Goal: Contribute content: Contribute content

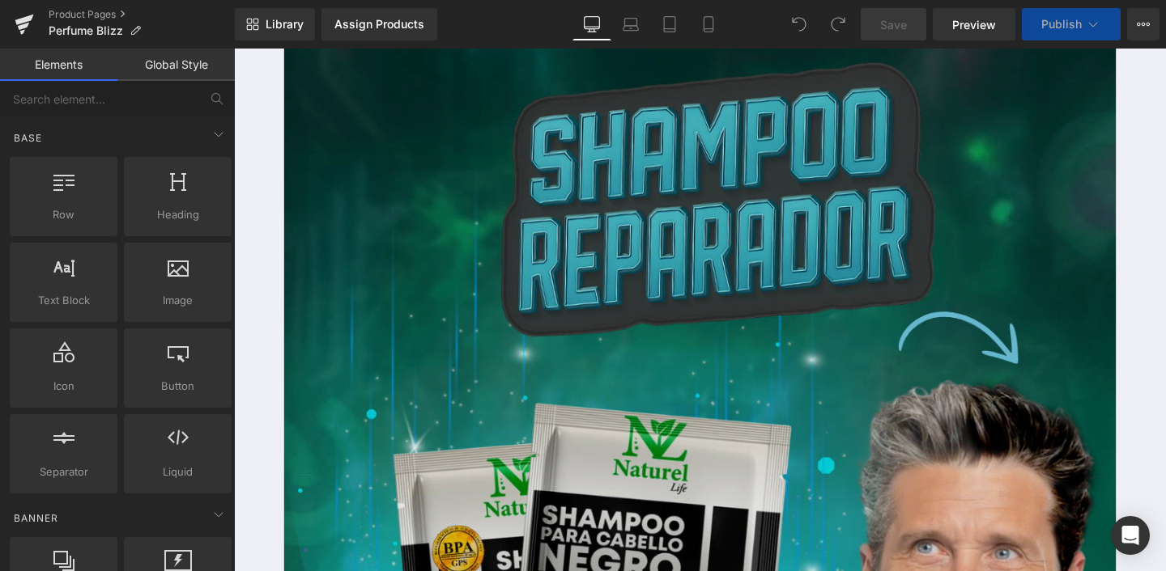
drag, startPoint x: 752, startPoint y: 263, endPoint x: 668, endPoint y: 309, distance: 96.0
click at [752, 263] on img at bounding box center [724, 566] width 874 height 1034
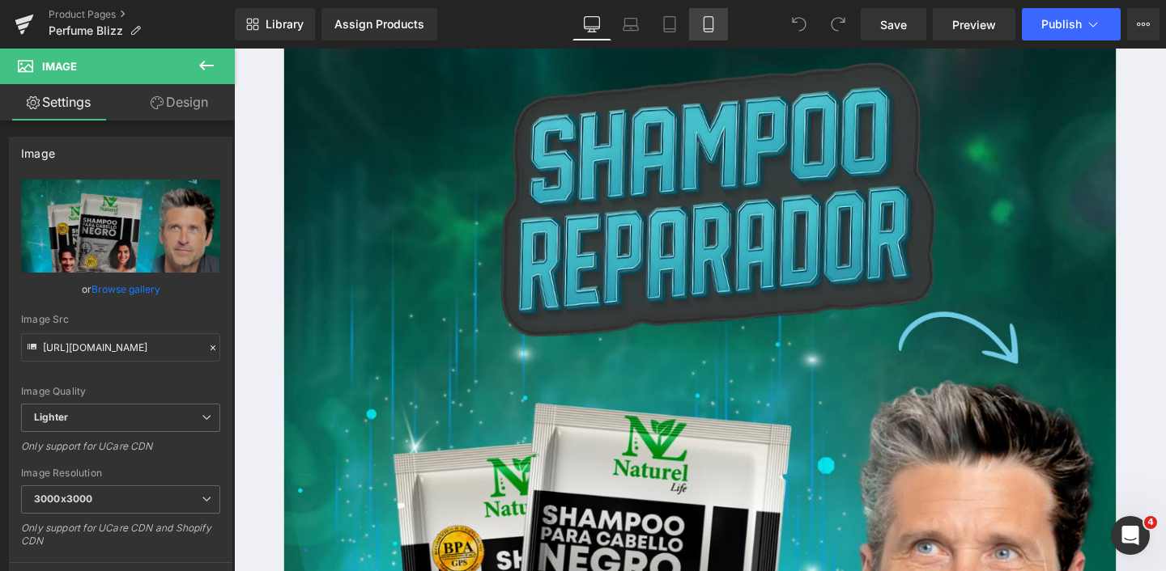
click at [722, 22] on link "Mobile" at bounding box center [708, 24] width 39 height 32
type input "100"
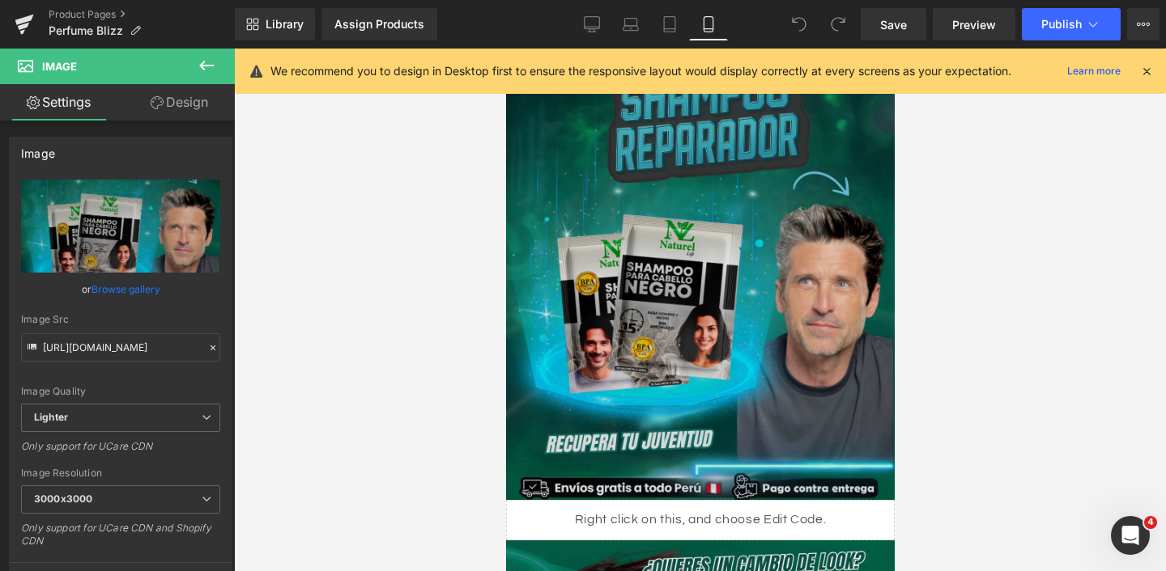
click at [687, 195] on img at bounding box center [699, 279] width 389 height 460
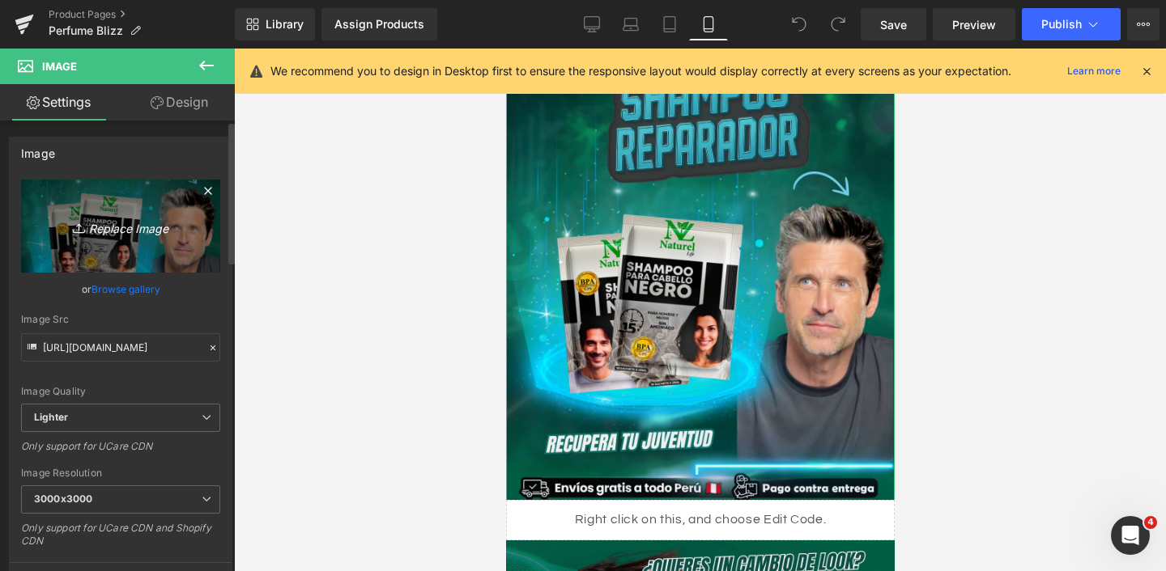
click at [150, 229] on icon "Replace Image" at bounding box center [121, 226] width 130 height 20
type input "C:\fakepath\web1.png"
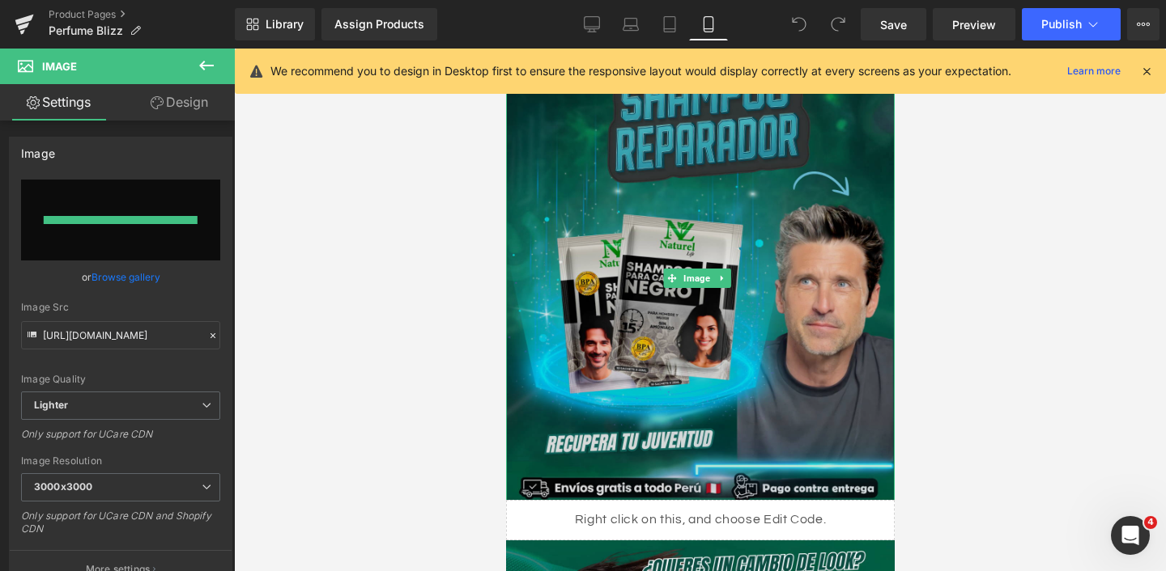
type input "[URL][DOMAIN_NAME]"
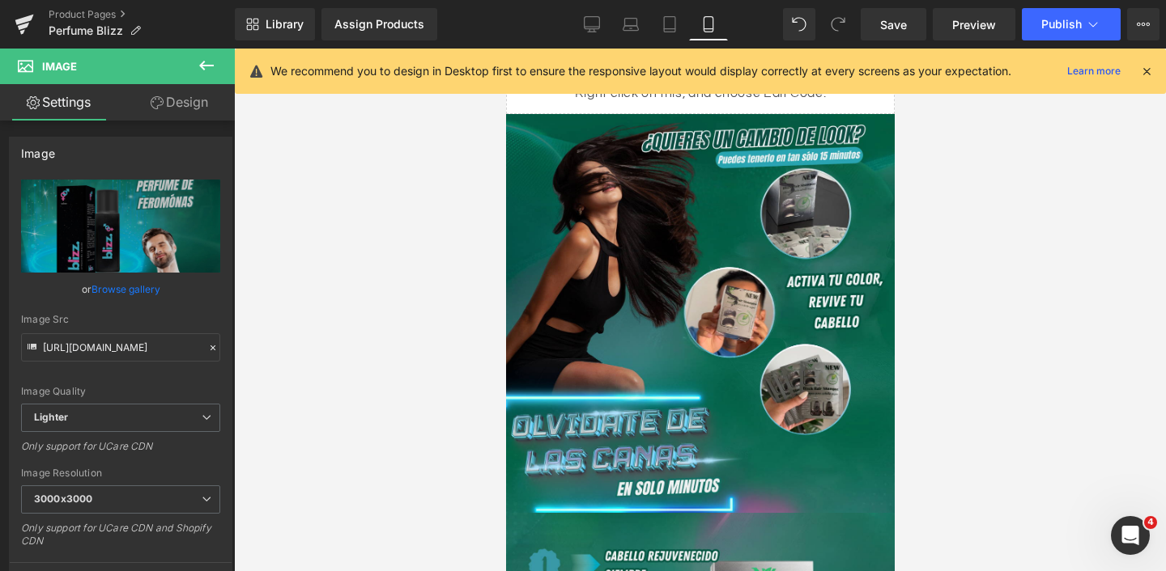
scroll to position [648, 0]
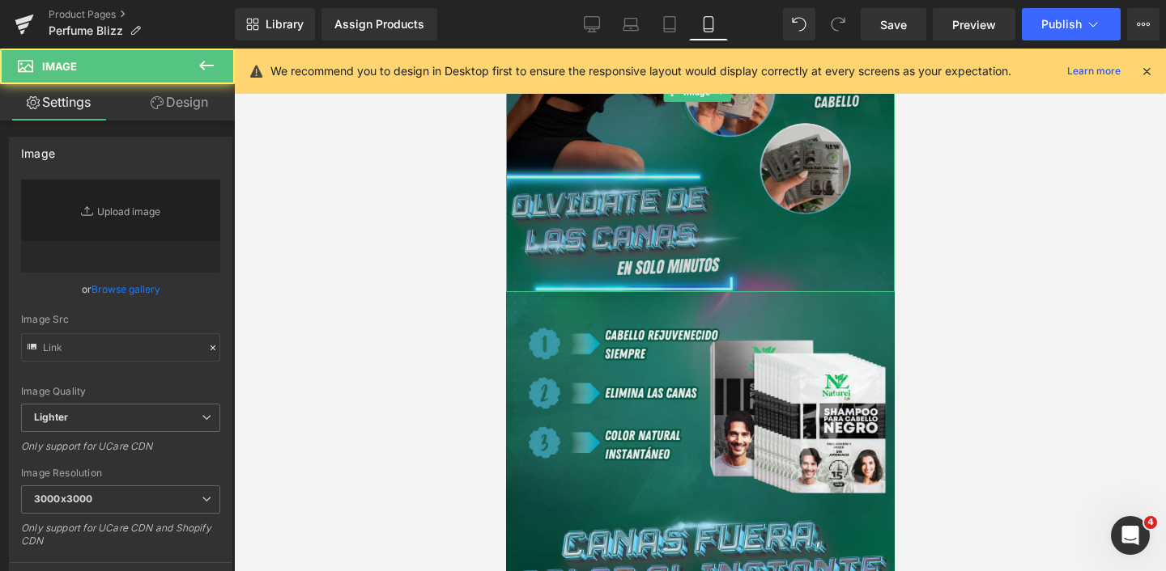
type input "[URL][DOMAIN_NAME]"
click at [707, 248] on img at bounding box center [699, 92] width 389 height 399
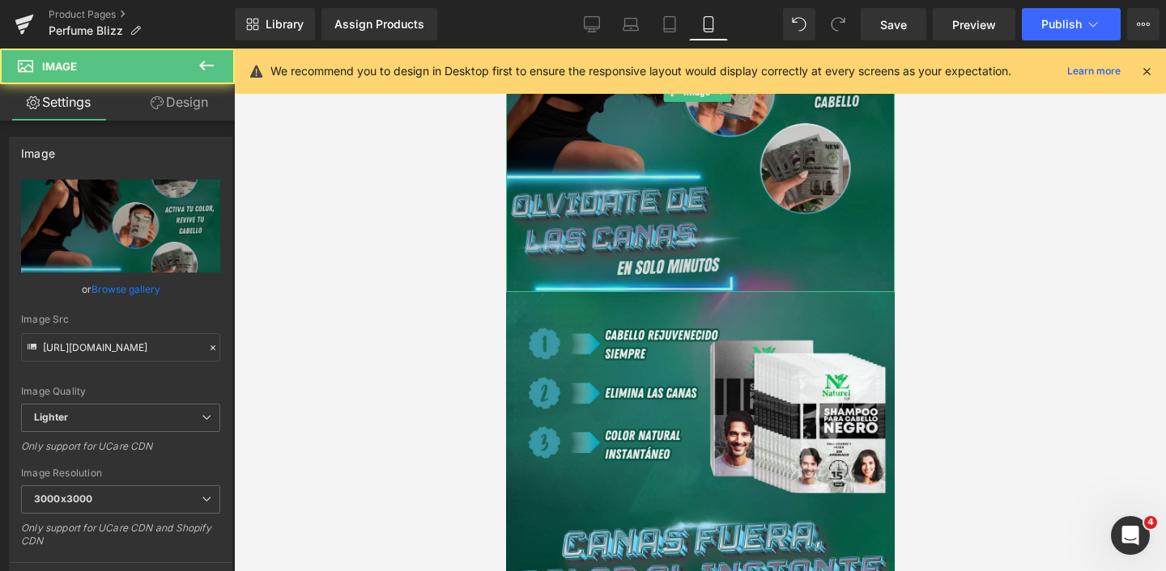
scroll to position [490, 0]
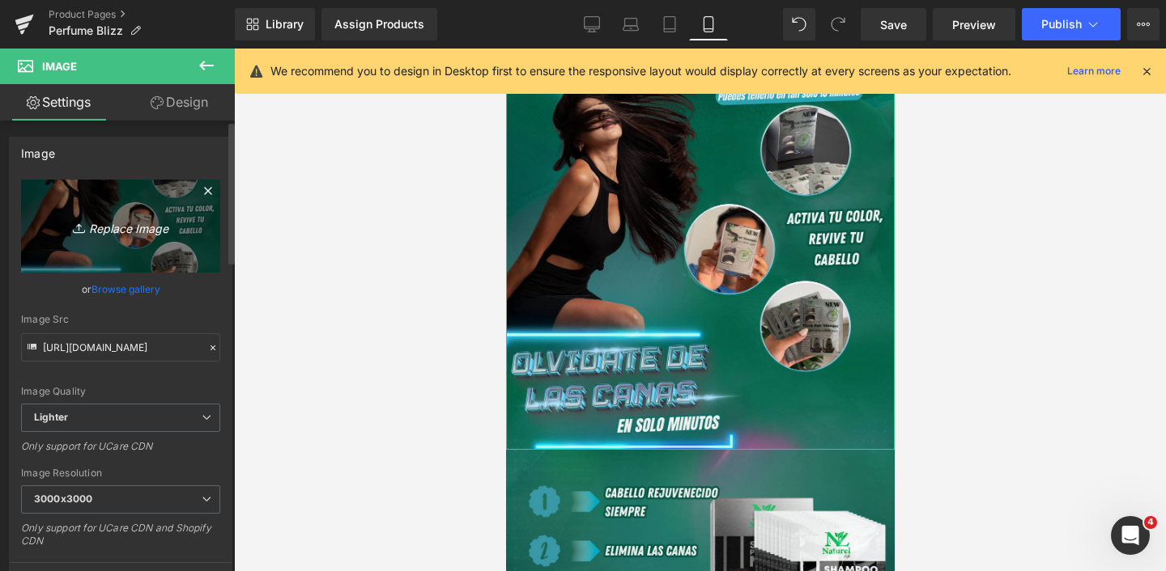
click at [110, 224] on icon "Replace Image" at bounding box center [121, 226] width 130 height 20
type input "C:\fakepath\web2.png"
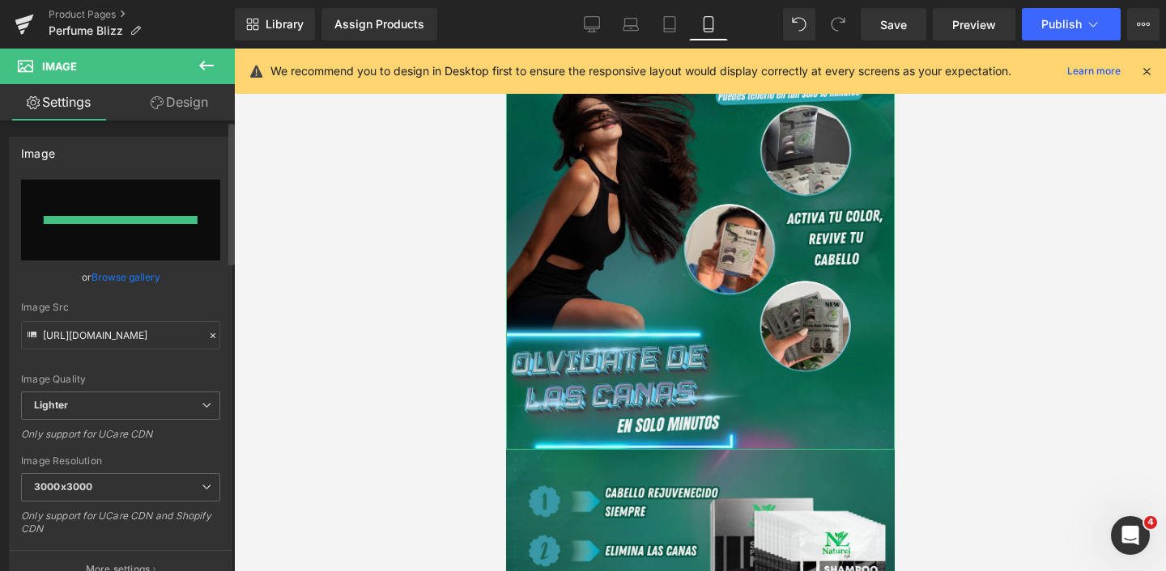
type input "[URL][DOMAIN_NAME]"
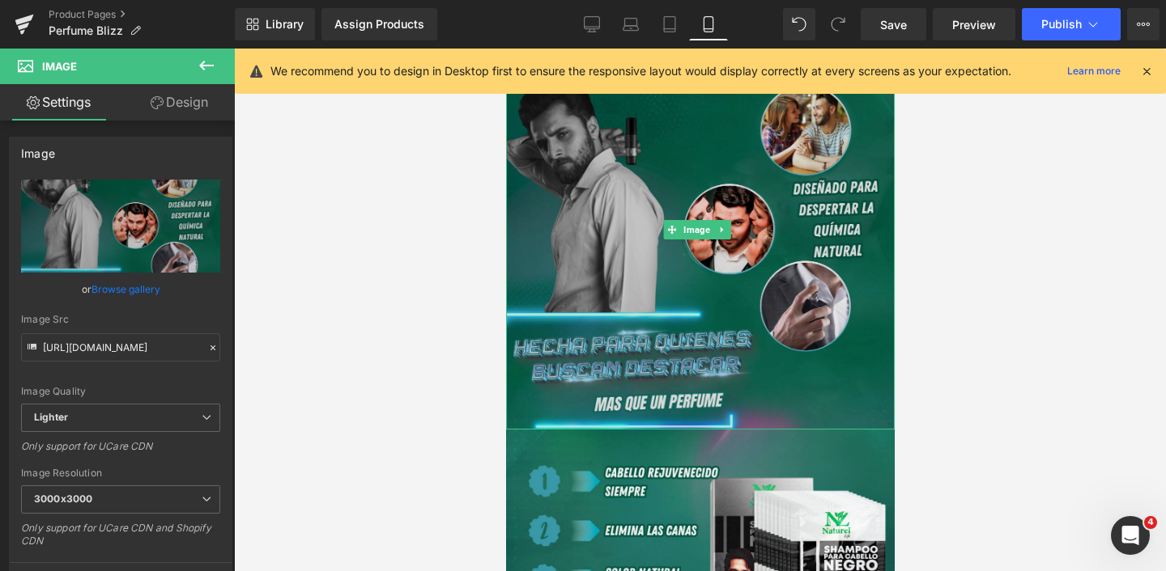
scroll to position [771, 0]
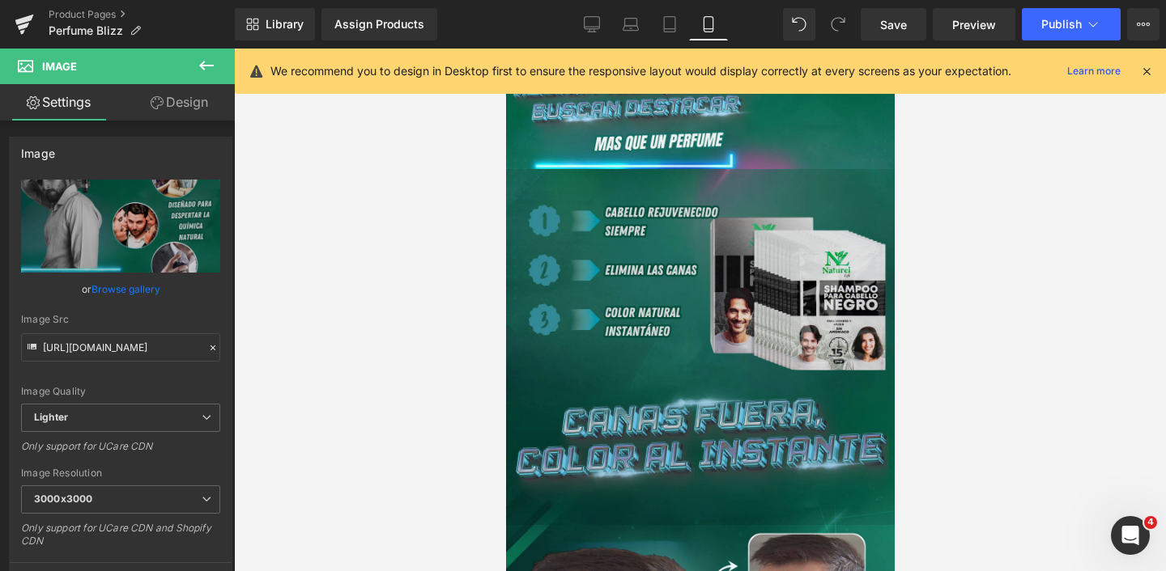
click at [775, 203] on img at bounding box center [699, 347] width 389 height 356
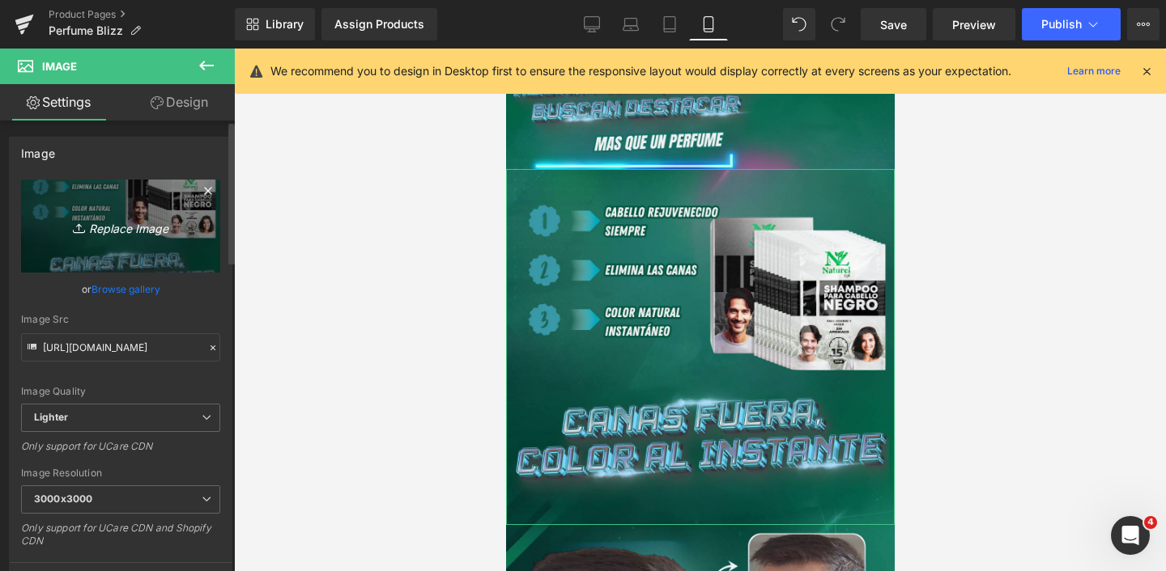
click at [88, 220] on icon "Replace Image" at bounding box center [121, 226] width 130 height 20
type input "C:\fakepath\3.png"
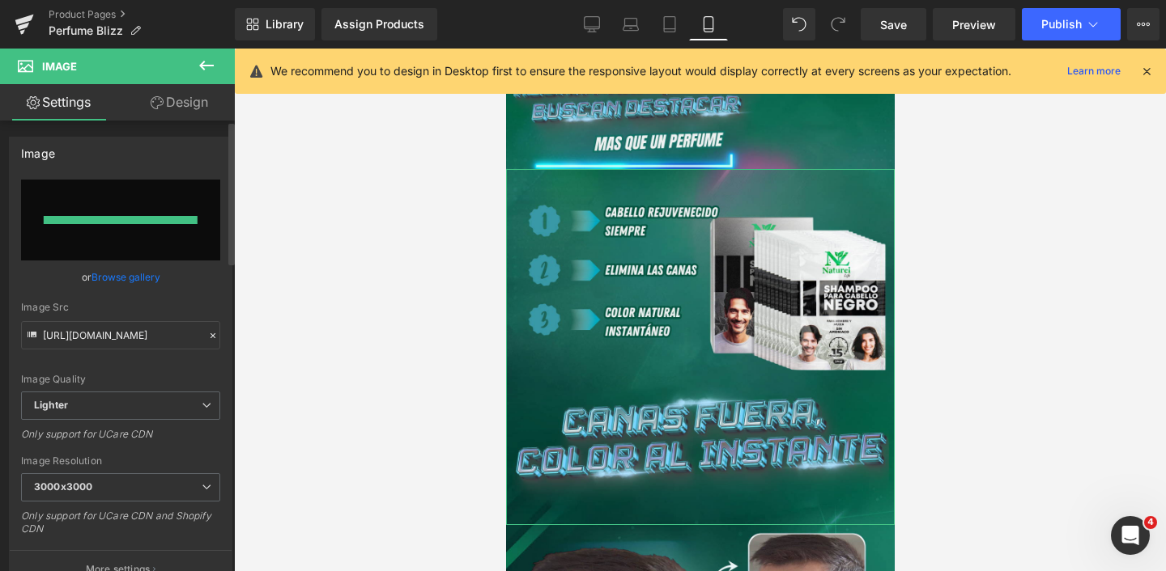
type input "[URL][DOMAIN_NAME]"
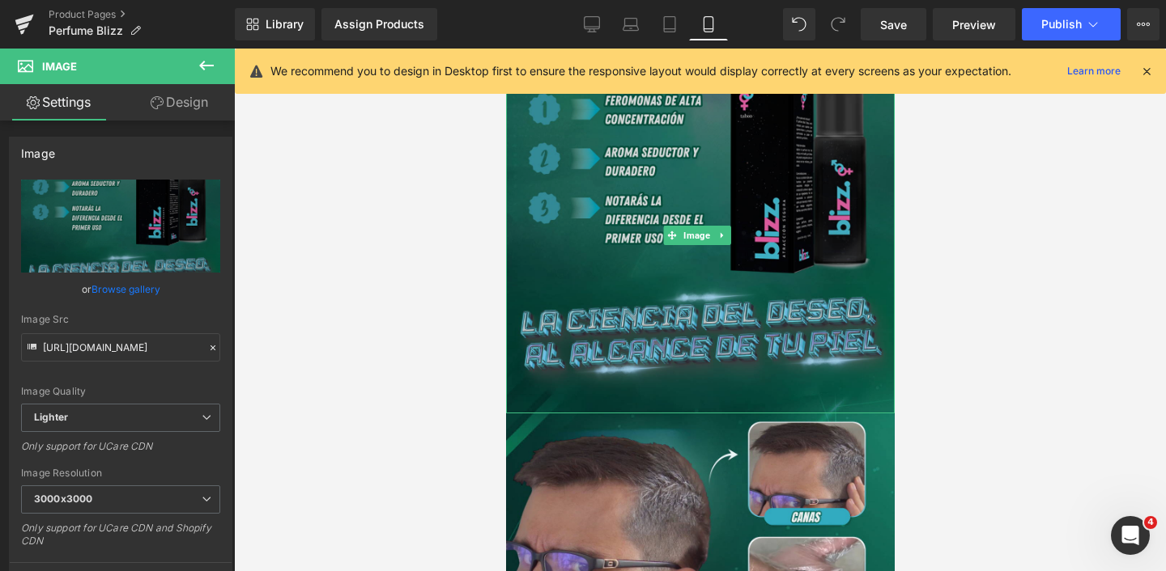
scroll to position [893, 0]
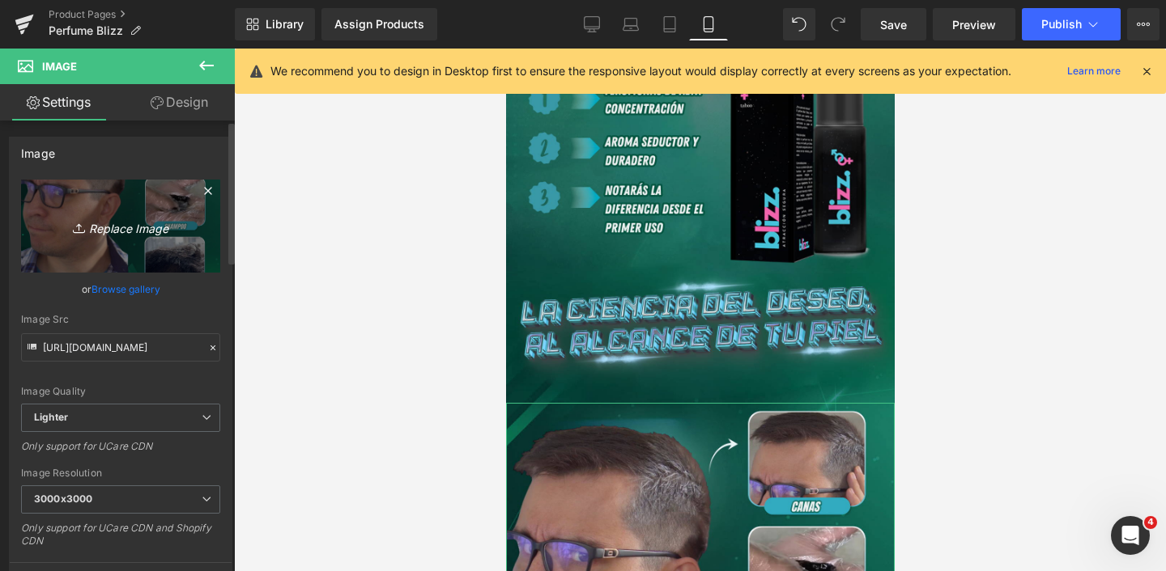
click at [145, 223] on icon "Replace Image" at bounding box center [121, 226] width 130 height 20
type input "C:\fakepath\web4.png"
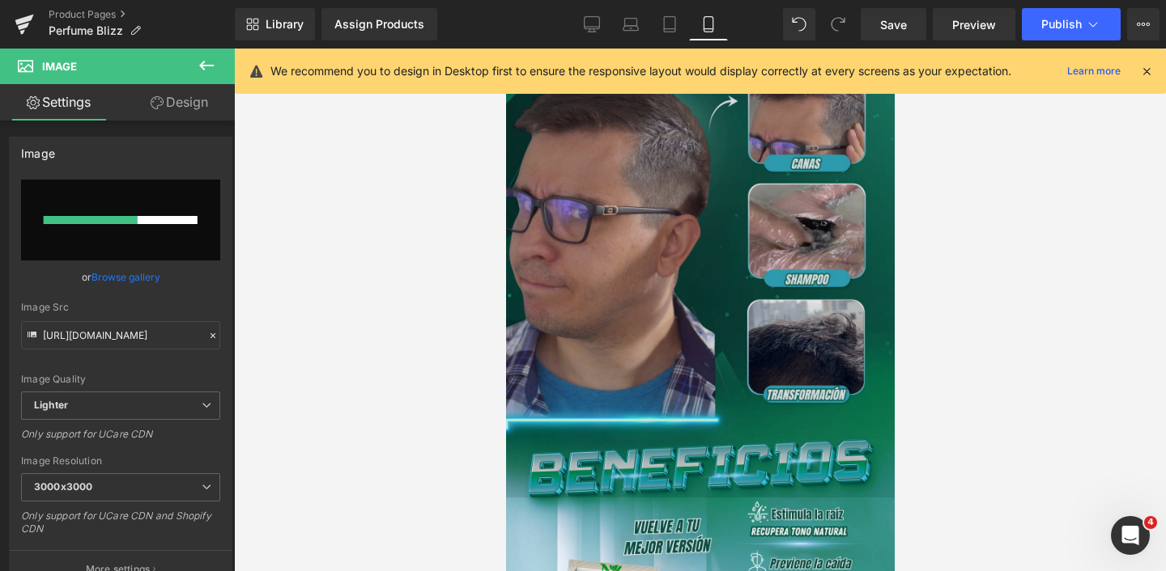
scroll to position [1210, 0]
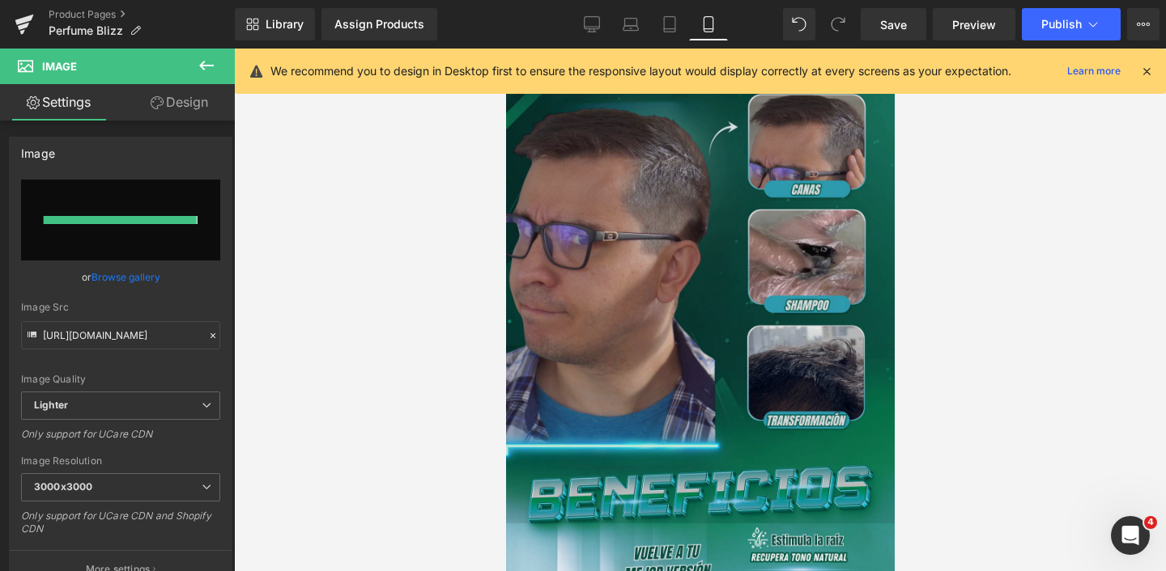
type input "[URL][DOMAIN_NAME]"
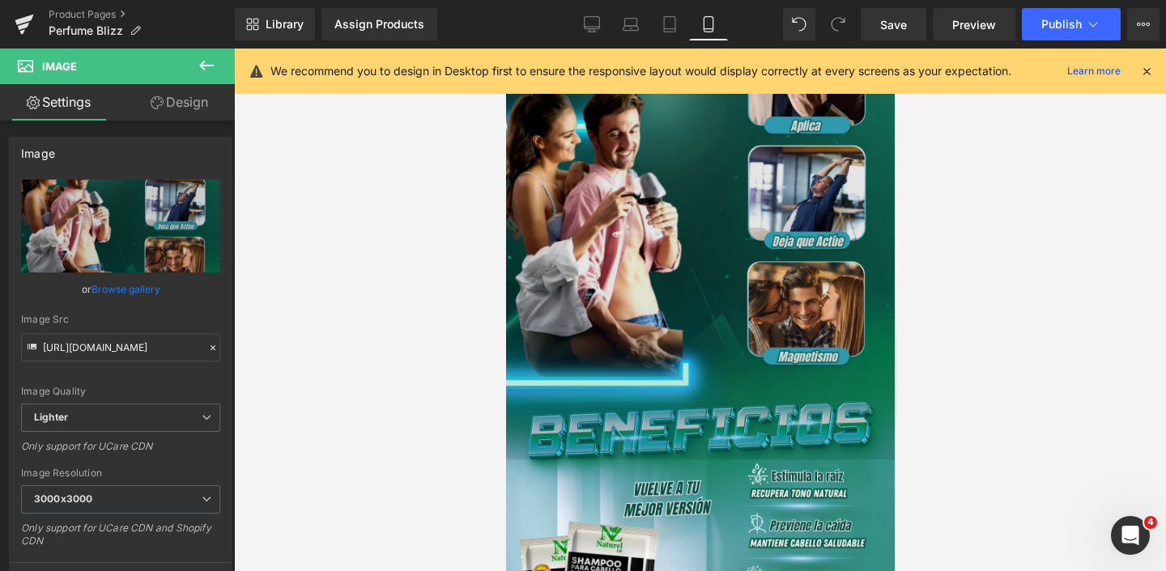
scroll to position [1376, 0]
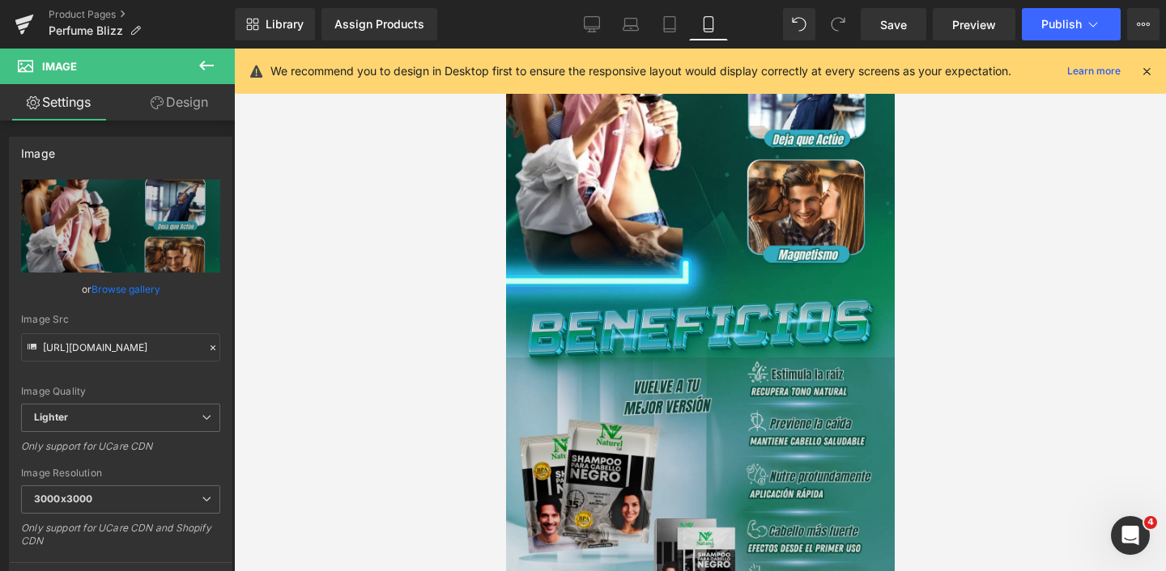
click at [616, 391] on img at bounding box center [699, 500] width 389 height 284
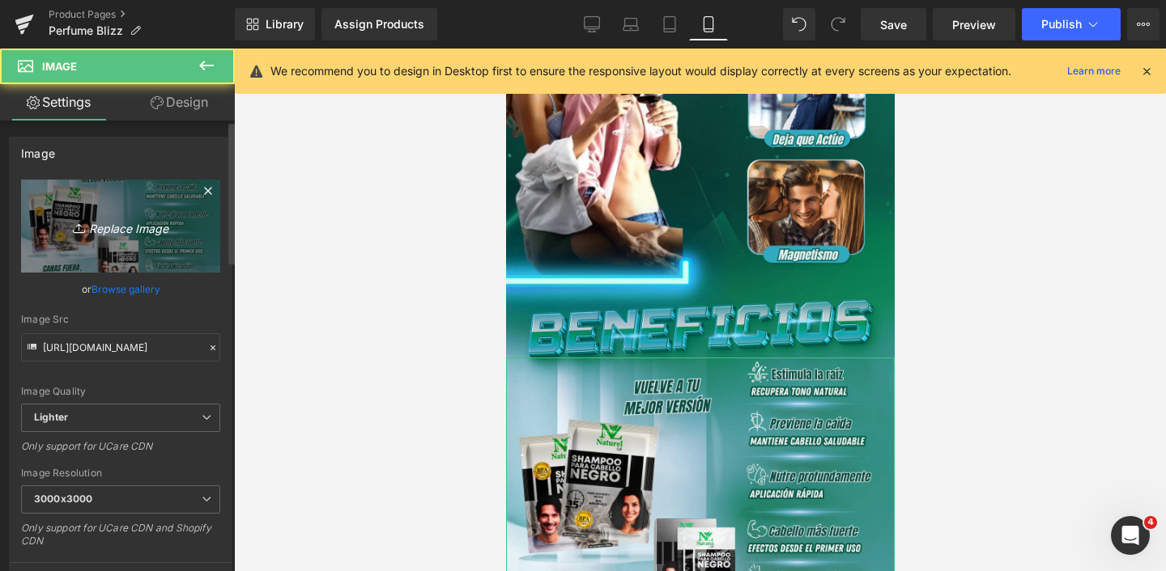
click at [117, 232] on icon "Replace Image" at bounding box center [121, 226] width 130 height 20
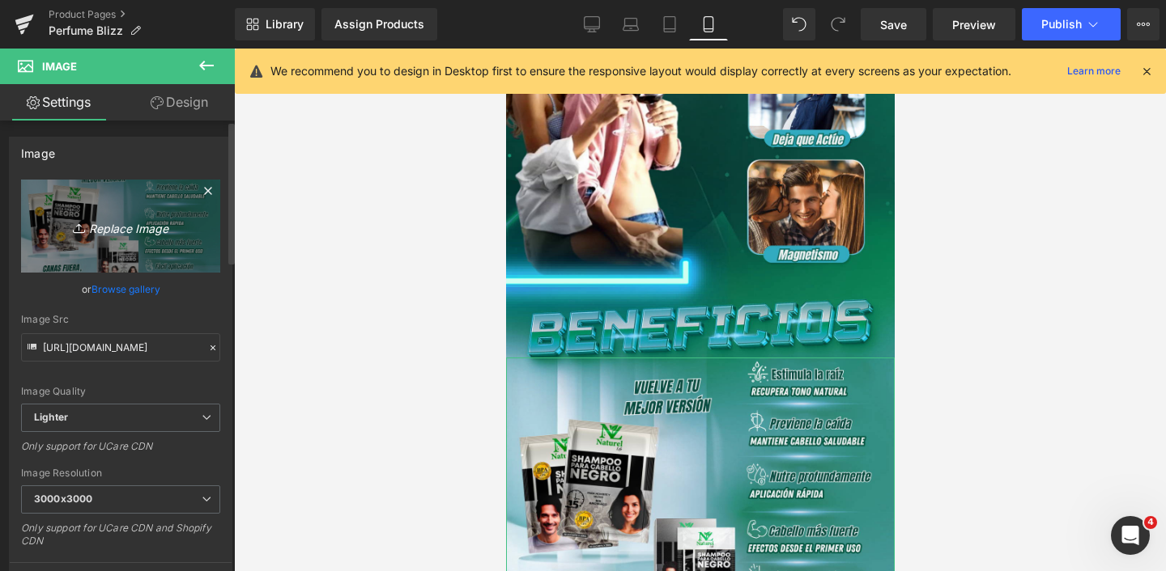
type input "C:\fakepath\5.png"
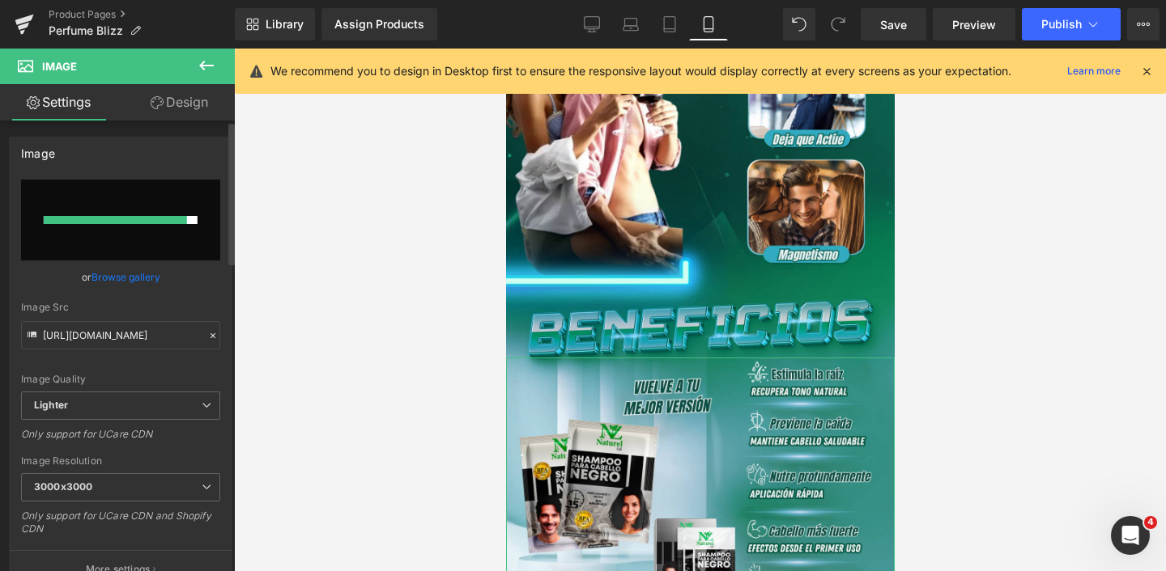
type input "[URL][DOMAIN_NAME]"
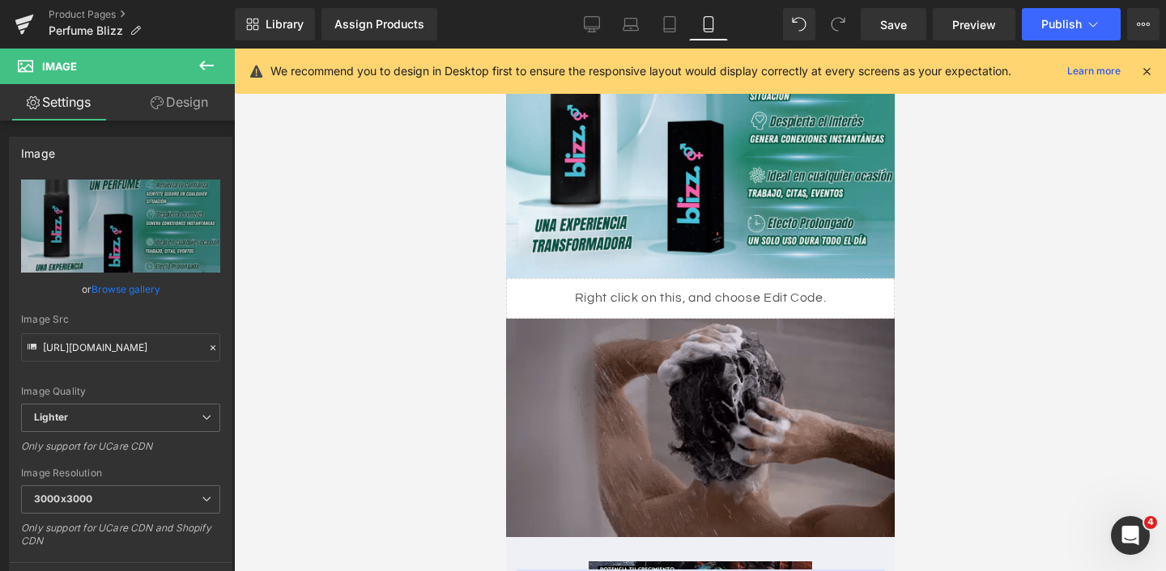
scroll to position [1701, 0]
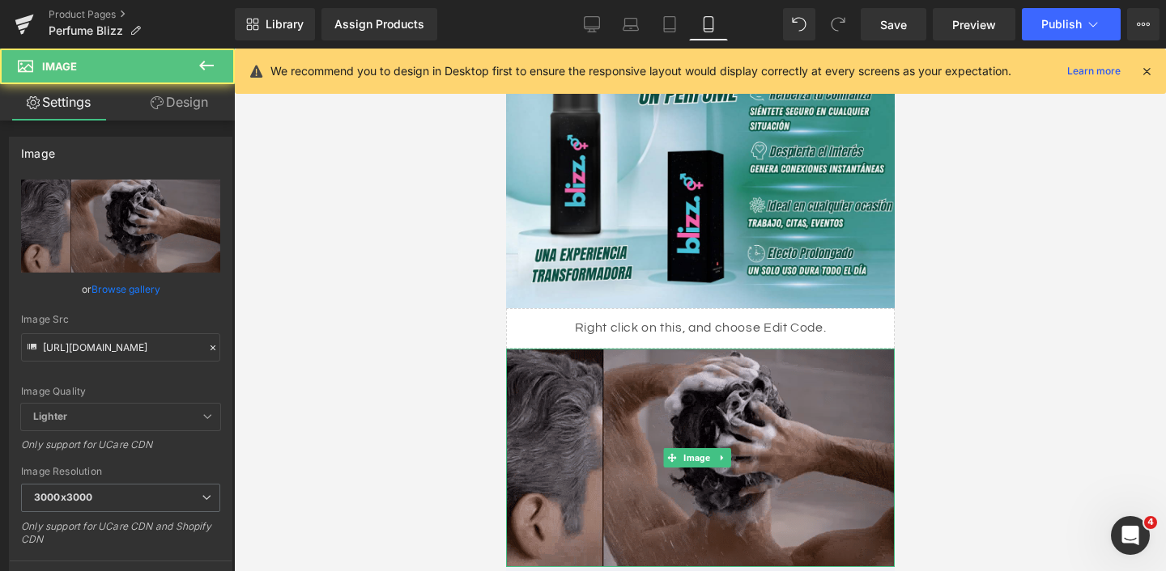
click at [603, 378] on img at bounding box center [699, 458] width 389 height 219
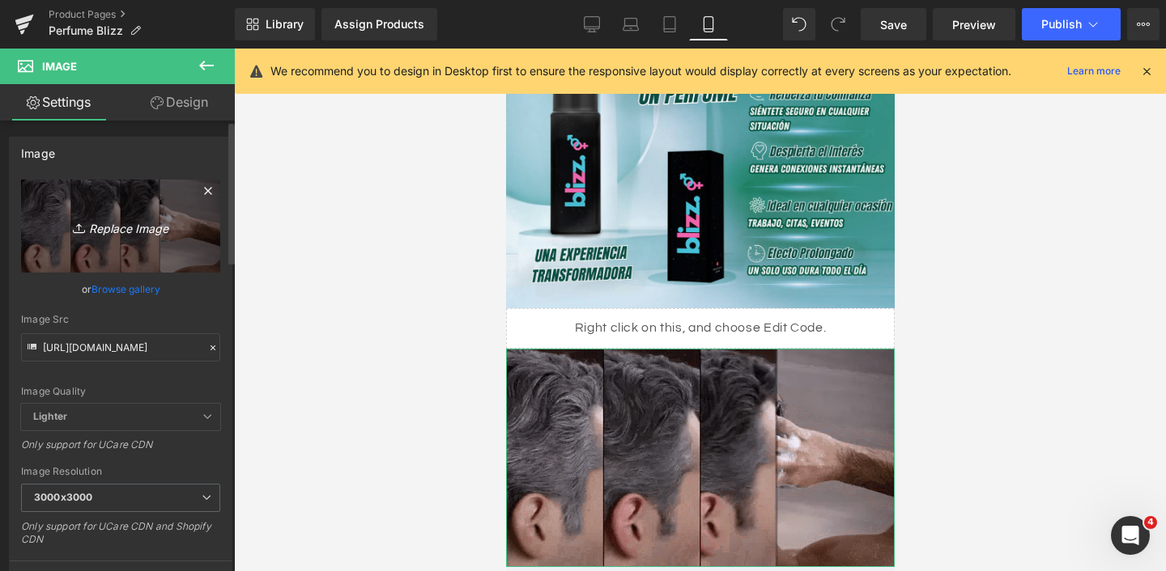
click at [111, 232] on icon "Replace Image" at bounding box center [121, 226] width 130 height 20
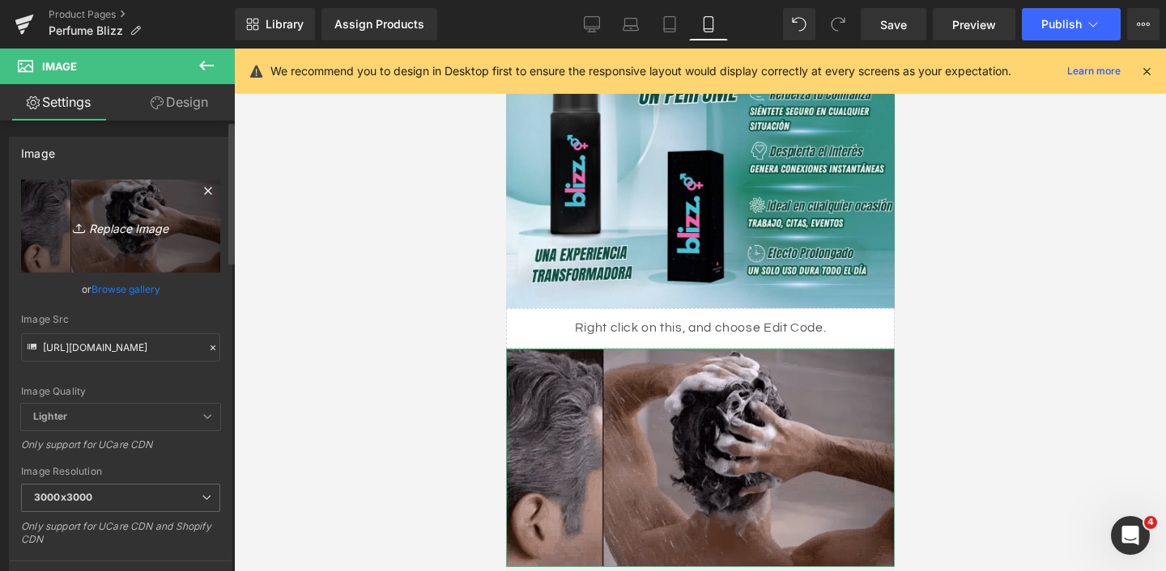
type input "C:\fakepath\6.png"
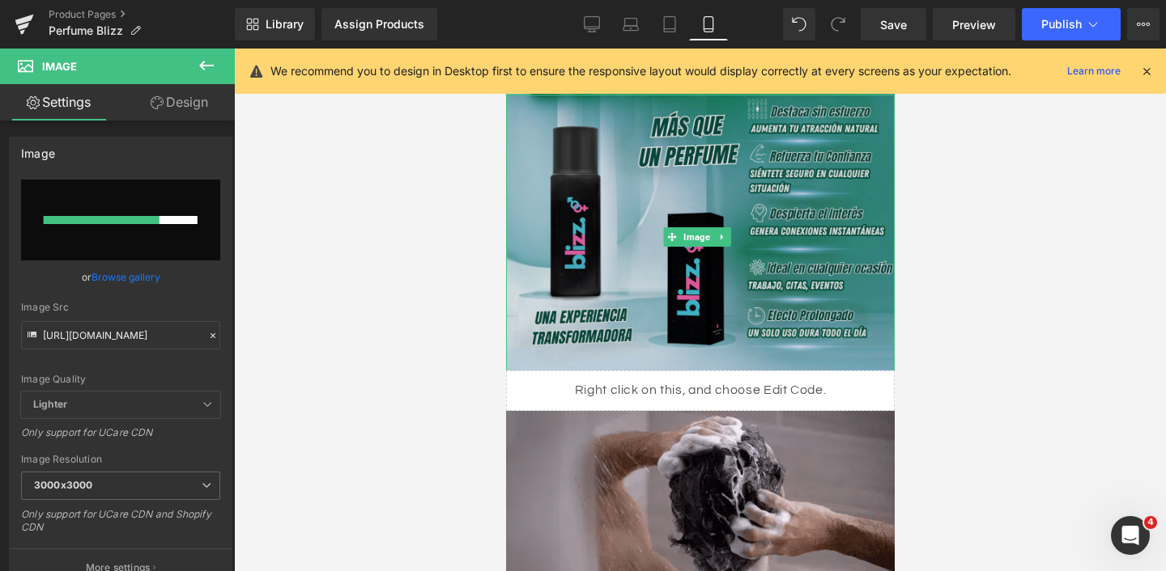
scroll to position [1640, 0]
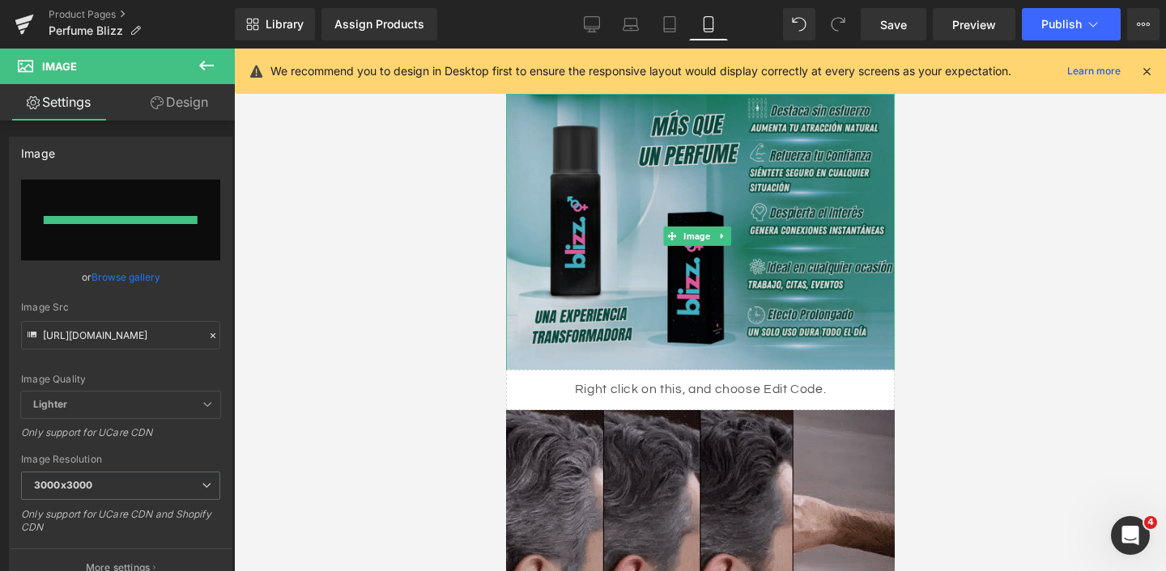
type input "[URL][DOMAIN_NAME]"
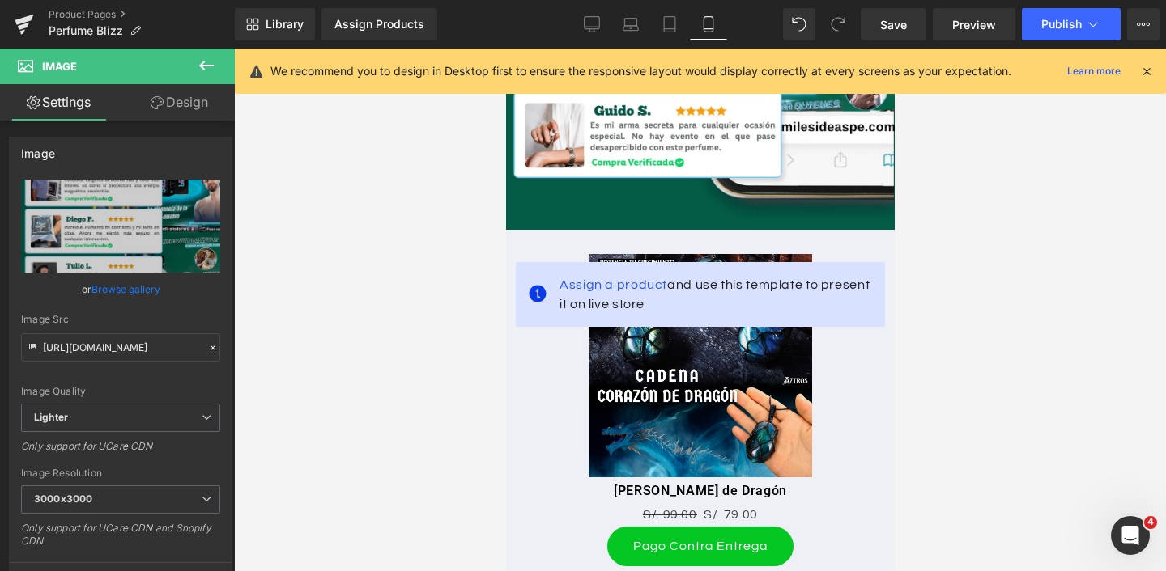
scroll to position [2453, 0]
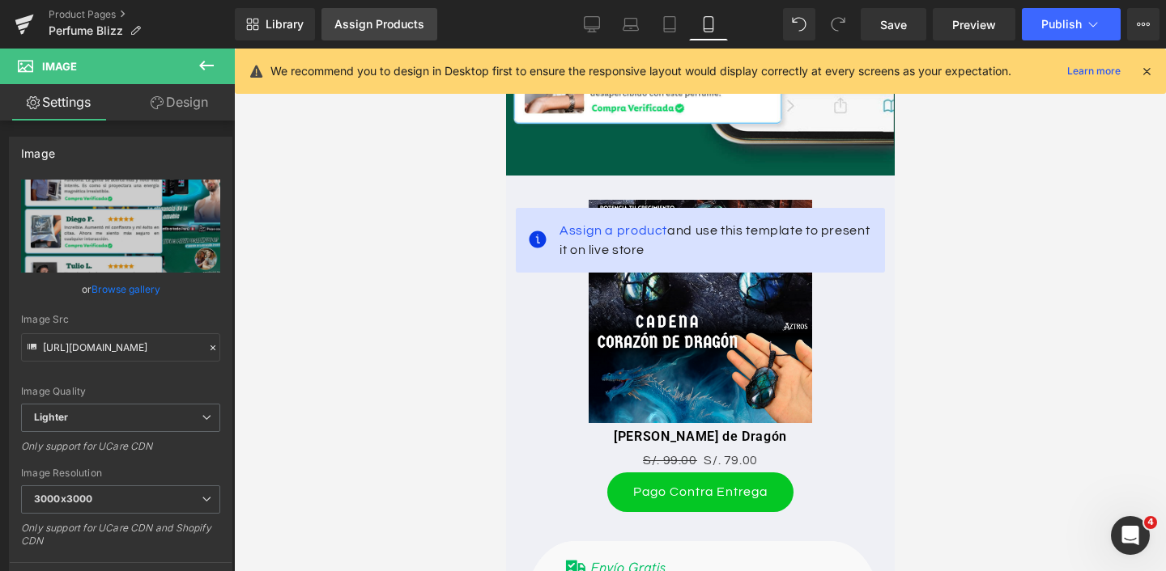
click at [382, 35] on link "Assign Products" at bounding box center [379, 24] width 116 height 32
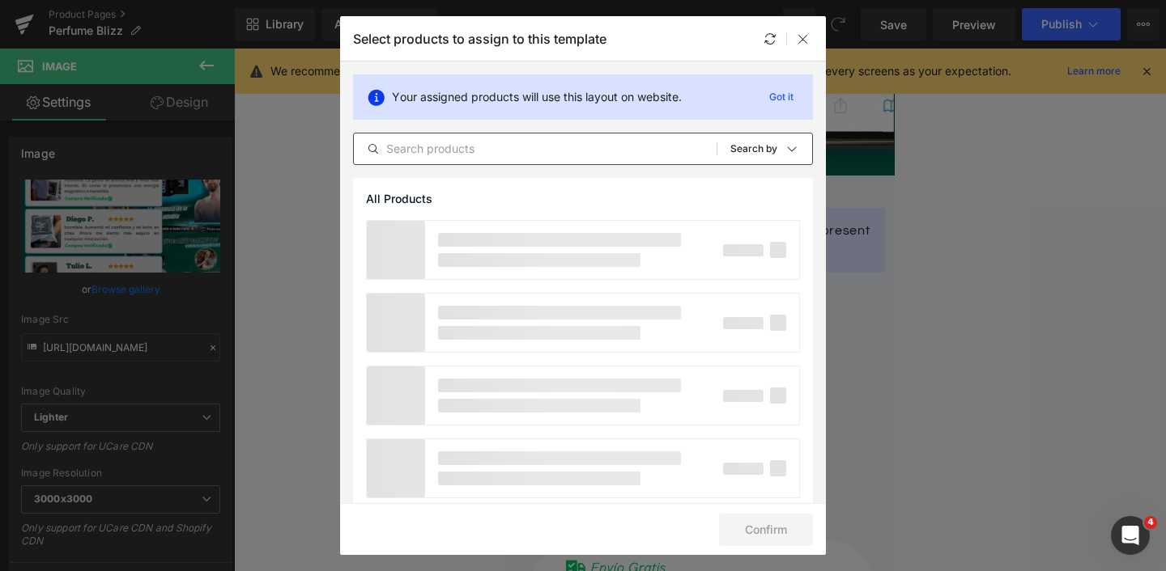
click at [409, 138] on div "All Products Shopify Collections Product Templates Shopify Collections Sort: Se…" at bounding box center [583, 149] width 460 height 32
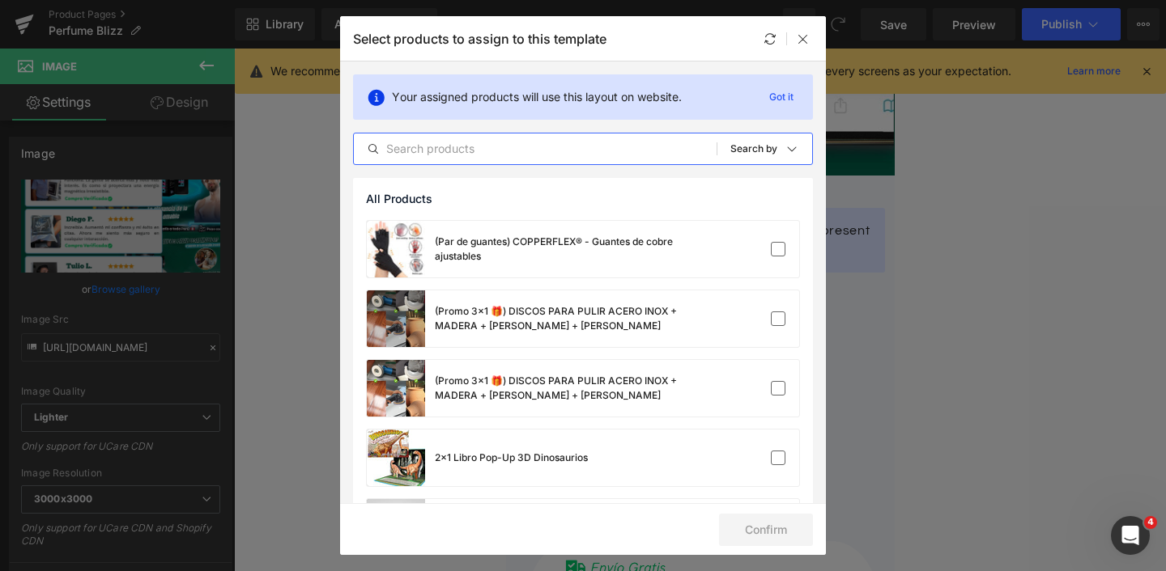
click at [418, 143] on input "text" at bounding box center [535, 148] width 363 height 19
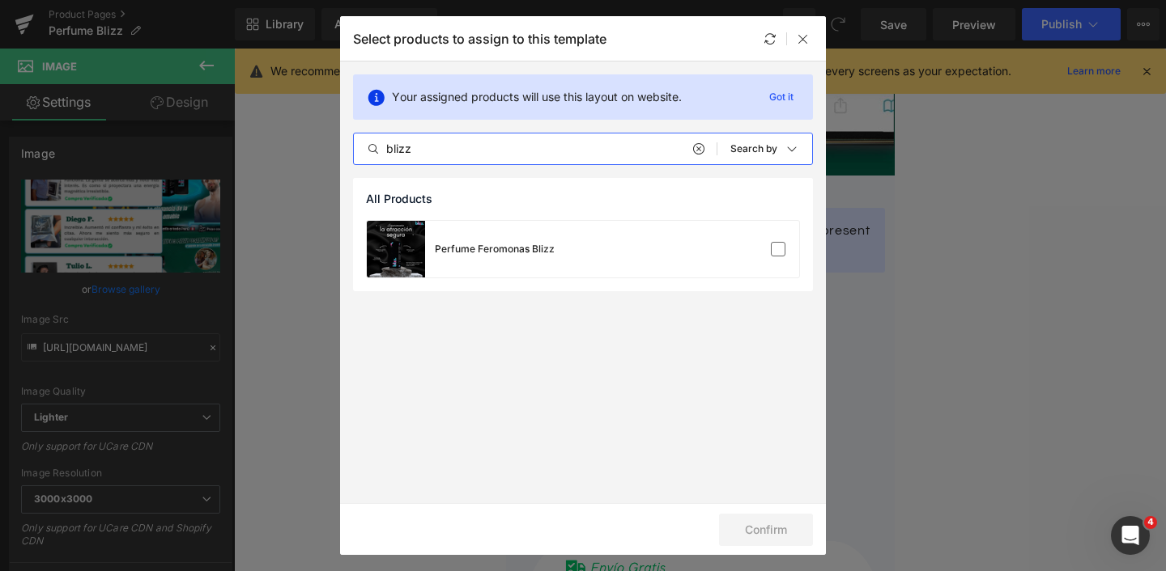
type input "blizz"
drag, startPoint x: 422, startPoint y: 143, endPoint x: 778, endPoint y: 250, distance: 371.8
click at [778, 250] on label at bounding box center [778, 249] width 15 height 15
click at [778, 249] on input "checkbox" at bounding box center [778, 249] width 0 height 0
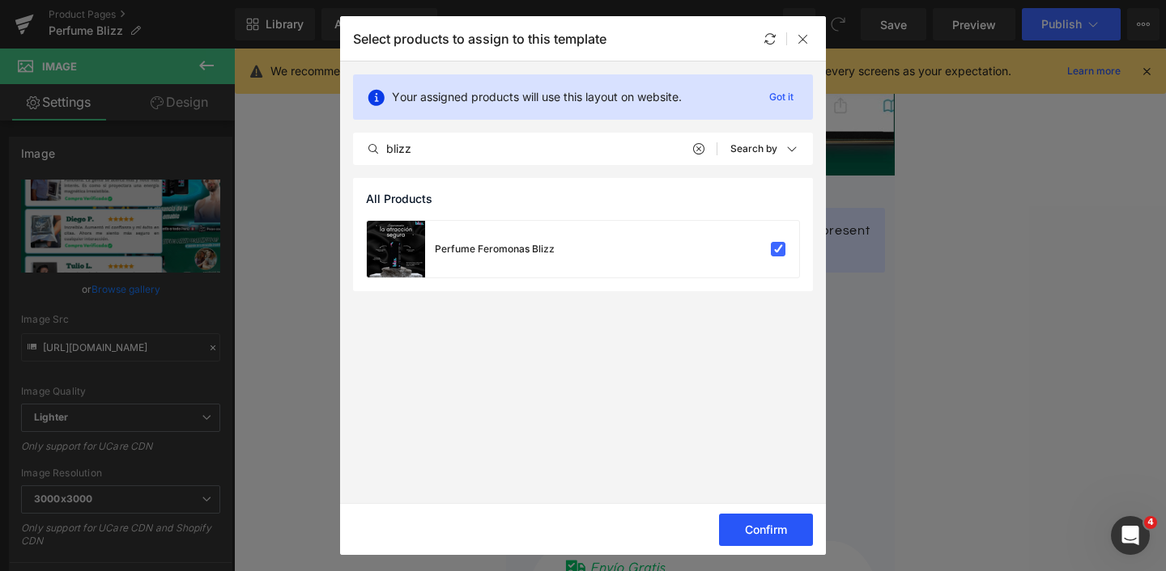
click at [753, 538] on button "Confirm" at bounding box center [766, 530] width 94 height 32
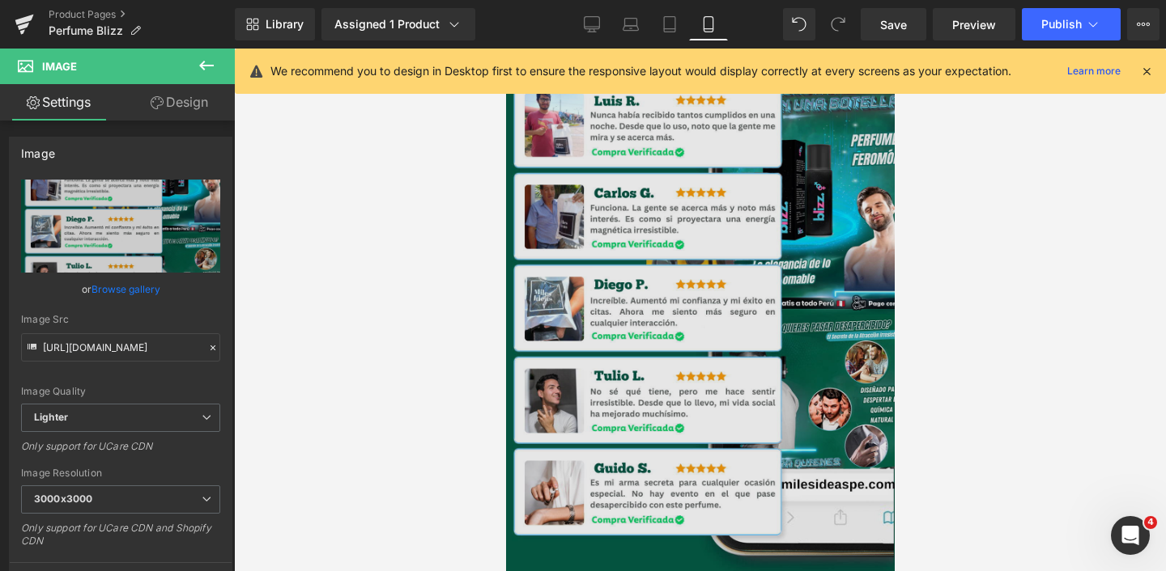
scroll to position [1875, 0]
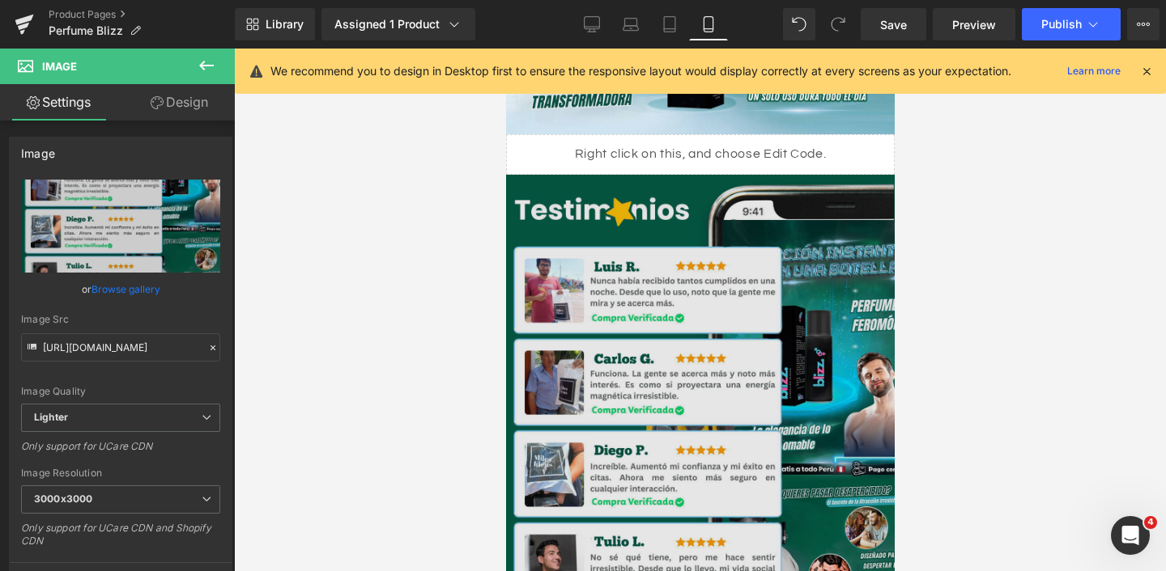
click at [731, 341] on img at bounding box center [699, 464] width 389 height 579
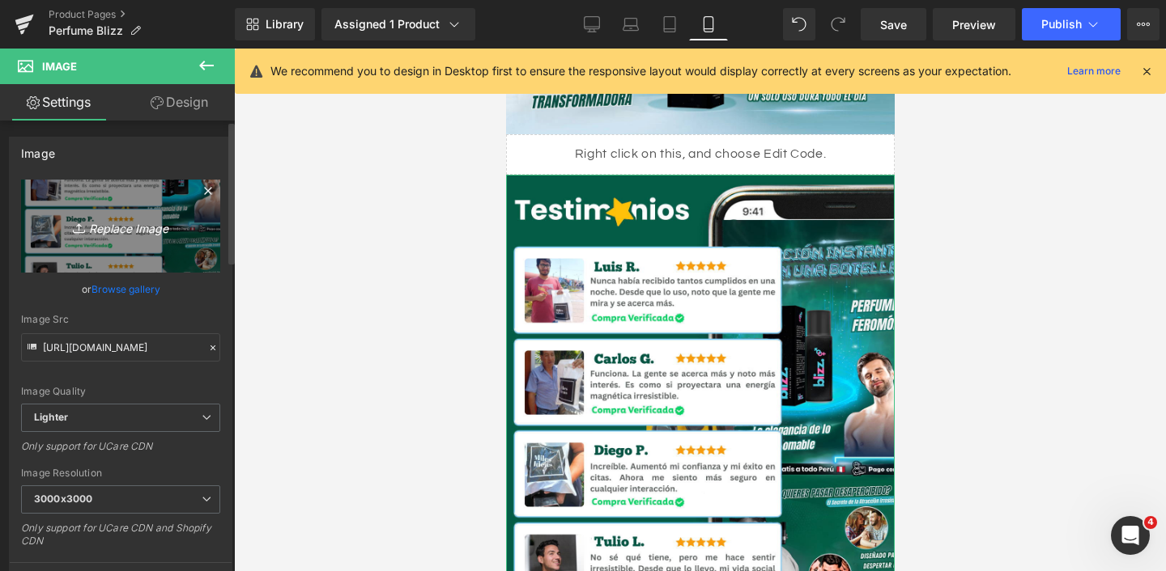
click at [131, 225] on icon "Replace Image" at bounding box center [121, 226] width 130 height 20
type input "C:\fakepath\download-2-min.webp"
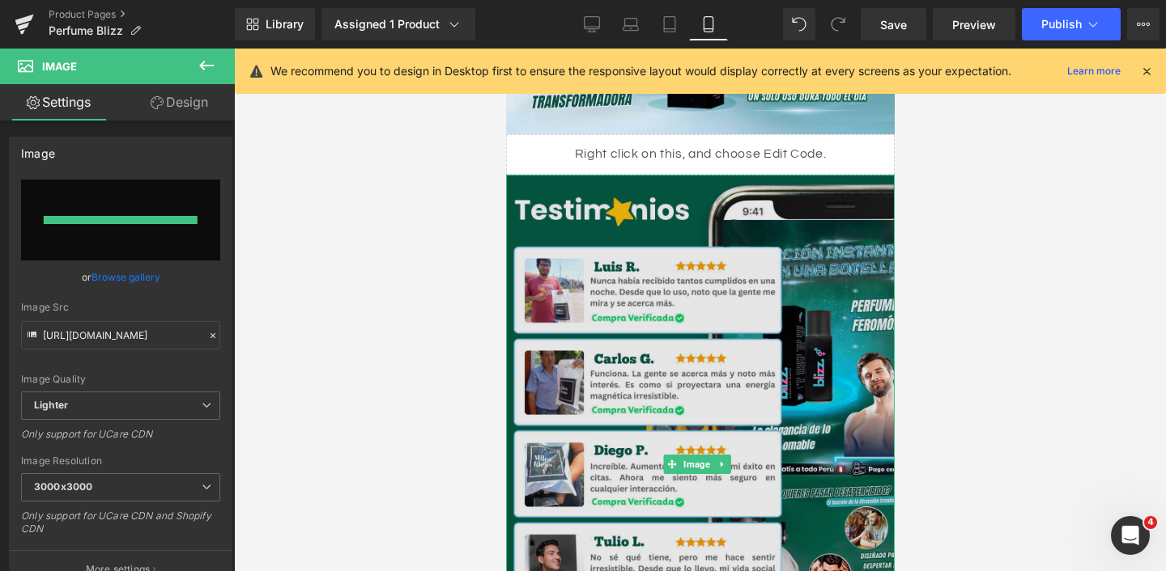
type input "[URL][DOMAIN_NAME]"
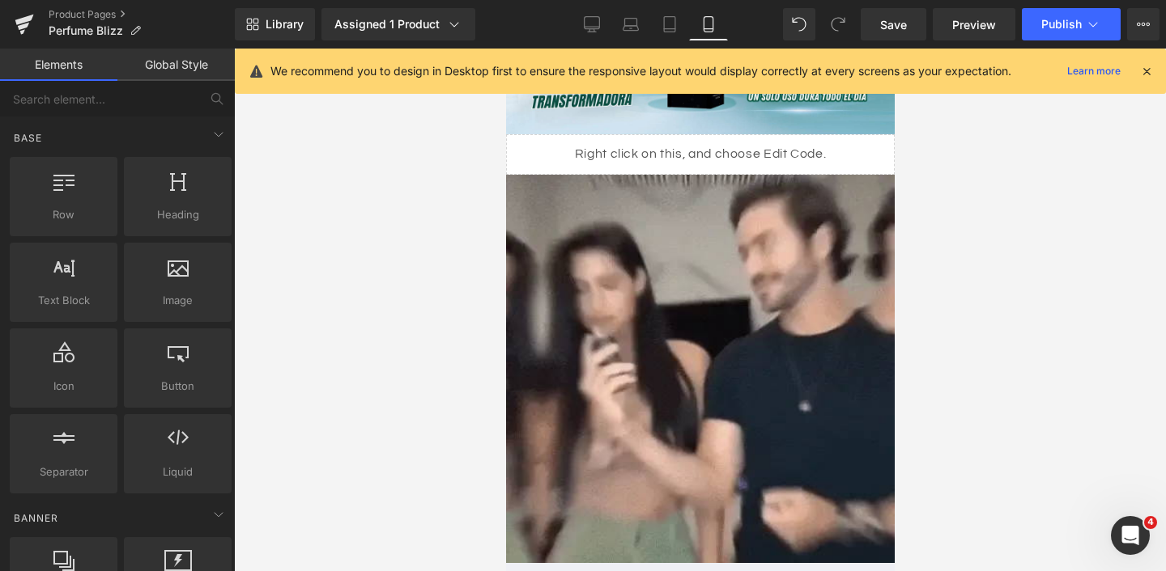
click at [961, 364] on div at bounding box center [700, 310] width 932 height 523
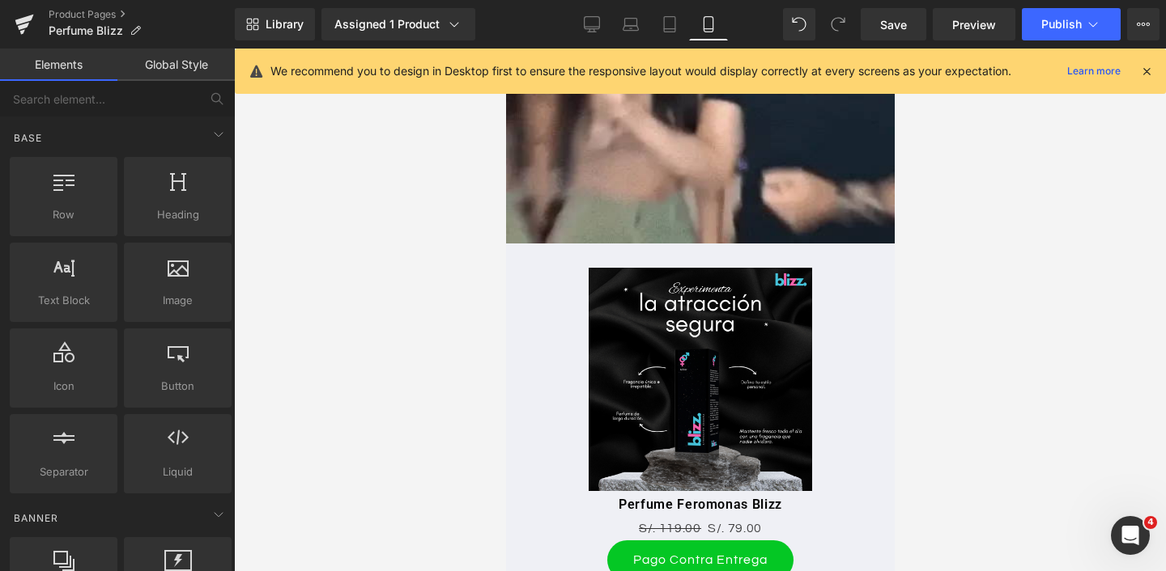
scroll to position [1850, 0]
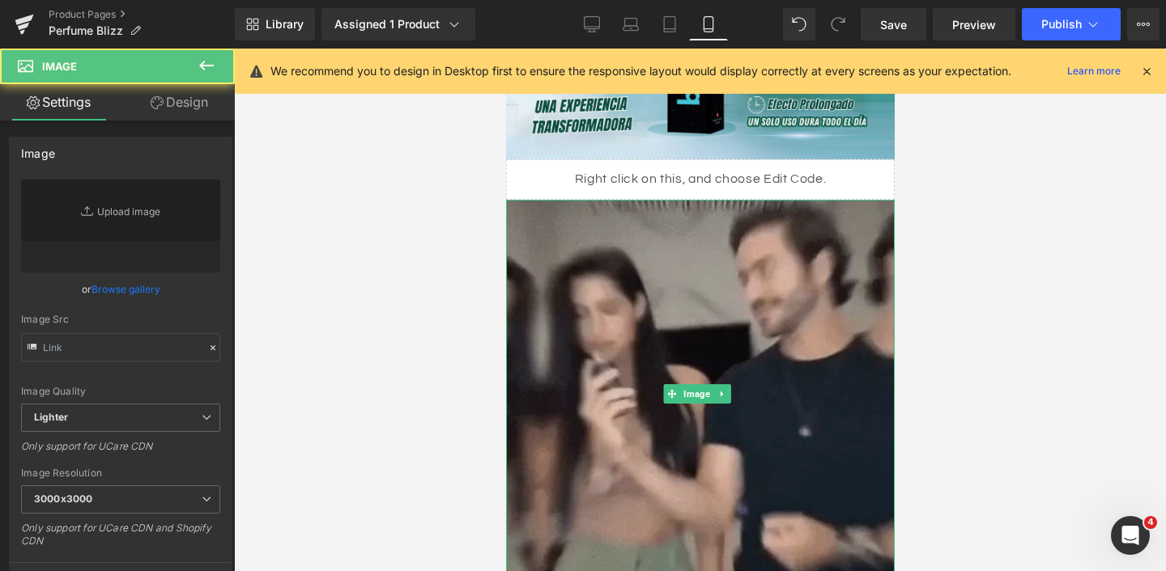
type input "[URL][DOMAIN_NAME]"
click at [768, 324] on img at bounding box center [699, 394] width 389 height 389
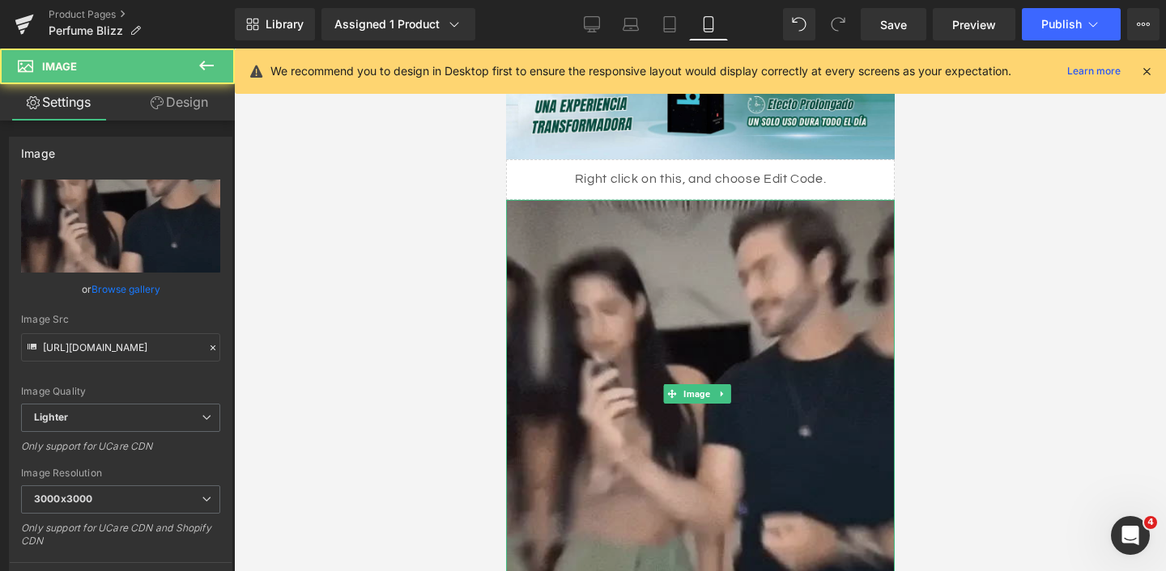
click at [768, 324] on img at bounding box center [699, 394] width 389 height 389
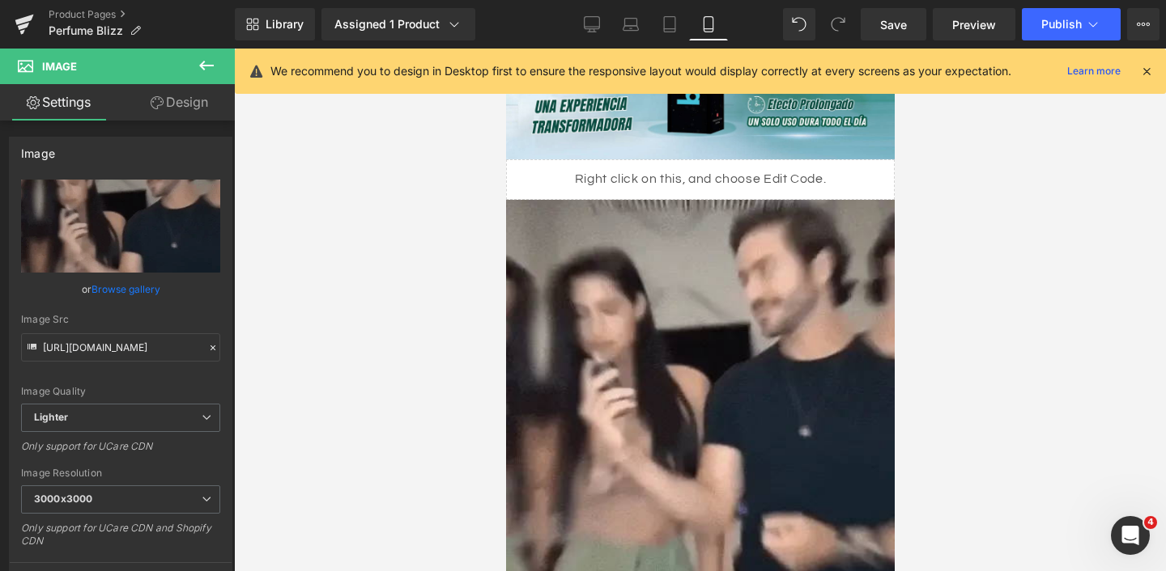
click at [934, 318] on div at bounding box center [700, 310] width 932 height 523
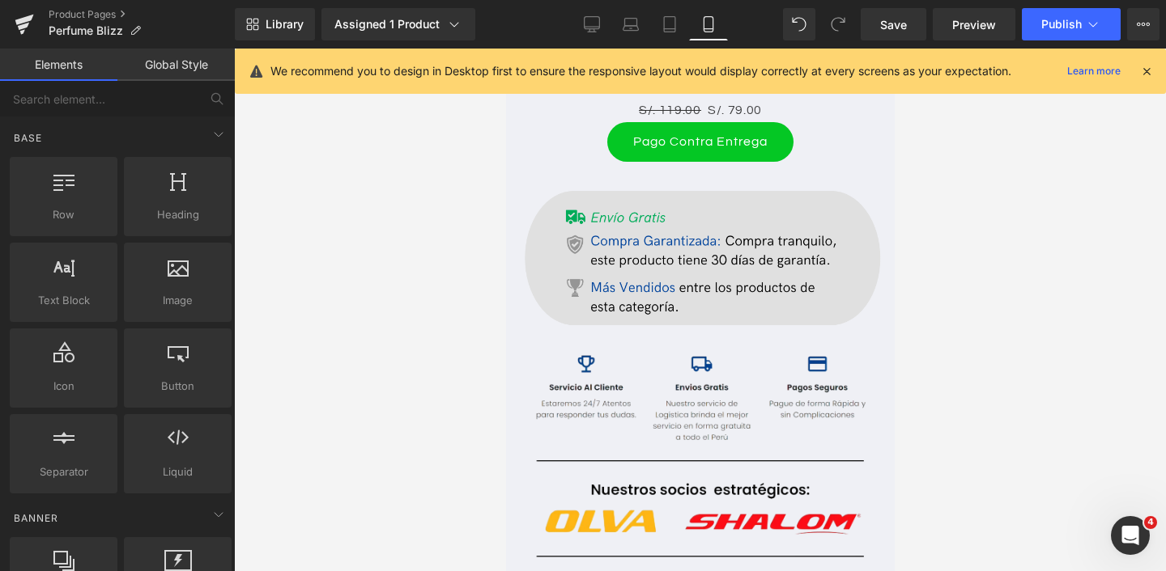
scroll to position [2931, 0]
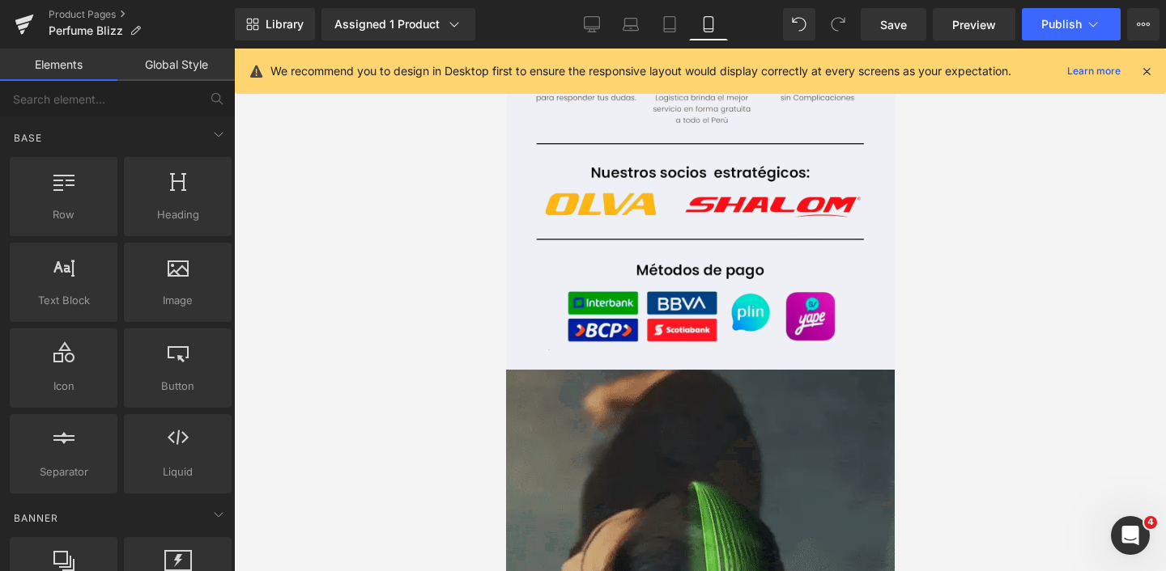
click at [605, 370] on img at bounding box center [699, 564] width 389 height 389
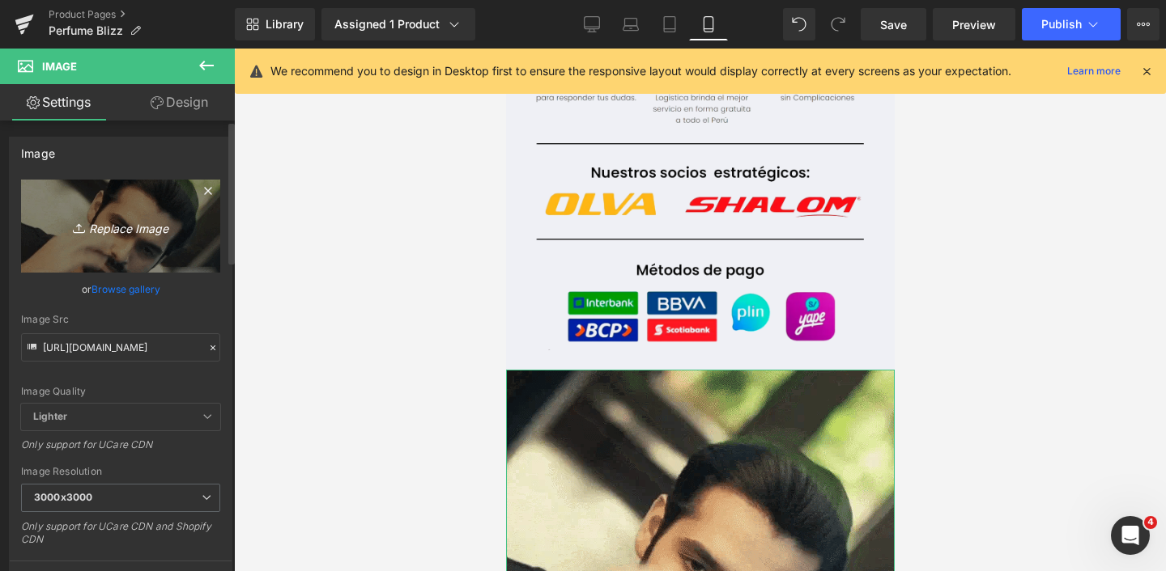
click at [108, 227] on icon "Replace Image" at bounding box center [121, 226] width 130 height 20
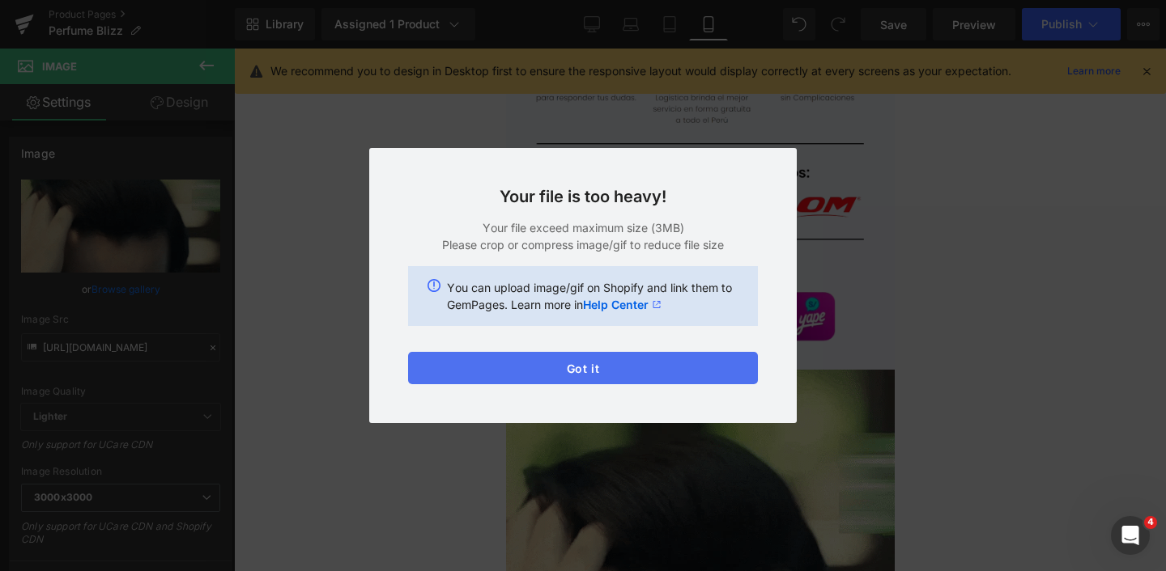
click at [631, 376] on button "Got it" at bounding box center [583, 368] width 350 height 32
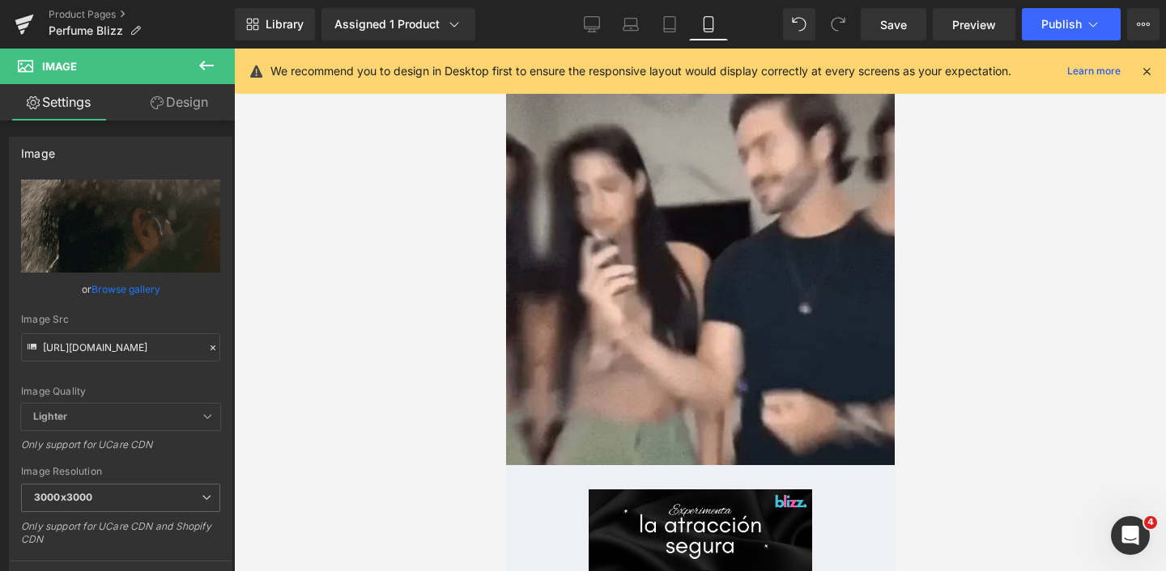
scroll to position [1931, 0]
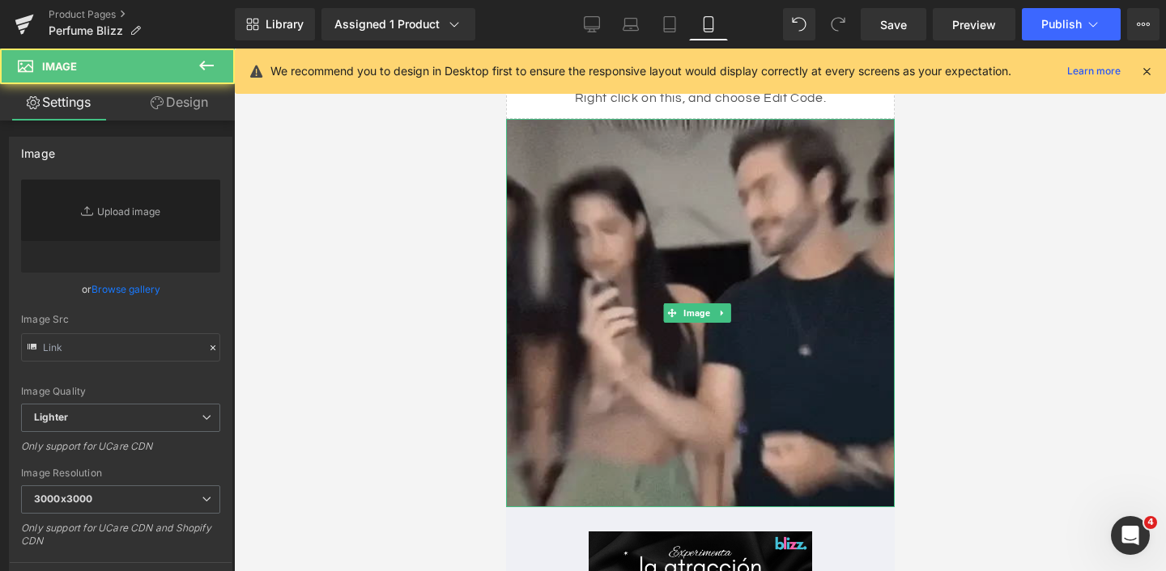
click at [551, 257] on img at bounding box center [699, 313] width 389 height 389
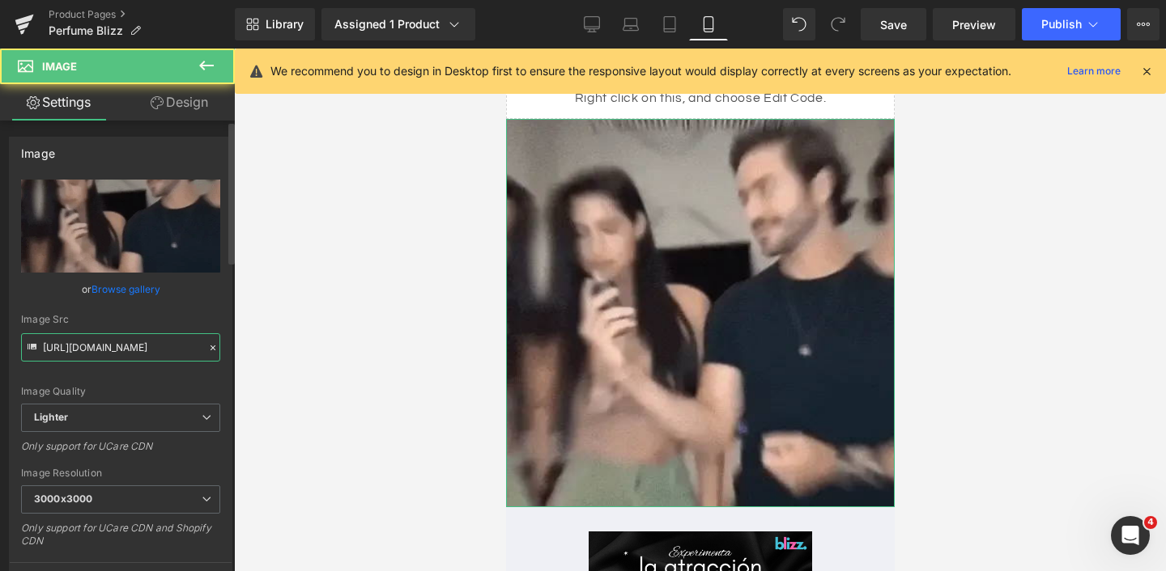
click at [113, 346] on input "[URL][DOMAIN_NAME]" at bounding box center [120, 347] width 199 height 28
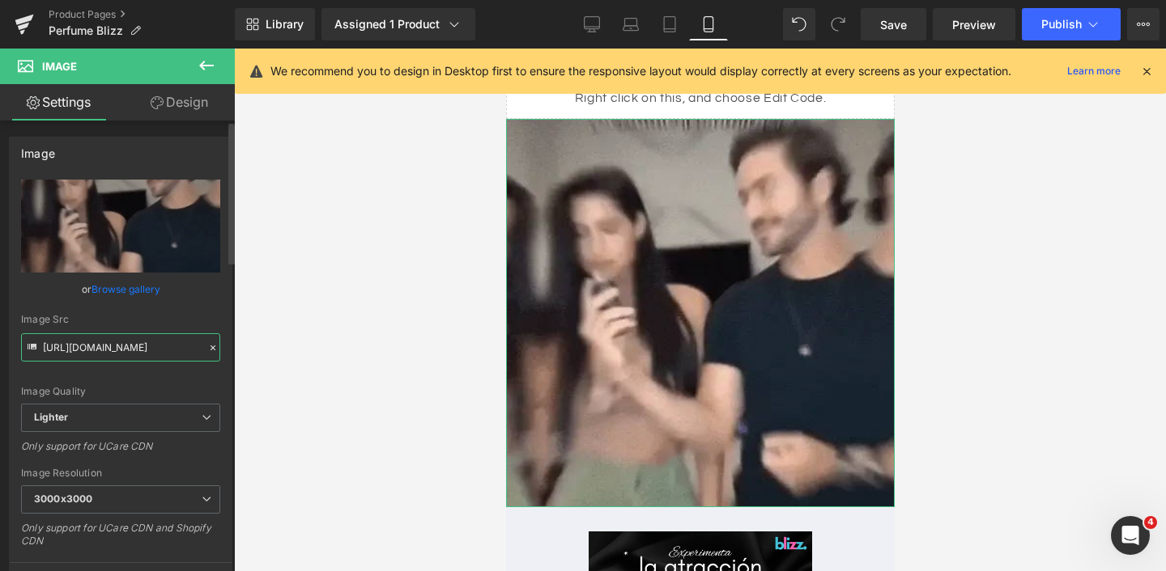
click at [113, 346] on input "[URL][DOMAIN_NAME]" at bounding box center [120, 347] width 199 height 28
paste input "[DOMAIN_NAME][URL]"
type input "[URL][DOMAIN_NAME]"
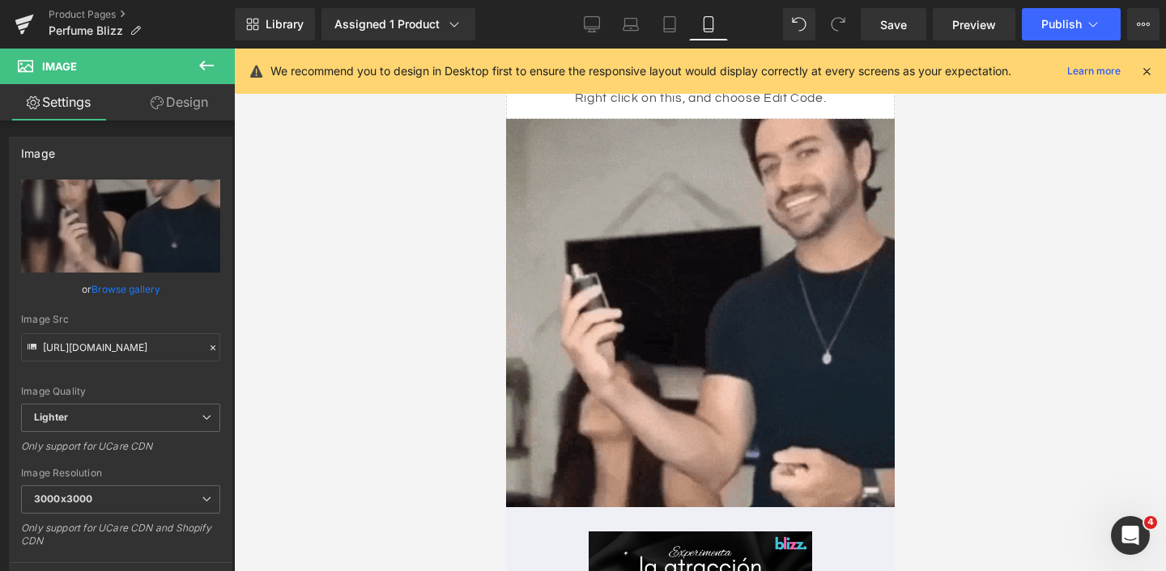
click at [280, 382] on div at bounding box center [700, 310] width 932 height 523
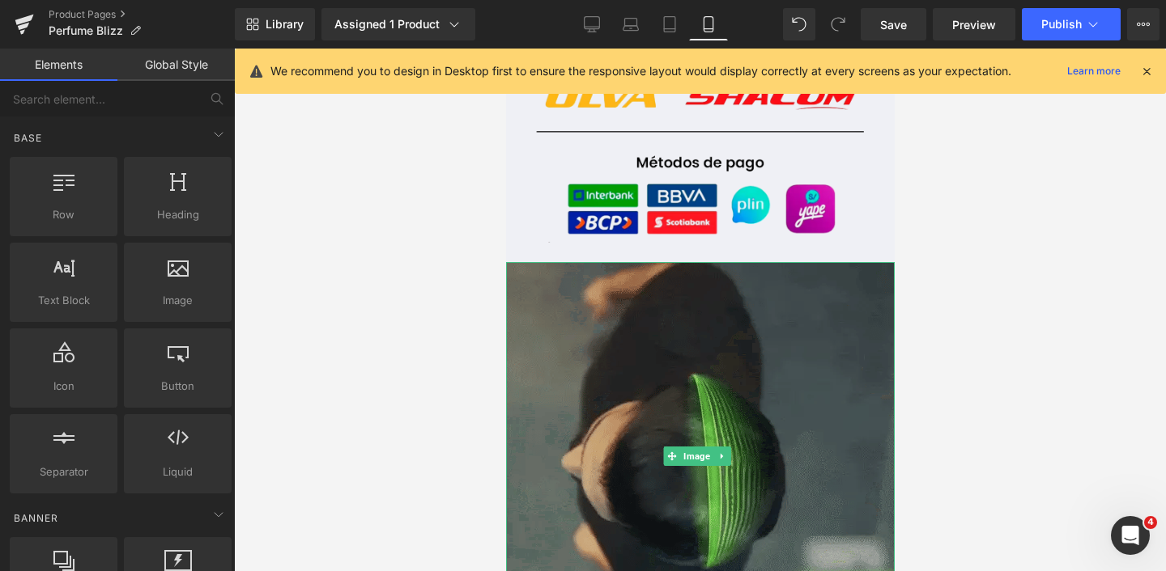
scroll to position [3125, 0]
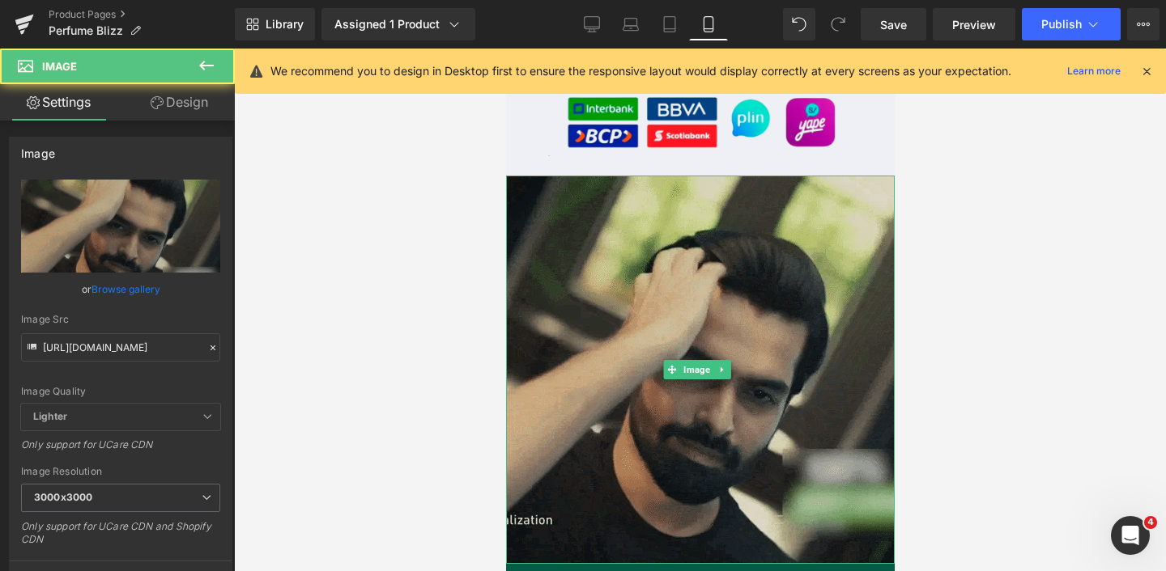
click at [614, 352] on img at bounding box center [699, 370] width 389 height 389
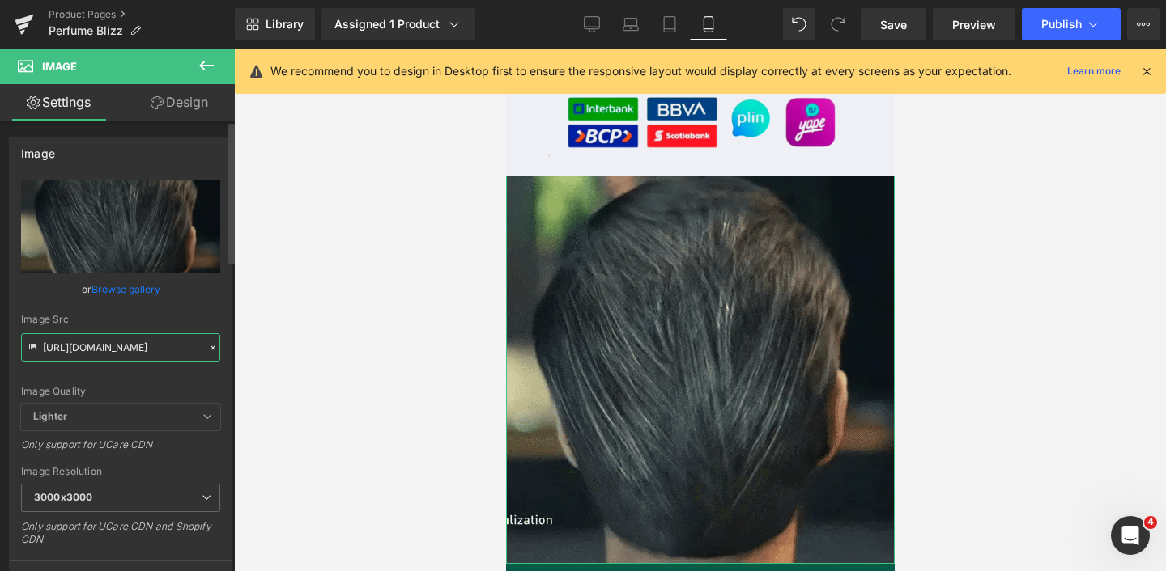
click at [123, 351] on input "[URL][DOMAIN_NAME]" at bounding box center [120, 347] width 199 height 28
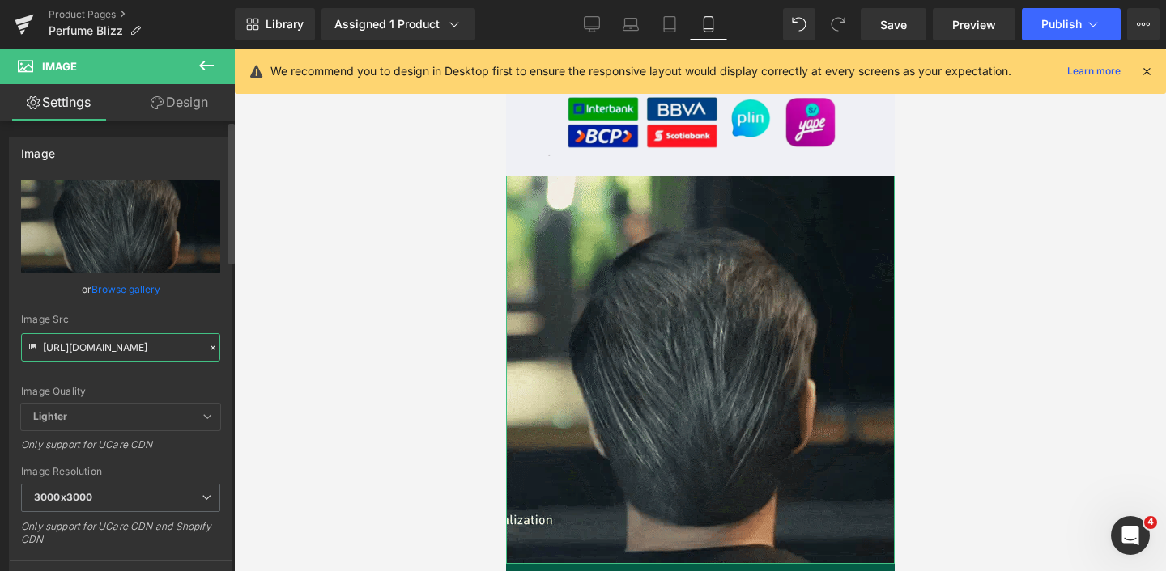
click at [123, 351] on input "[URL][DOMAIN_NAME]" at bounding box center [120, 347] width 199 height 28
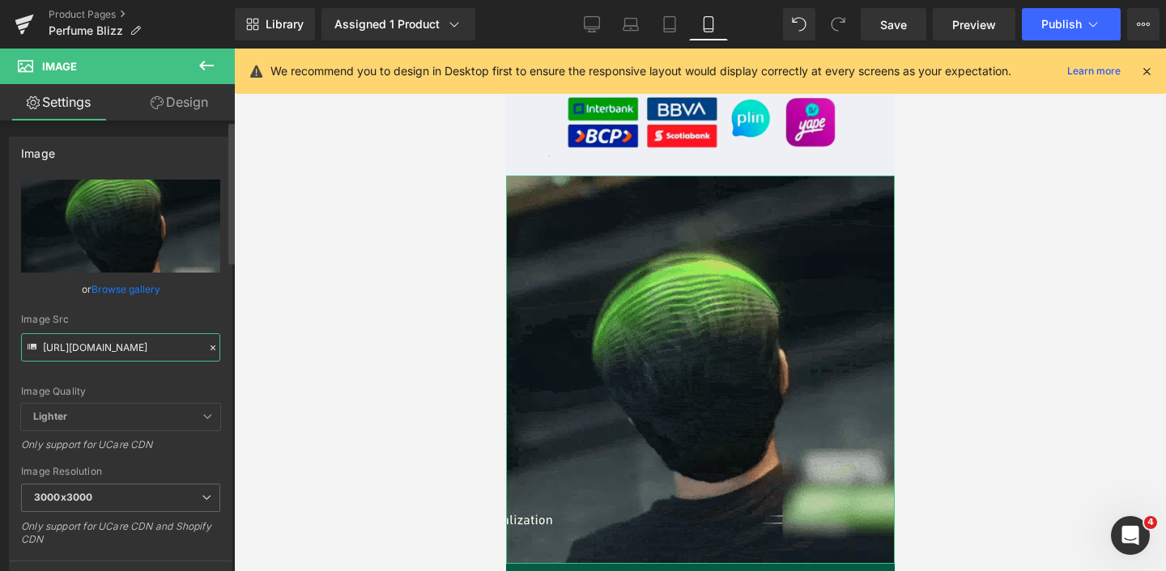
click at [123, 351] on input "[URL][DOMAIN_NAME]" at bounding box center [120, 347] width 199 height 28
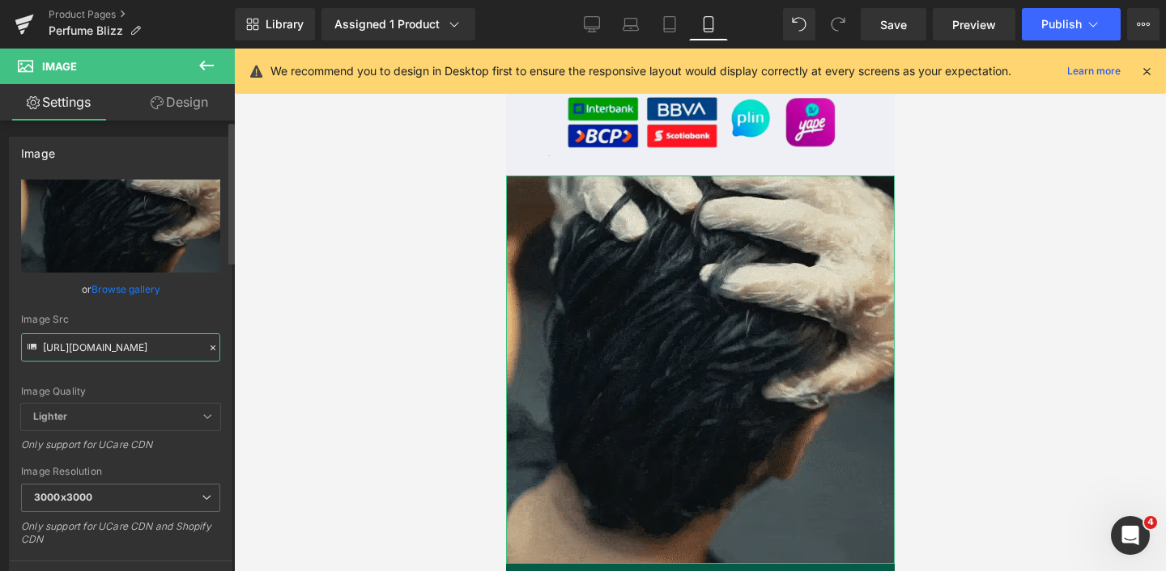
paste input "e38f9e6227dd5d487b793e52712708bc.webp?v=1755106838"
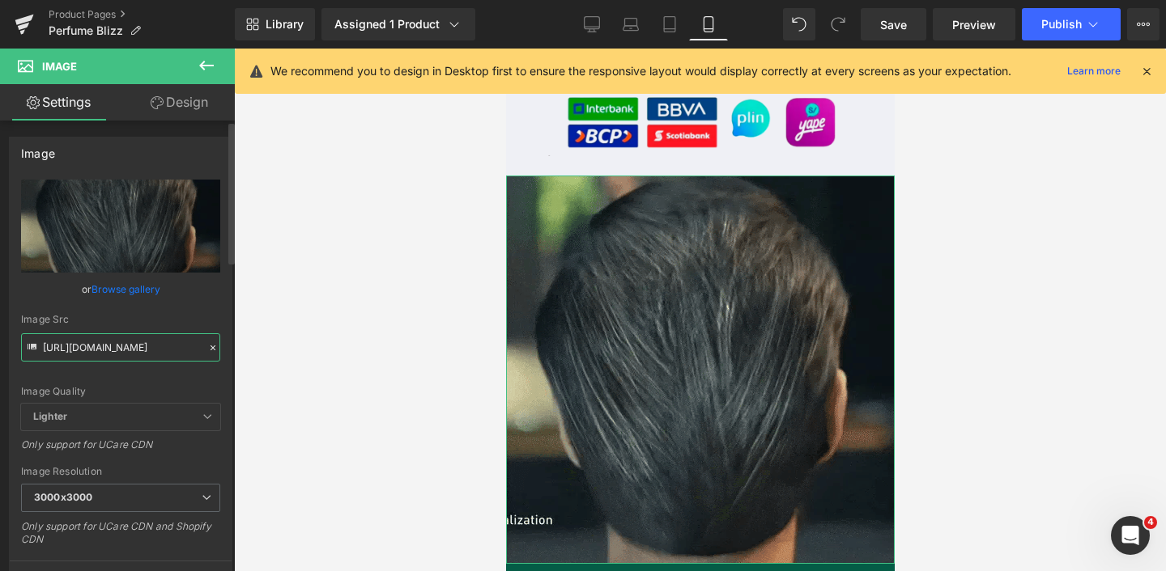
type input "[URL][DOMAIN_NAME]"
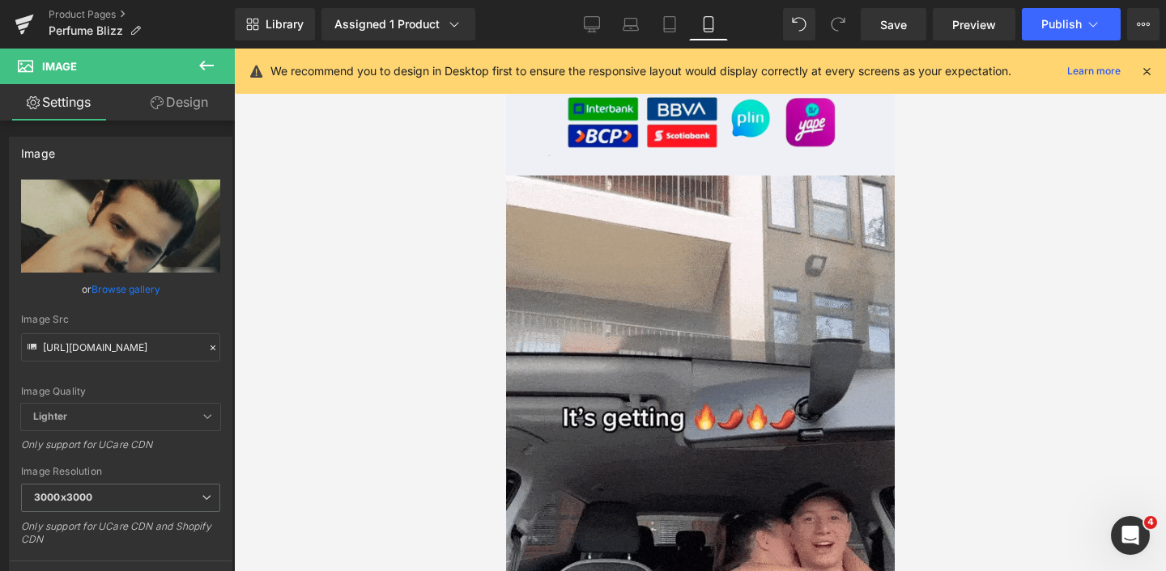
click at [326, 352] on div at bounding box center [700, 310] width 932 height 523
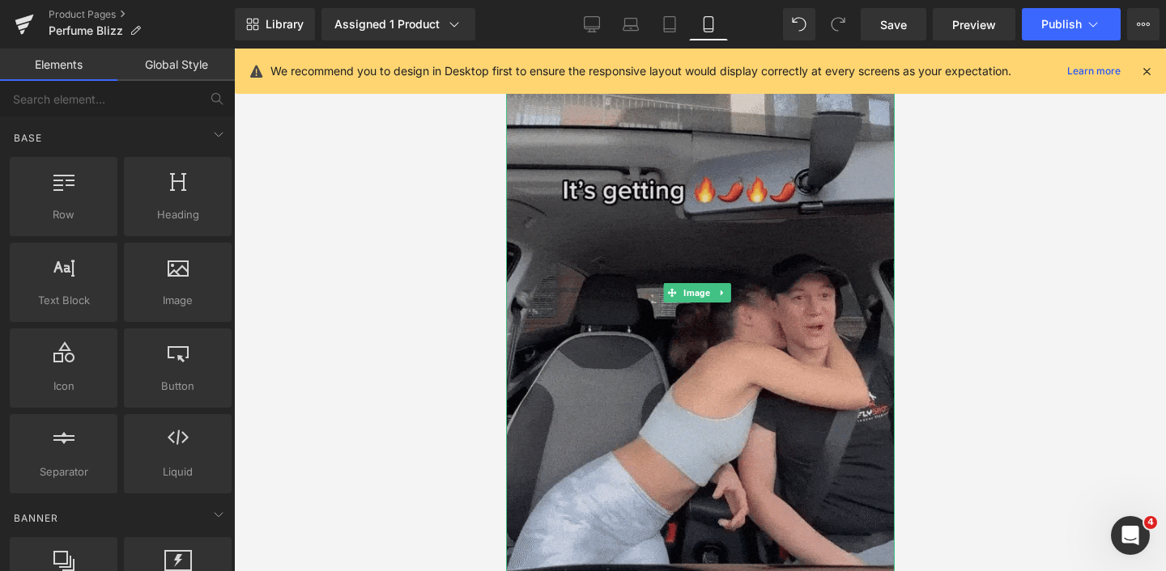
scroll to position [3437, 0]
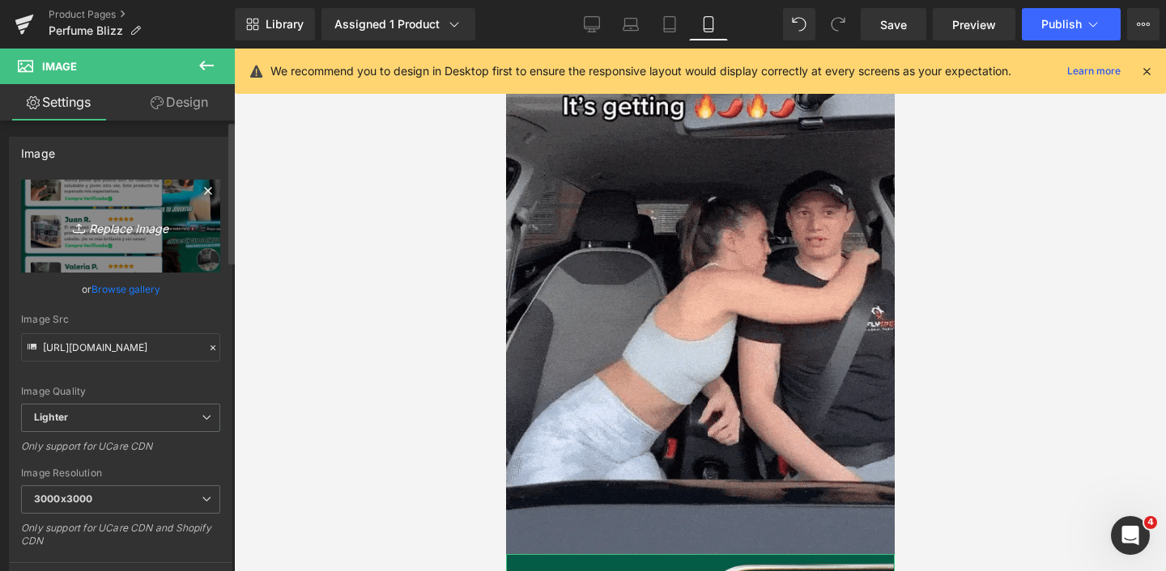
click at [112, 231] on icon "Replace Image" at bounding box center [121, 226] width 130 height 20
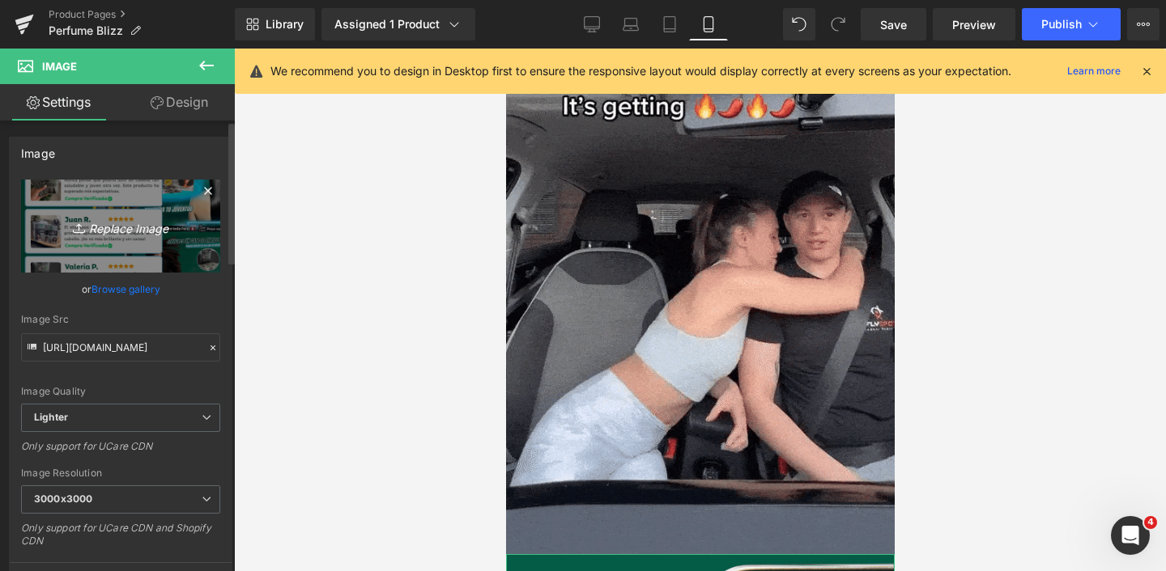
type input "C:\fakepath\6.png"
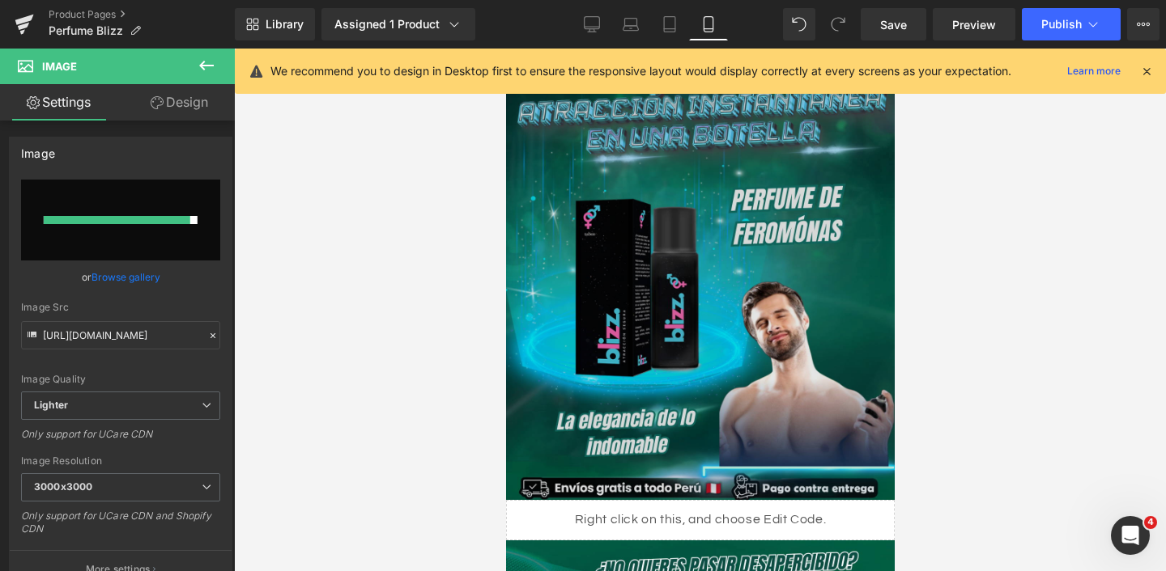
scroll to position [-2, 0]
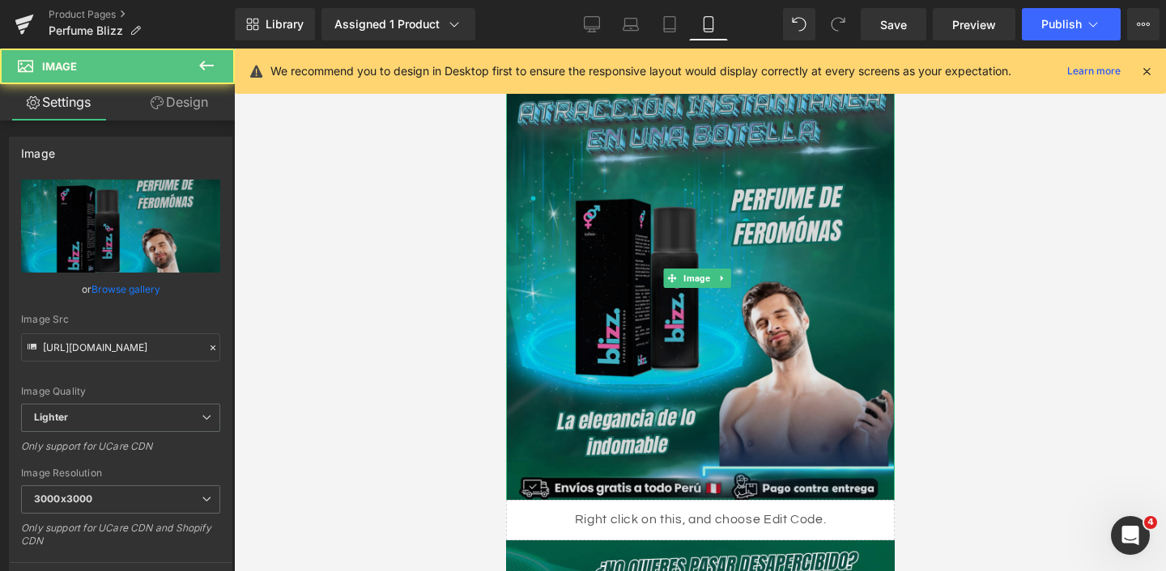
drag, startPoint x: 583, startPoint y: 262, endPoint x: 979, endPoint y: 317, distance: 400.4
click at [583, 262] on img at bounding box center [699, 279] width 389 height 460
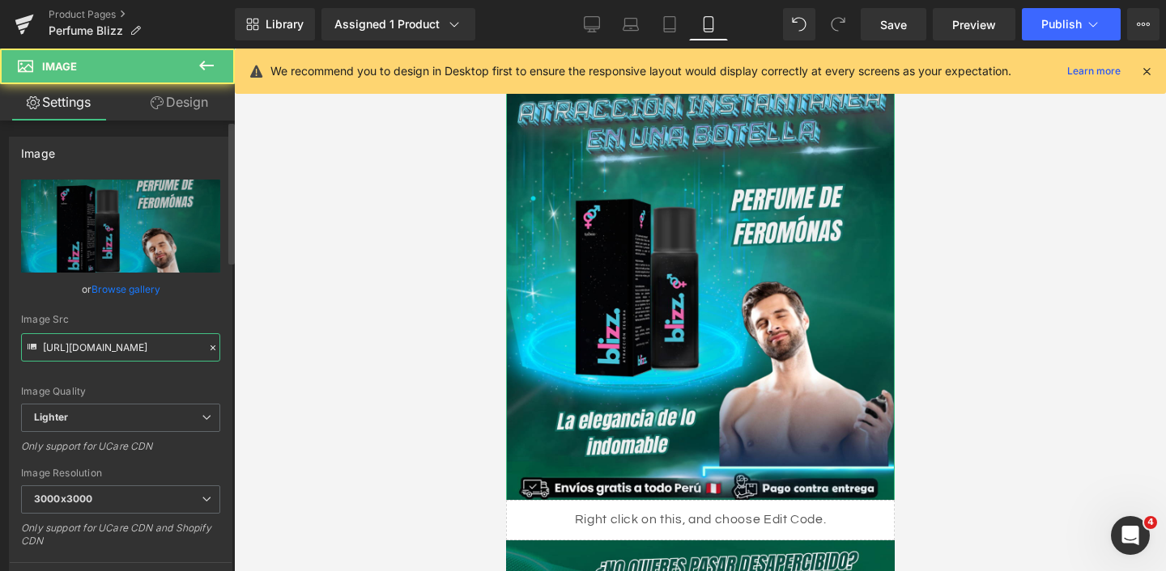
click at [113, 346] on input "[URL][DOMAIN_NAME]" at bounding box center [120, 347] width 199 height 28
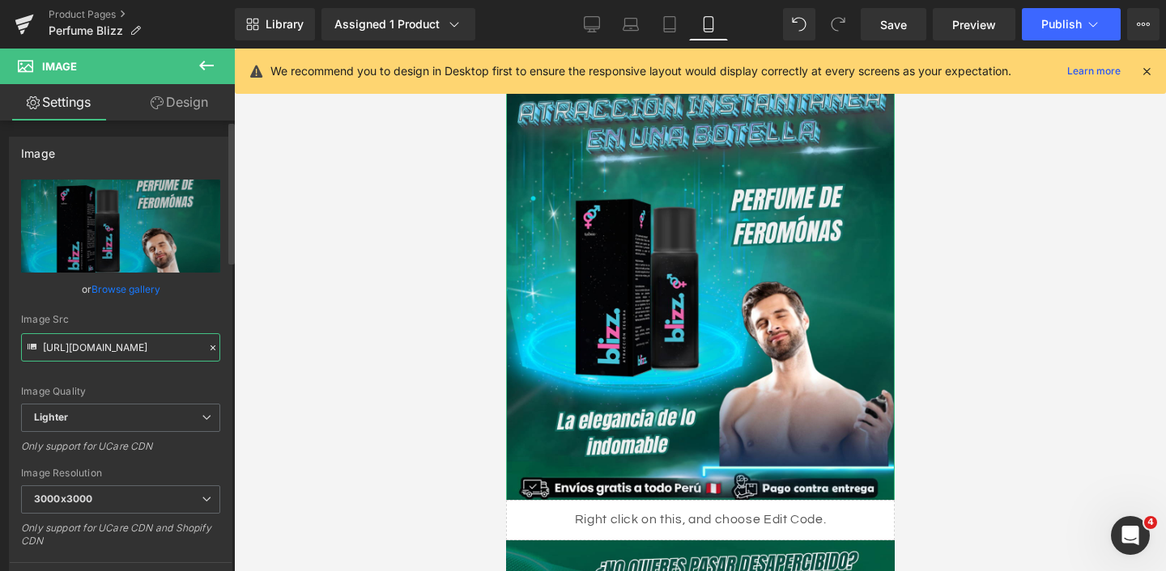
click at [113, 346] on input "[URL][DOMAIN_NAME]" at bounding box center [120, 347] width 199 height 28
paste input "[DOMAIN_NAME][URL]"
type input "[URL][DOMAIN_NAME]"
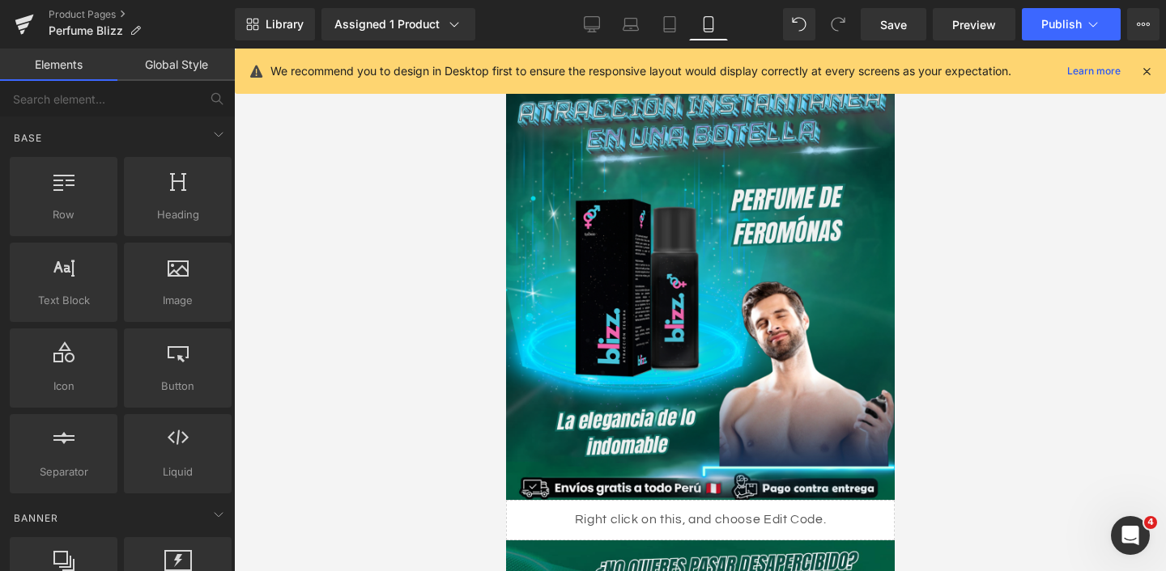
click at [354, 331] on div at bounding box center [700, 310] width 932 height 523
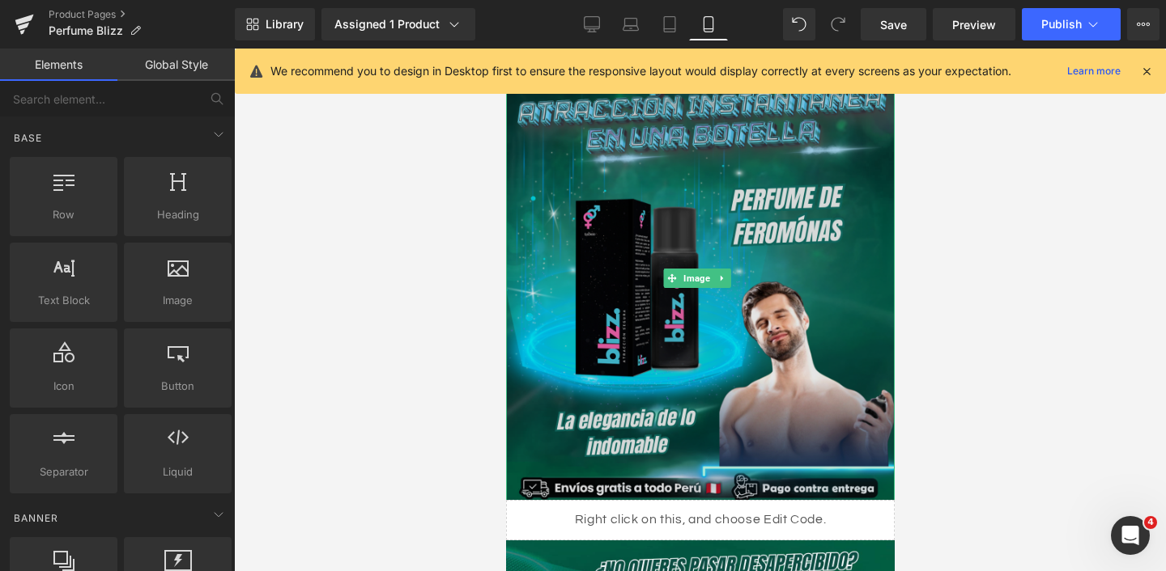
scroll to position [424, 0]
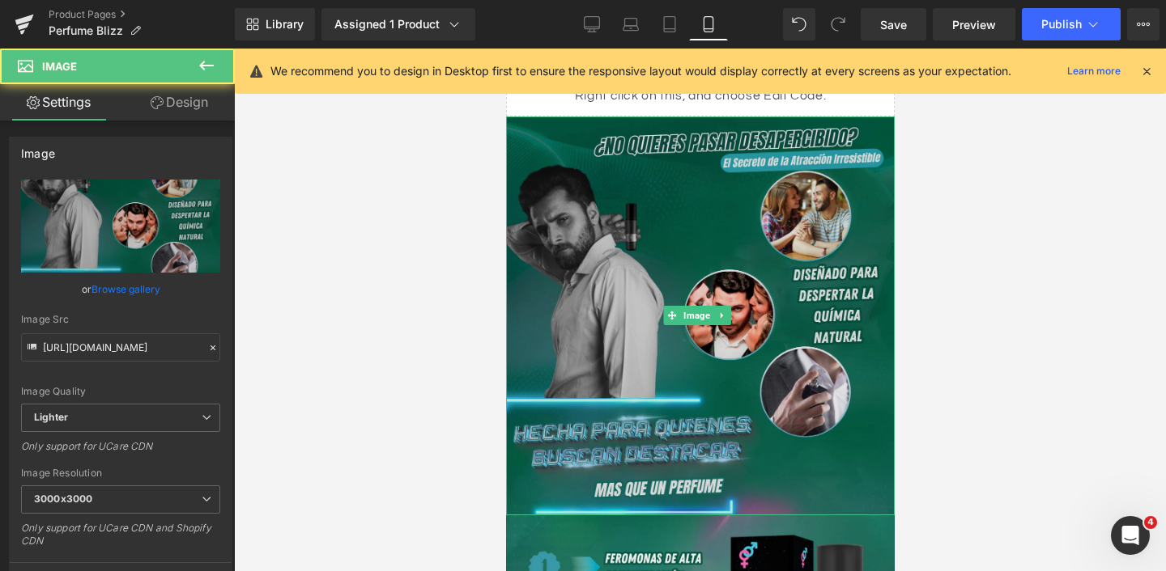
click at [632, 326] on img at bounding box center [699, 316] width 389 height 399
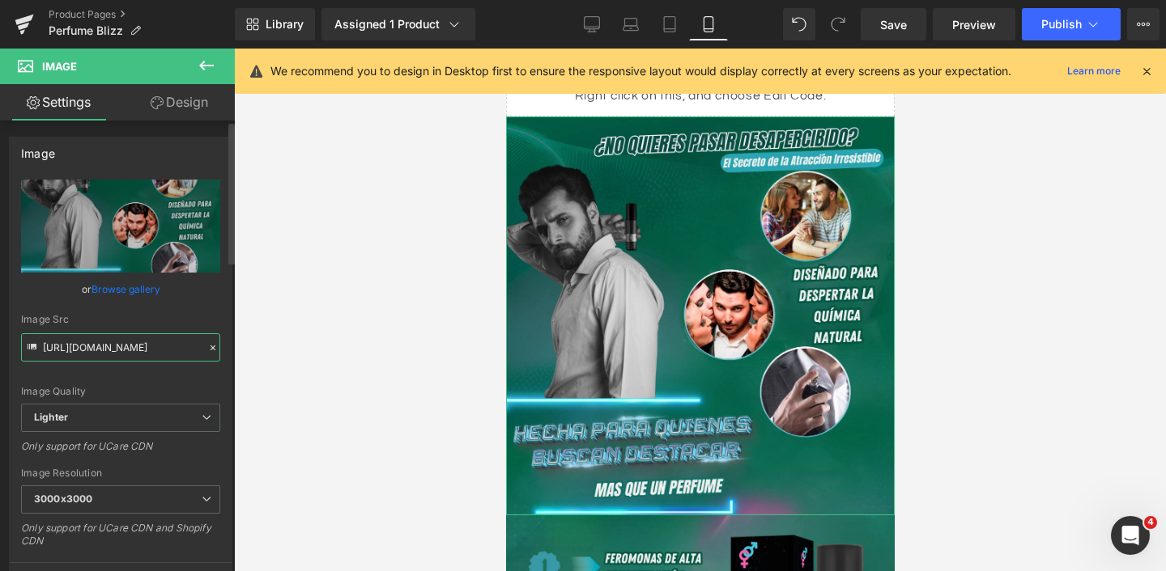
click at [132, 351] on input "[URL][DOMAIN_NAME]" at bounding box center [120, 347] width 199 height 28
paste input "[DOMAIN_NAME][URL]"
click at [225, 338] on div "Image [URL][DOMAIN_NAME] Replace Image Upload image or Browse gallery Image Src…" at bounding box center [120, 369] width 223 height 465
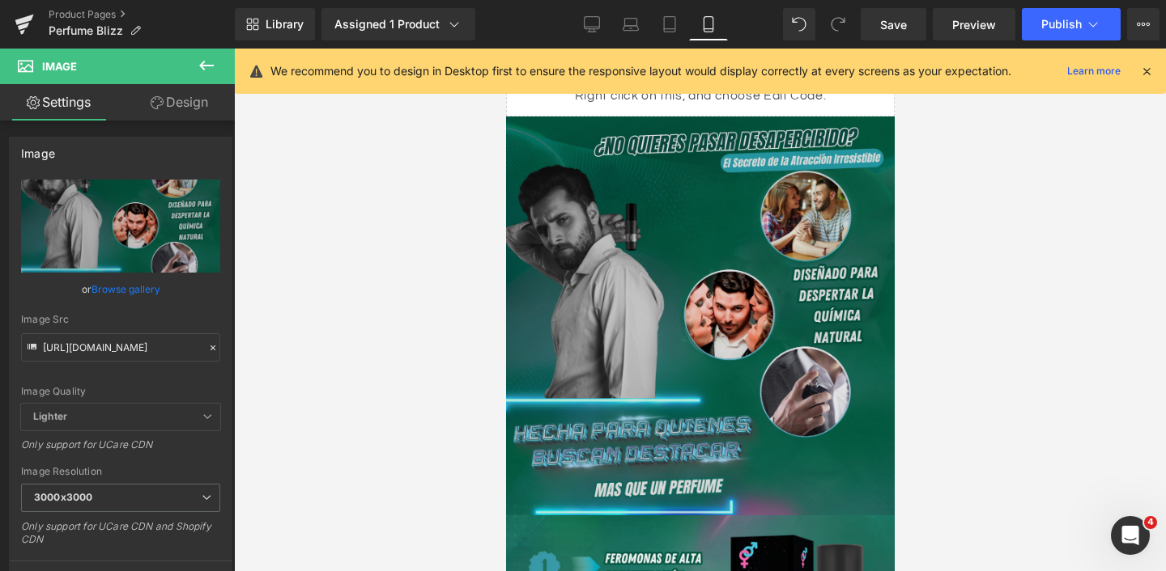
type input "[URL][DOMAIN_NAME]"
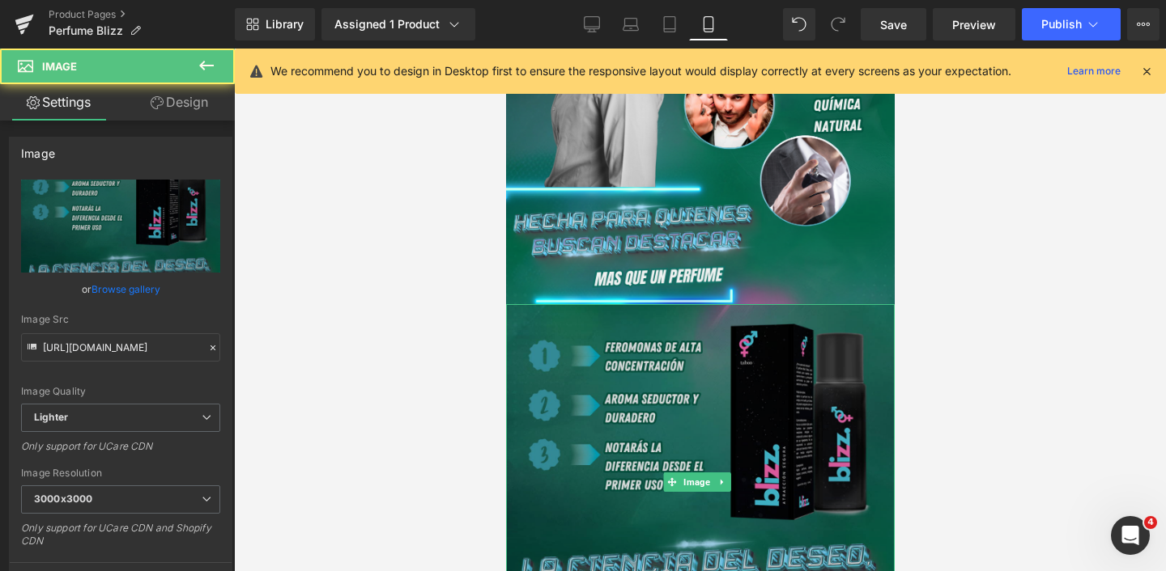
click at [658, 396] on img at bounding box center [699, 482] width 389 height 356
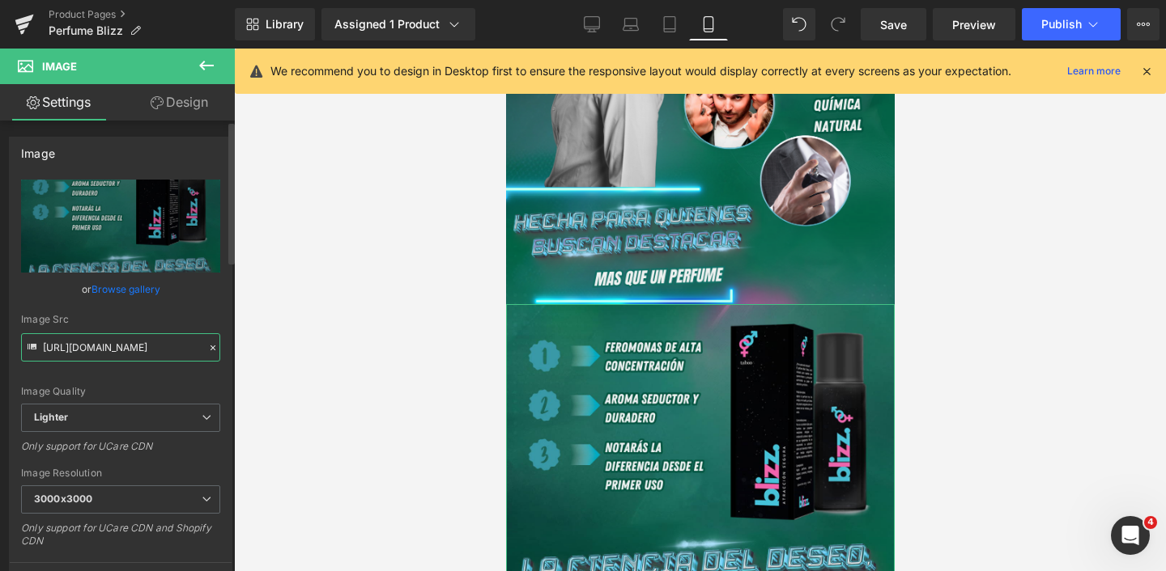
click at [120, 346] on input "[URL][DOMAIN_NAME]" at bounding box center [120, 347] width 199 height 28
paste input "[DOMAIN_NAME][URL]"
type input "[URL][DOMAIN_NAME]"
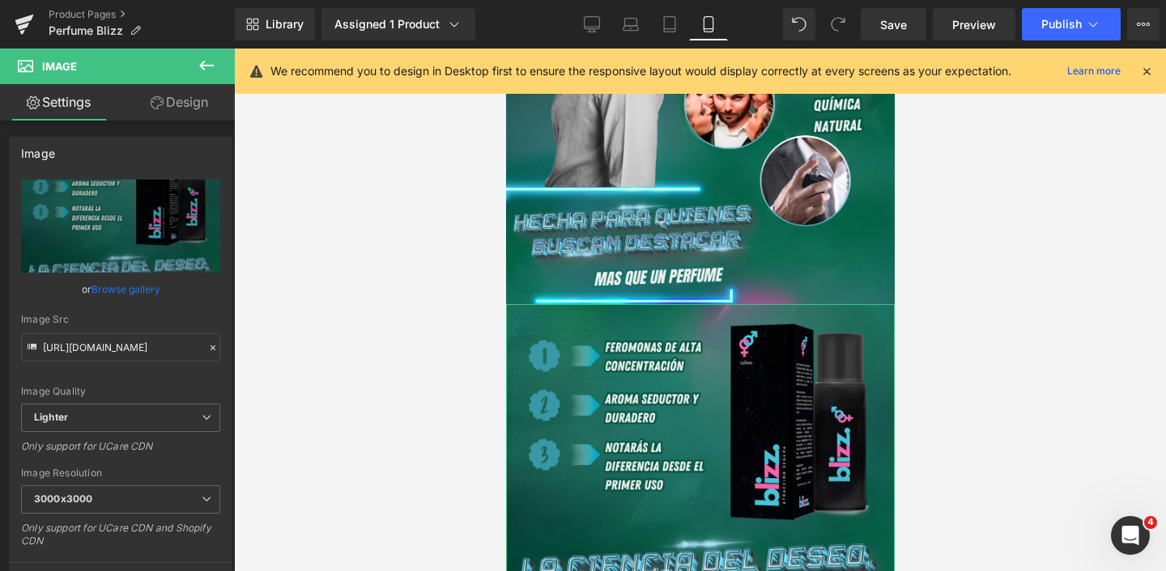
click at [308, 338] on div at bounding box center [700, 310] width 932 height 523
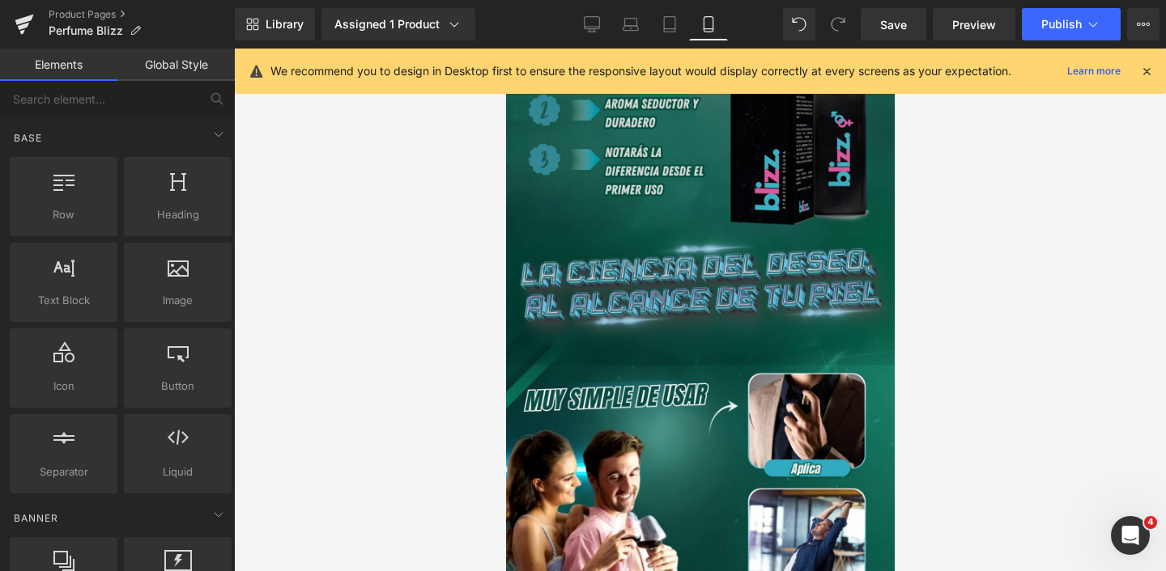
scroll to position [945, 0]
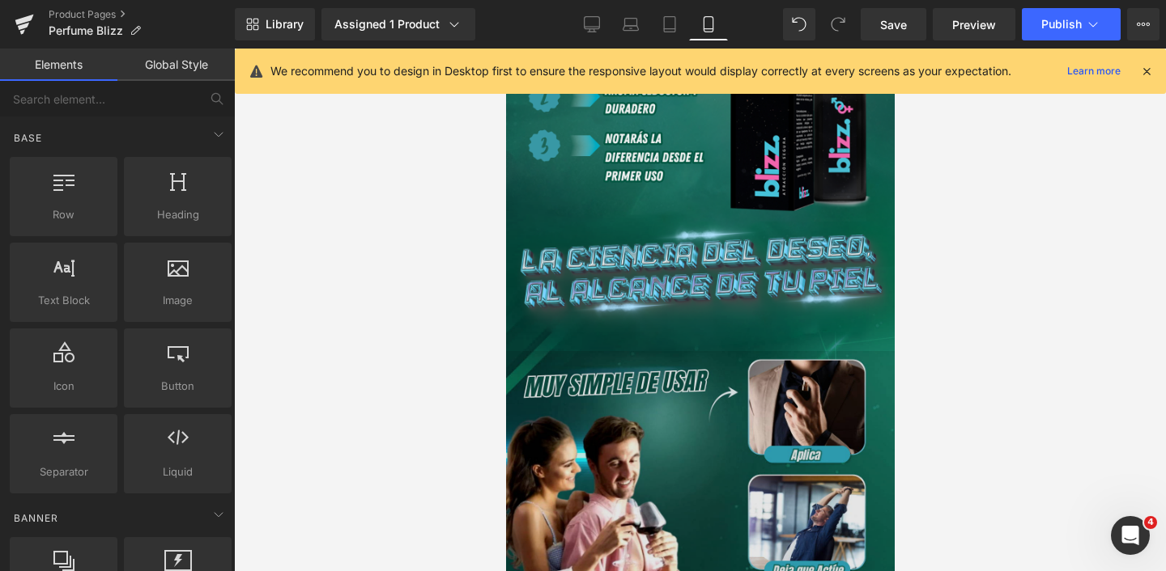
click at [643, 378] on img at bounding box center [699, 570] width 389 height 438
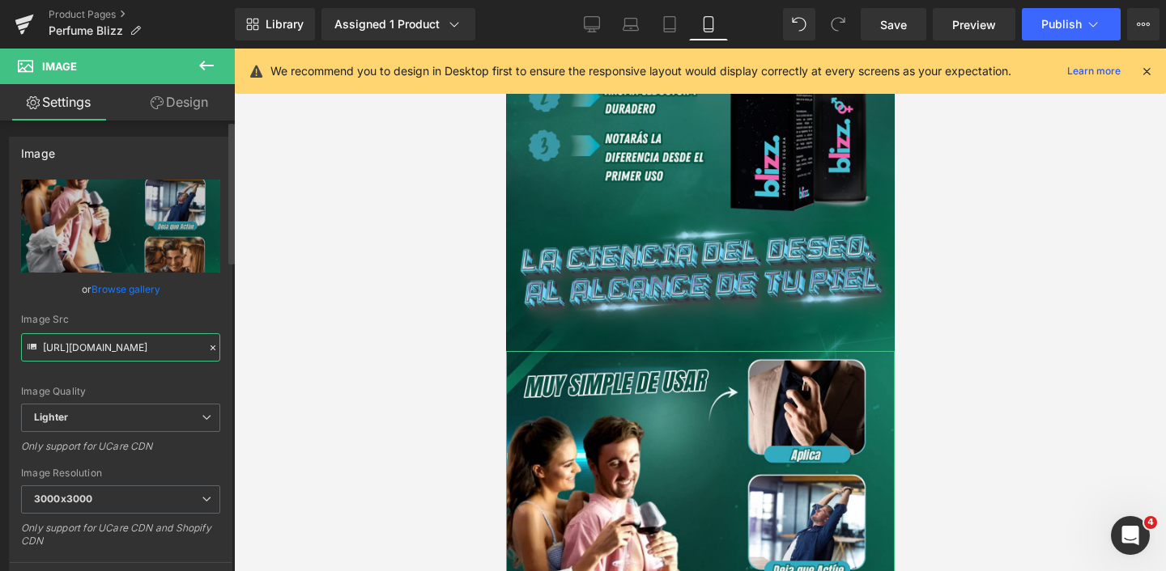
click at [91, 349] on input "[URL][DOMAIN_NAME]" at bounding box center [120, 347] width 199 height 28
paste input "[DOMAIN_NAME][URL]"
type input "[URL][DOMAIN_NAME]"
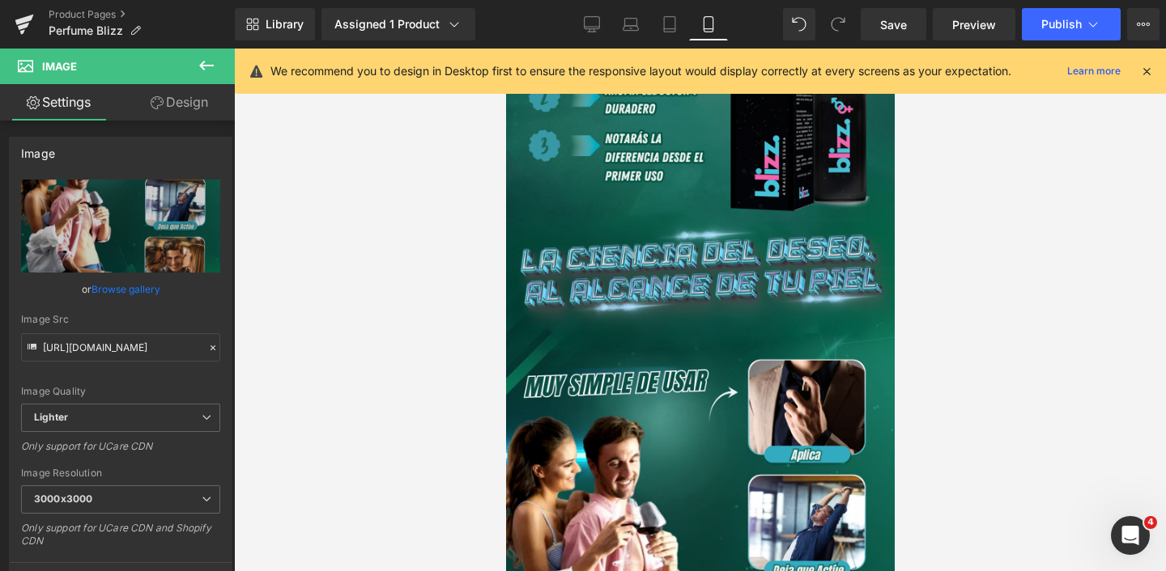
click at [293, 363] on div at bounding box center [700, 310] width 932 height 523
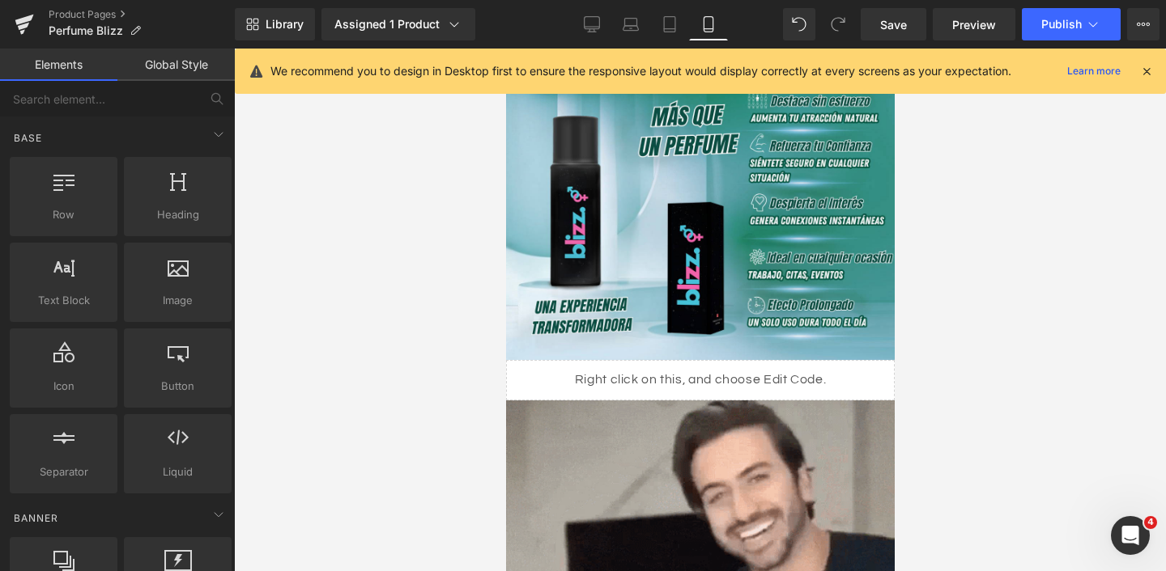
scroll to position [1603, 0]
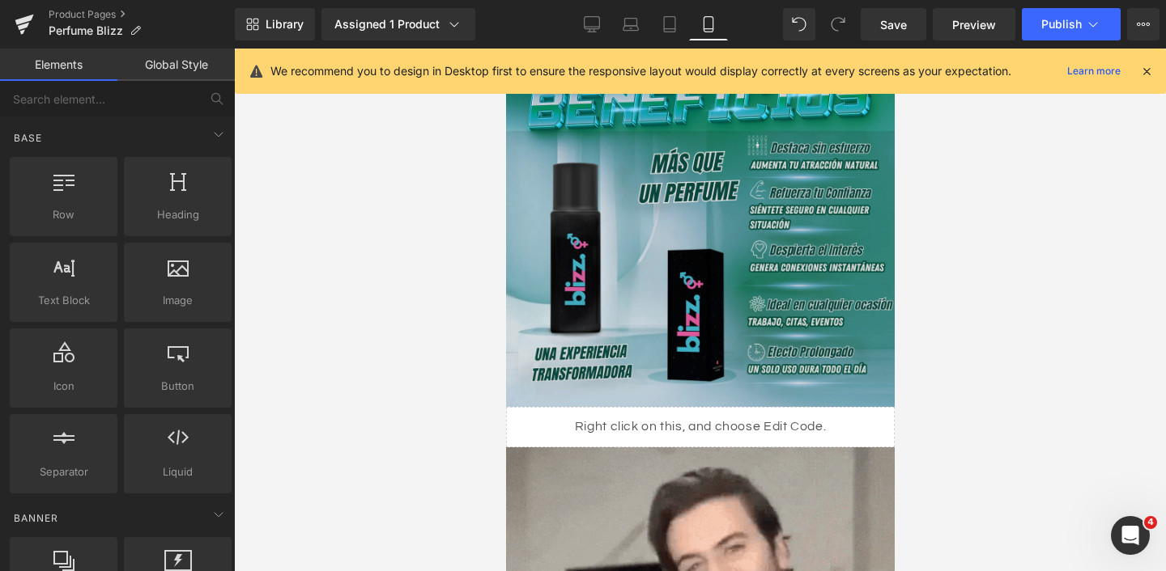
click at [622, 234] on img at bounding box center [699, 273] width 389 height 284
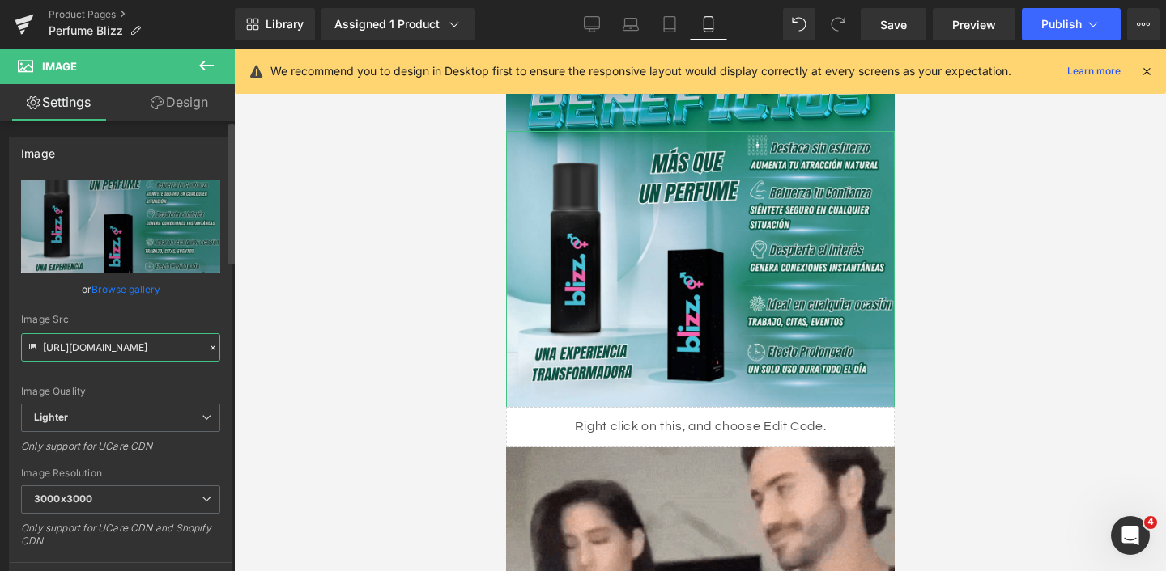
click at [125, 343] on input "[URL][DOMAIN_NAME]" at bounding box center [120, 347] width 199 height 28
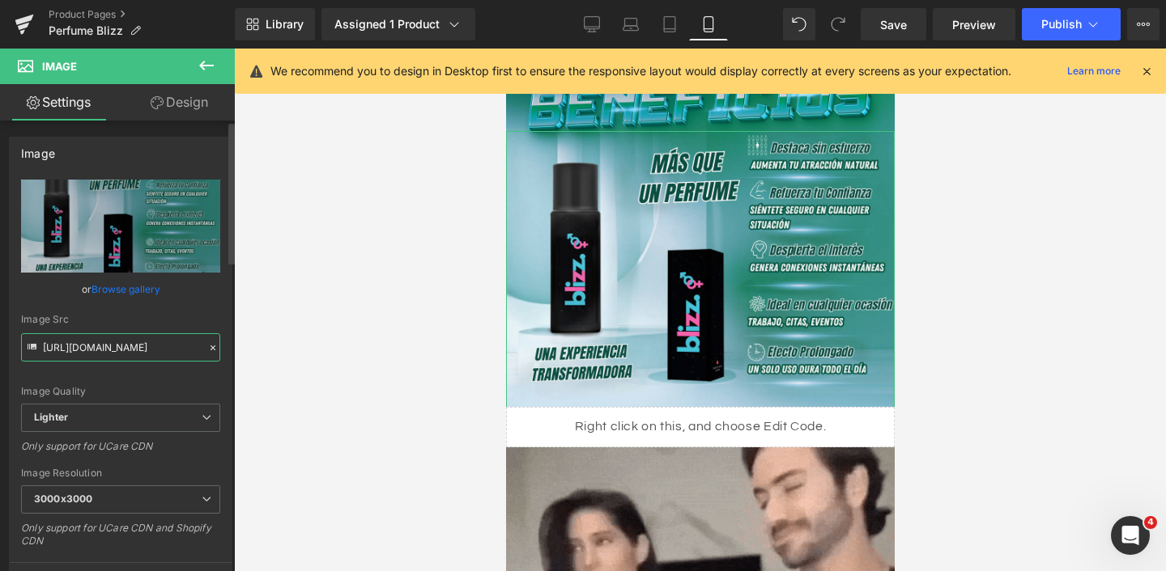
click at [125, 343] on input "[URL][DOMAIN_NAME]" at bounding box center [120, 347] width 199 height 28
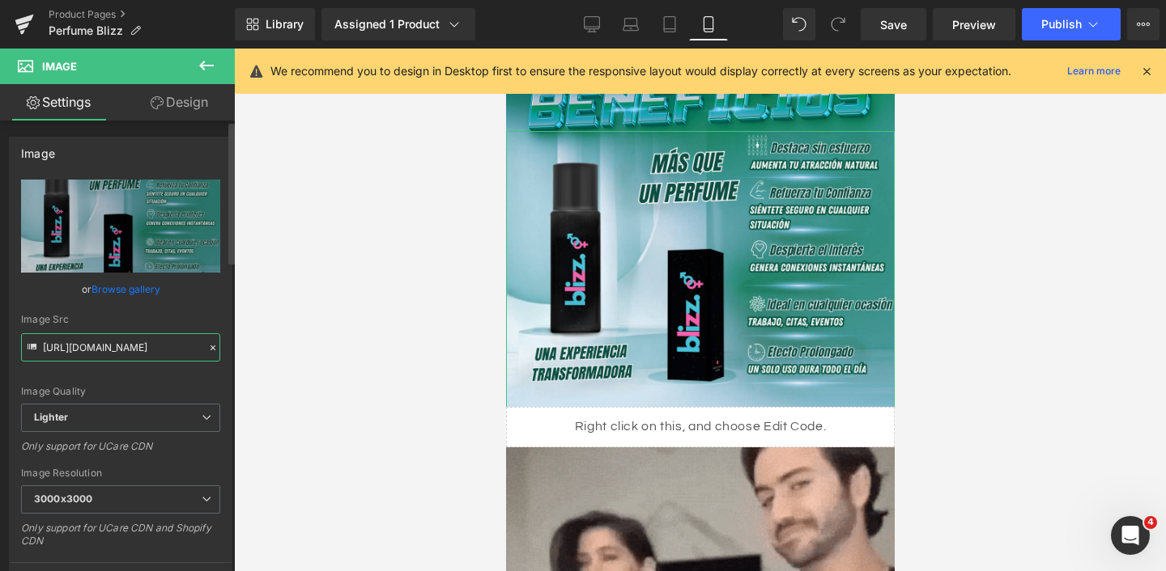
paste input "[DOMAIN_NAME][URL]"
type input "[URL][DOMAIN_NAME]"
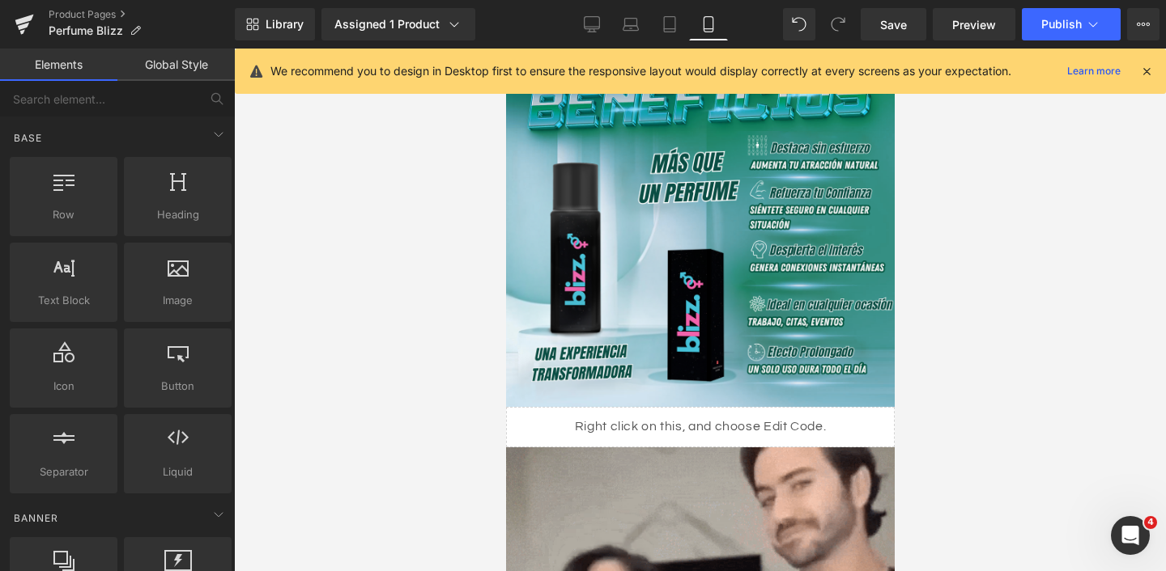
click at [321, 307] on div at bounding box center [700, 310] width 932 height 523
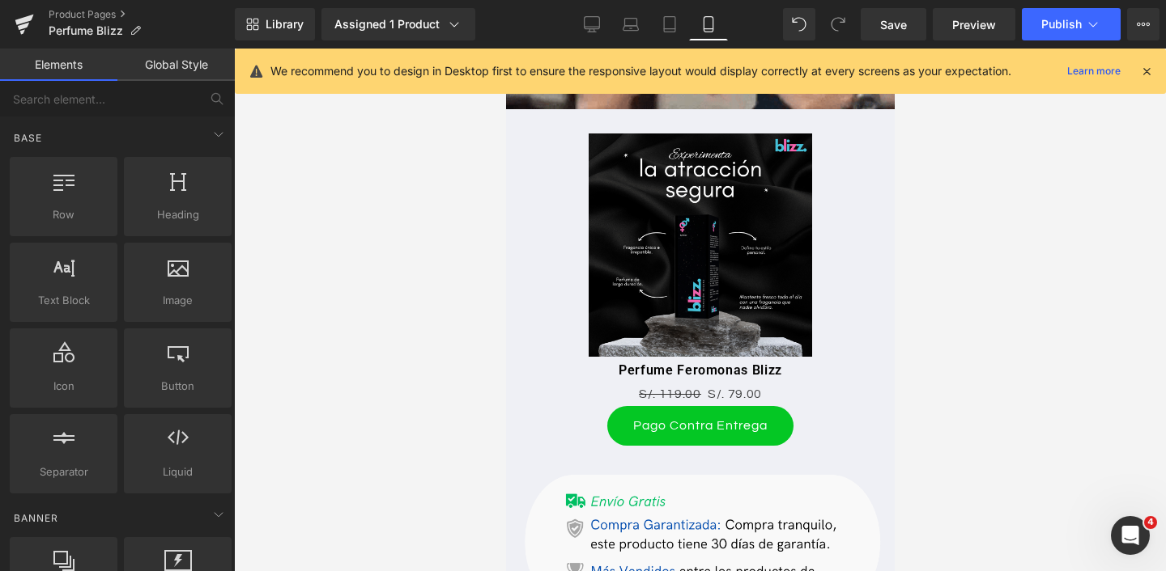
scroll to position [2328, 0]
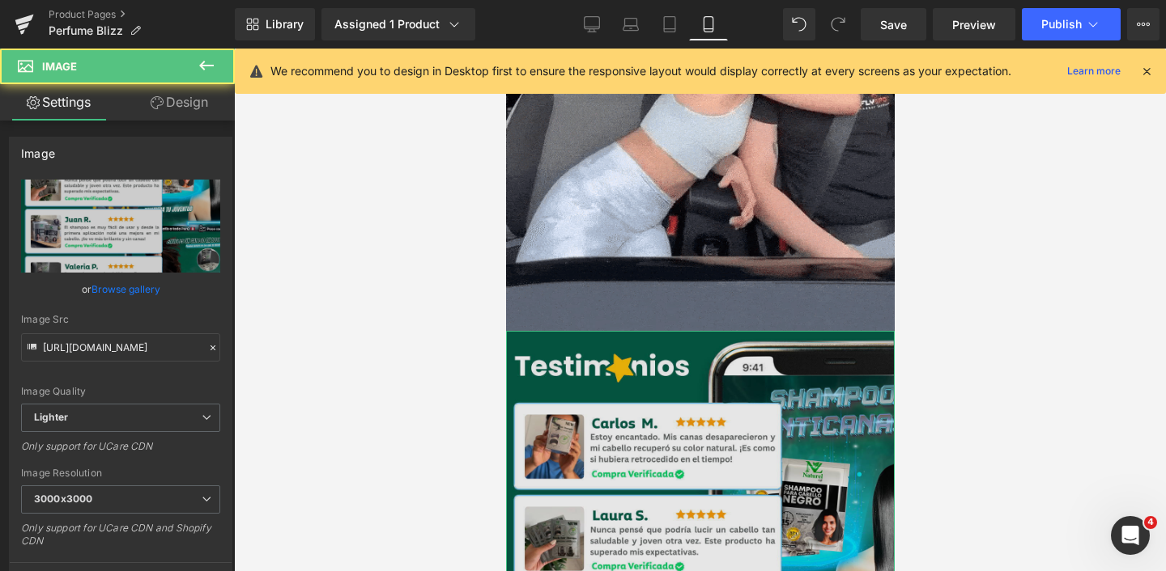
scroll to position [3693, 0]
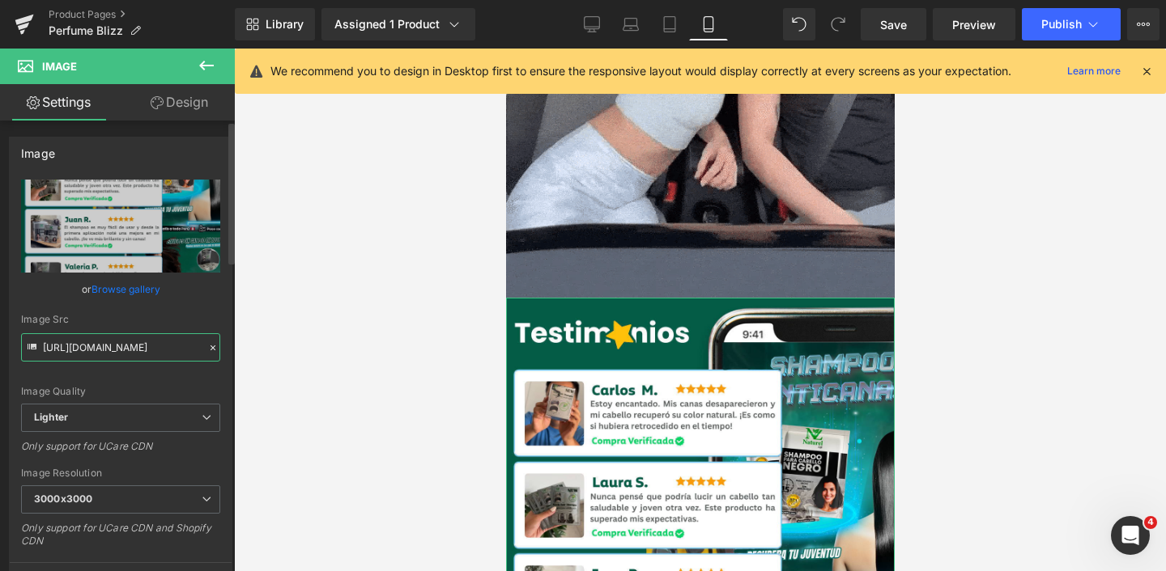
click at [116, 348] on input "[URL][DOMAIN_NAME]" at bounding box center [120, 347] width 199 height 28
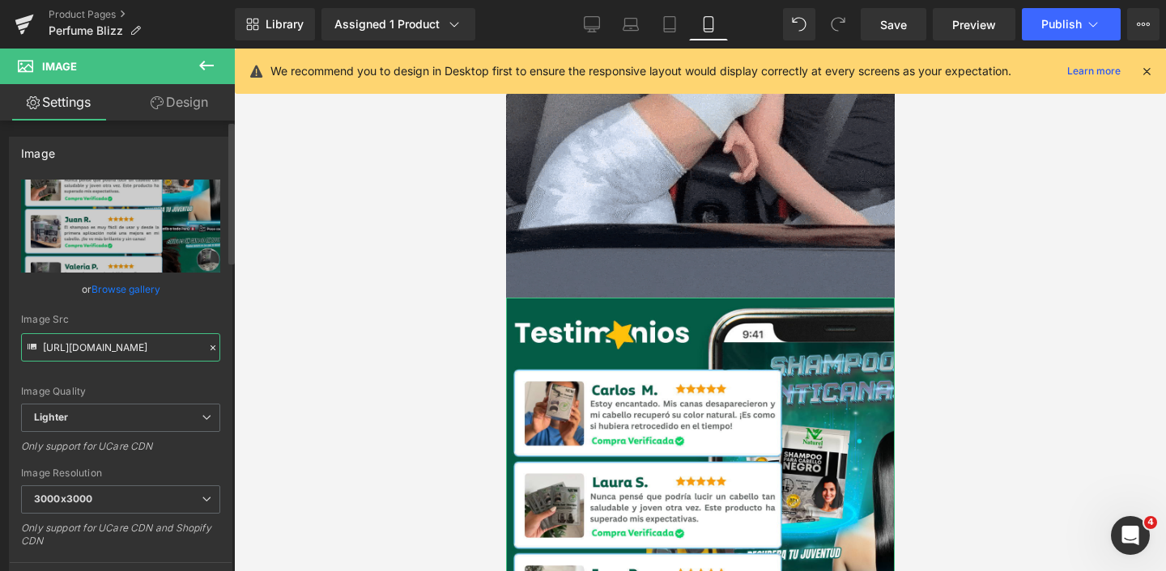
click at [116, 348] on input "[URL][DOMAIN_NAME]" at bounding box center [120, 347] width 199 height 28
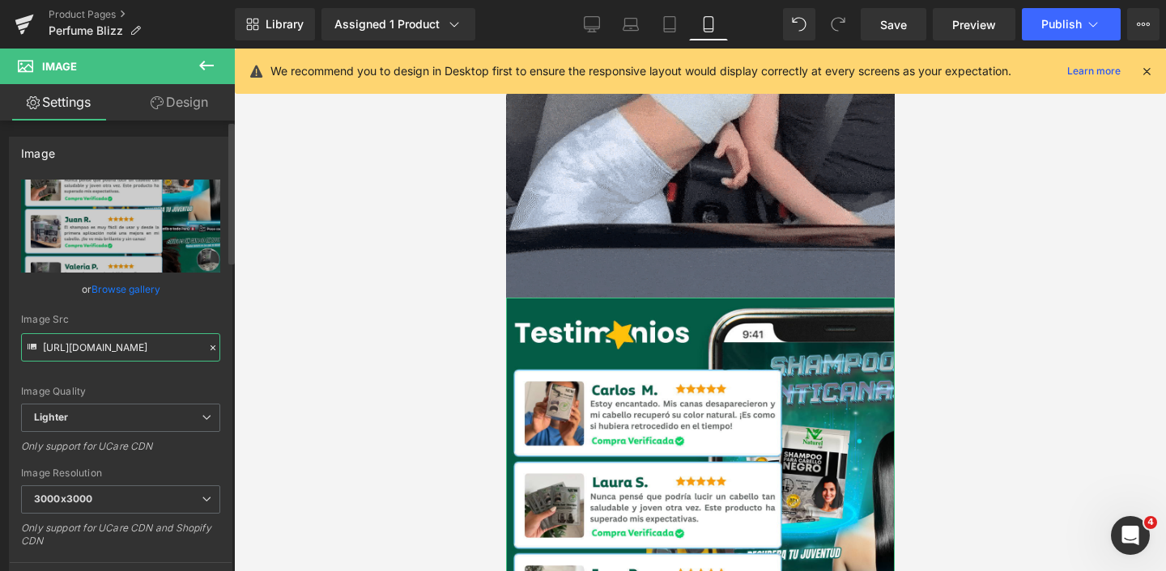
click at [116, 348] on input "[URL][DOMAIN_NAME]" at bounding box center [120, 347] width 199 height 28
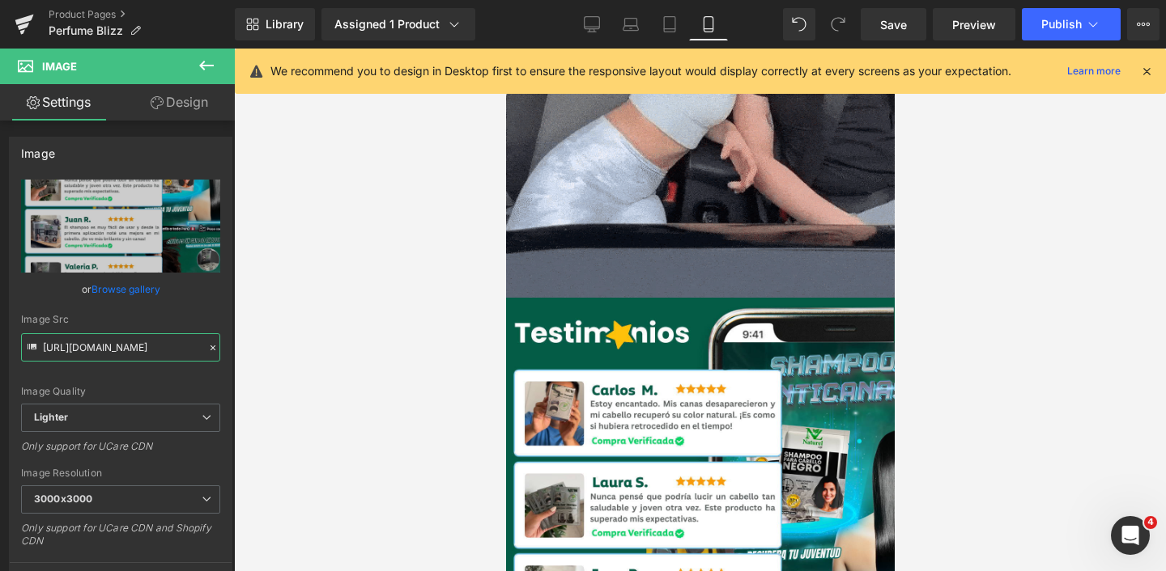
paste input "[DOMAIN_NAME][URL]"
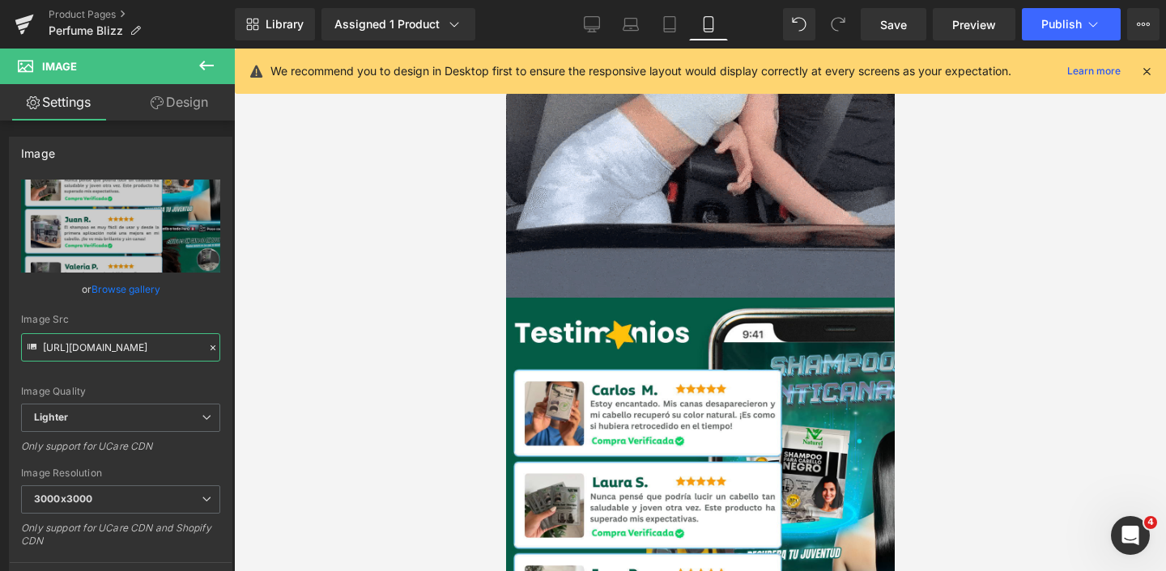
type input "[URL][DOMAIN_NAME]"
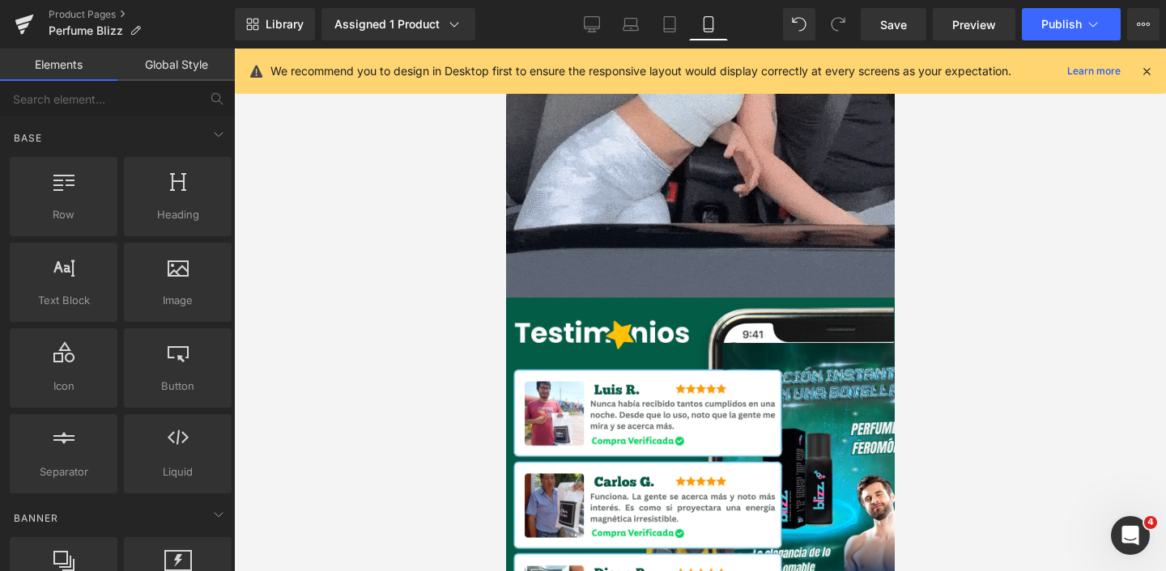
click at [287, 342] on div at bounding box center [700, 310] width 932 height 523
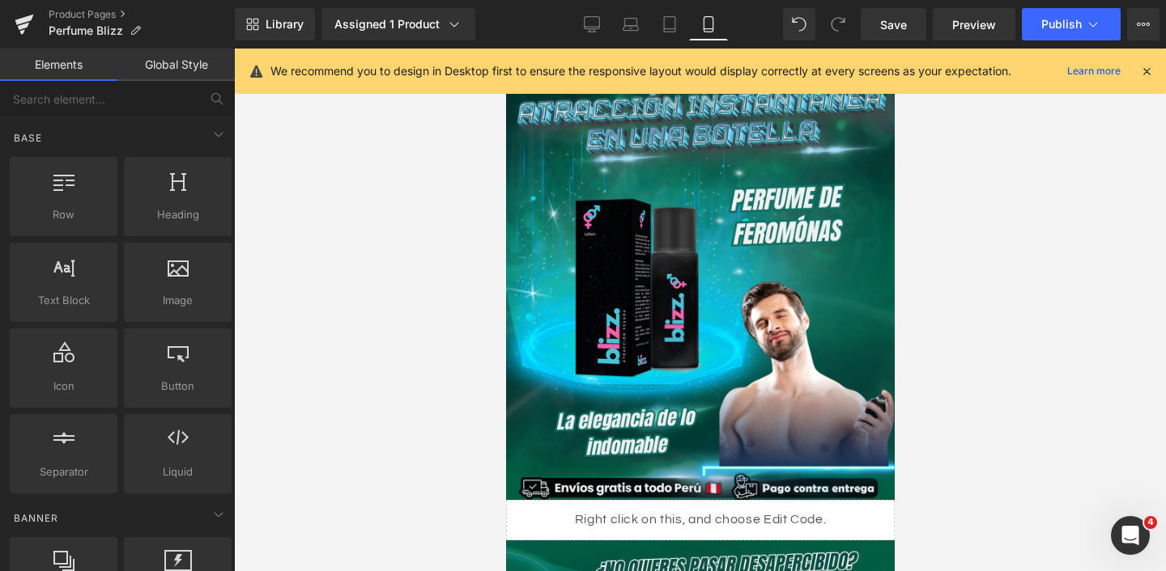
scroll to position [0, 0]
click at [1051, 23] on span "Publish" at bounding box center [1061, 24] width 40 height 13
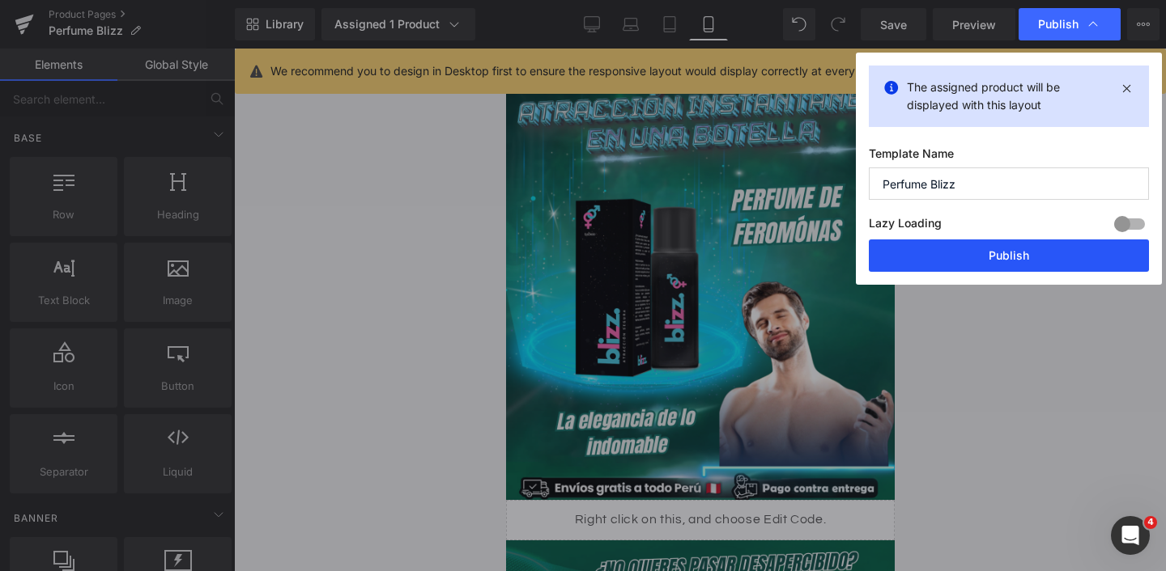
click at [1011, 257] on button "Publish" at bounding box center [1009, 256] width 280 height 32
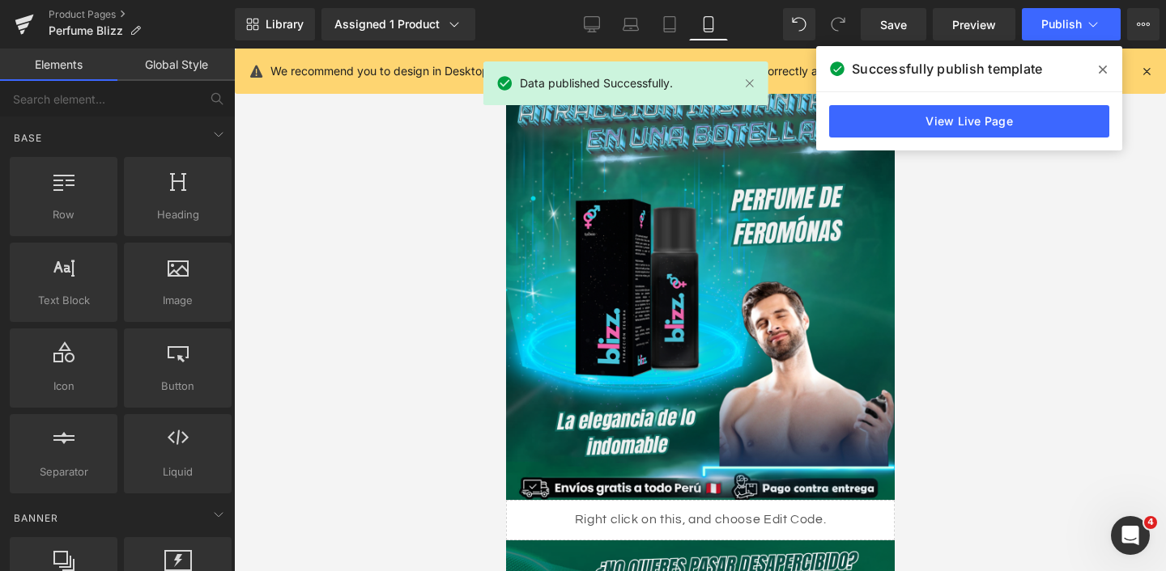
click at [1100, 74] on icon at bounding box center [1102, 69] width 8 height 13
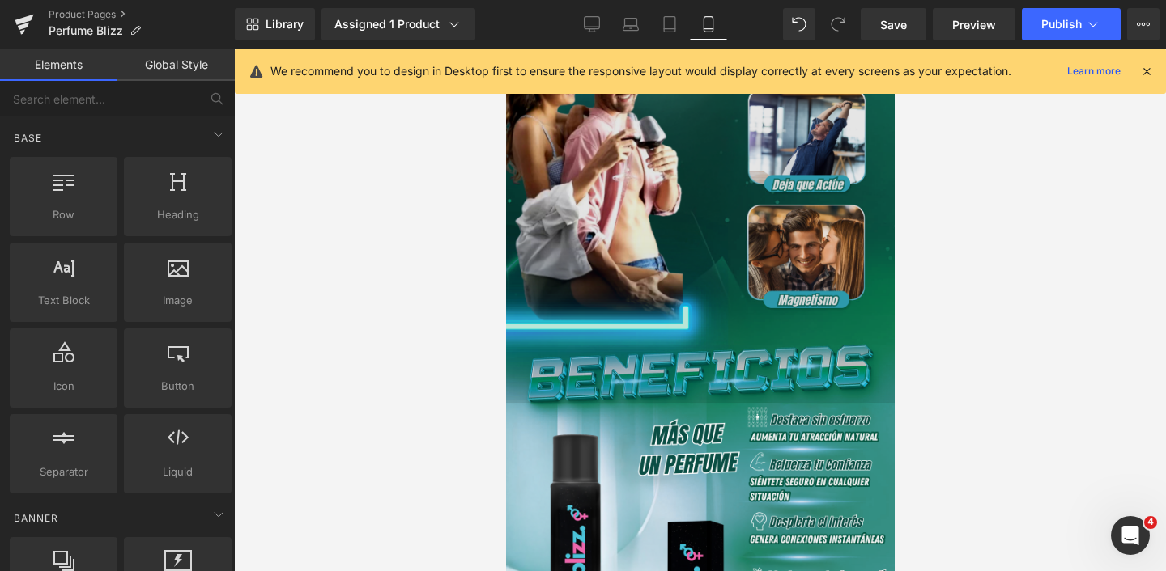
scroll to position [1378, 0]
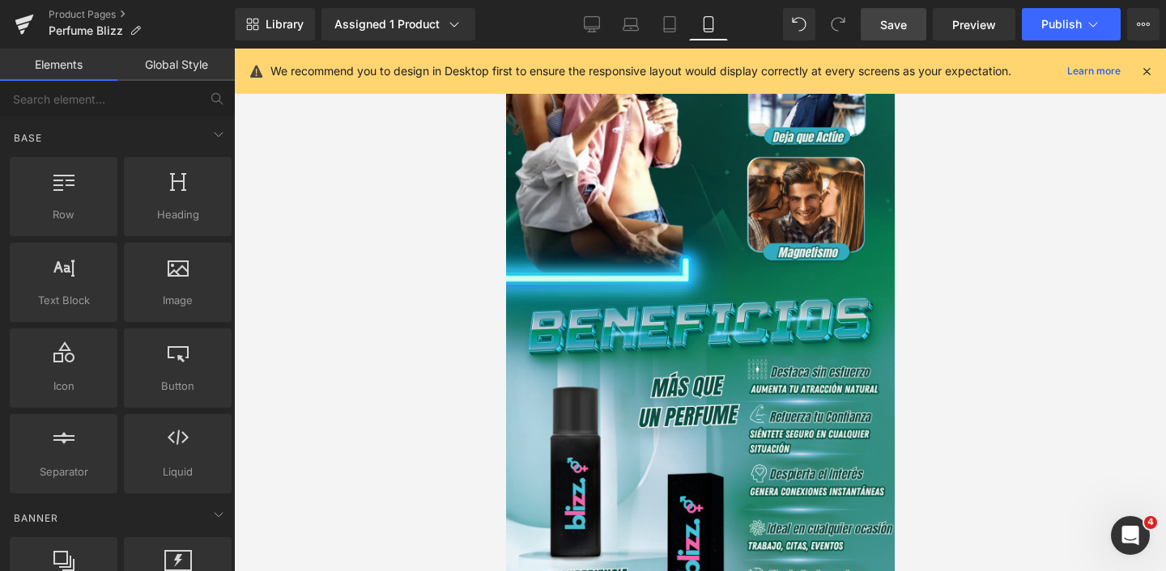
click at [905, 26] on span "Save" at bounding box center [893, 24] width 27 height 17
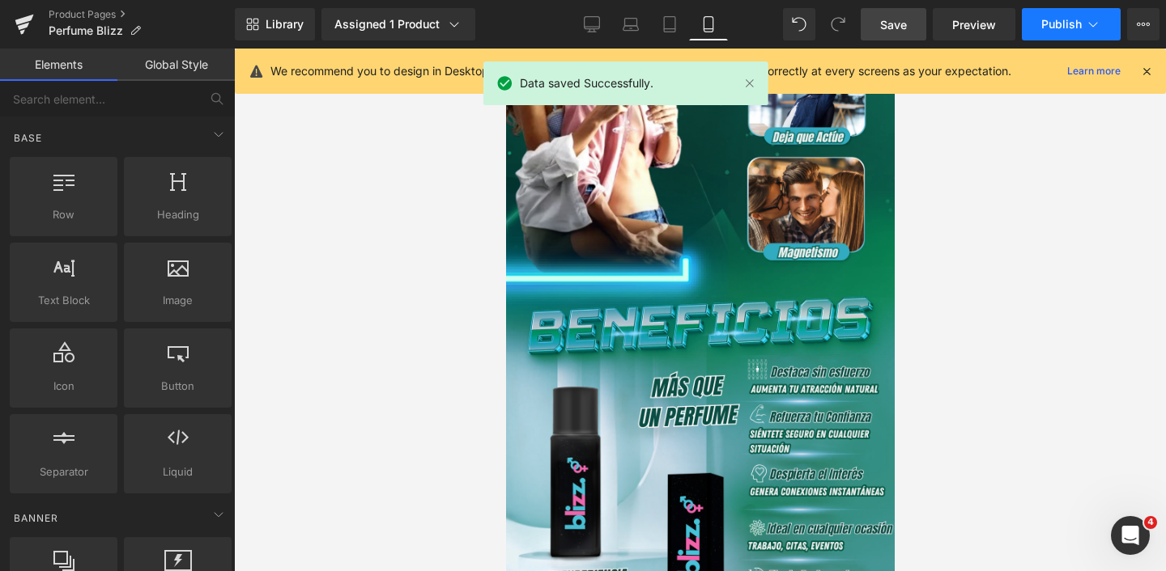
click at [1047, 20] on span "Publish" at bounding box center [1061, 24] width 40 height 13
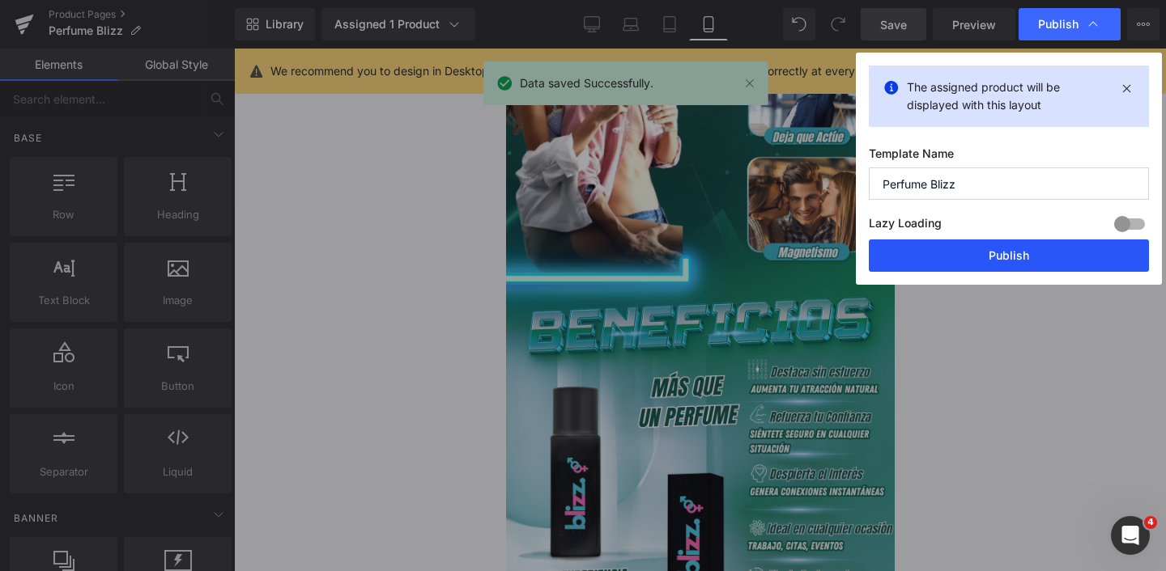
click at [950, 258] on button "Publish" at bounding box center [1009, 256] width 280 height 32
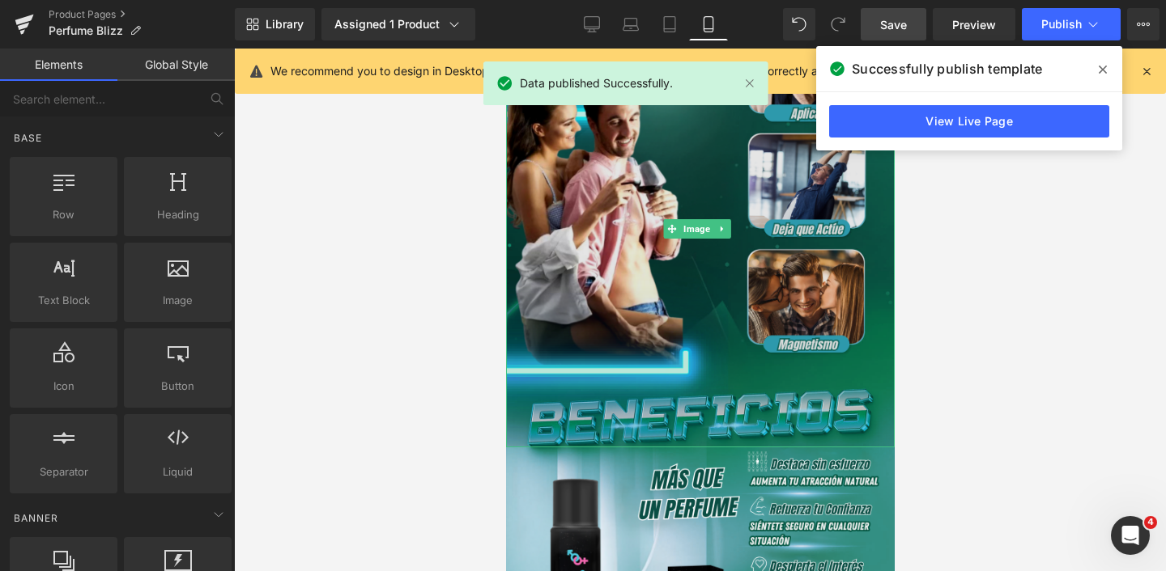
scroll to position [1259, 0]
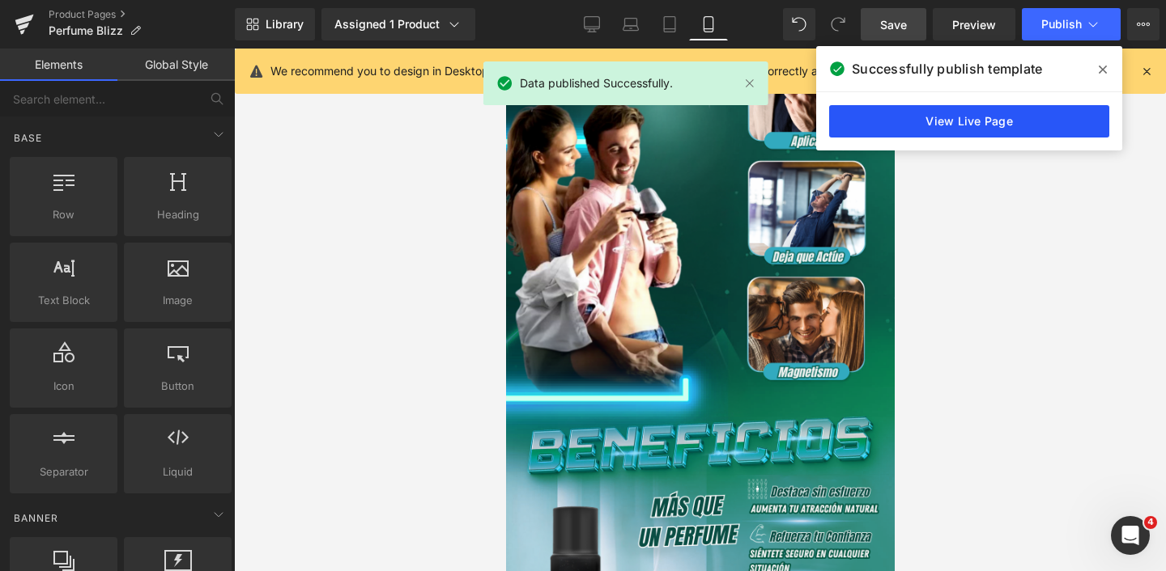
click at [959, 122] on link "View Live Page" at bounding box center [969, 121] width 280 height 32
